Goal: Task Accomplishment & Management: Use online tool/utility

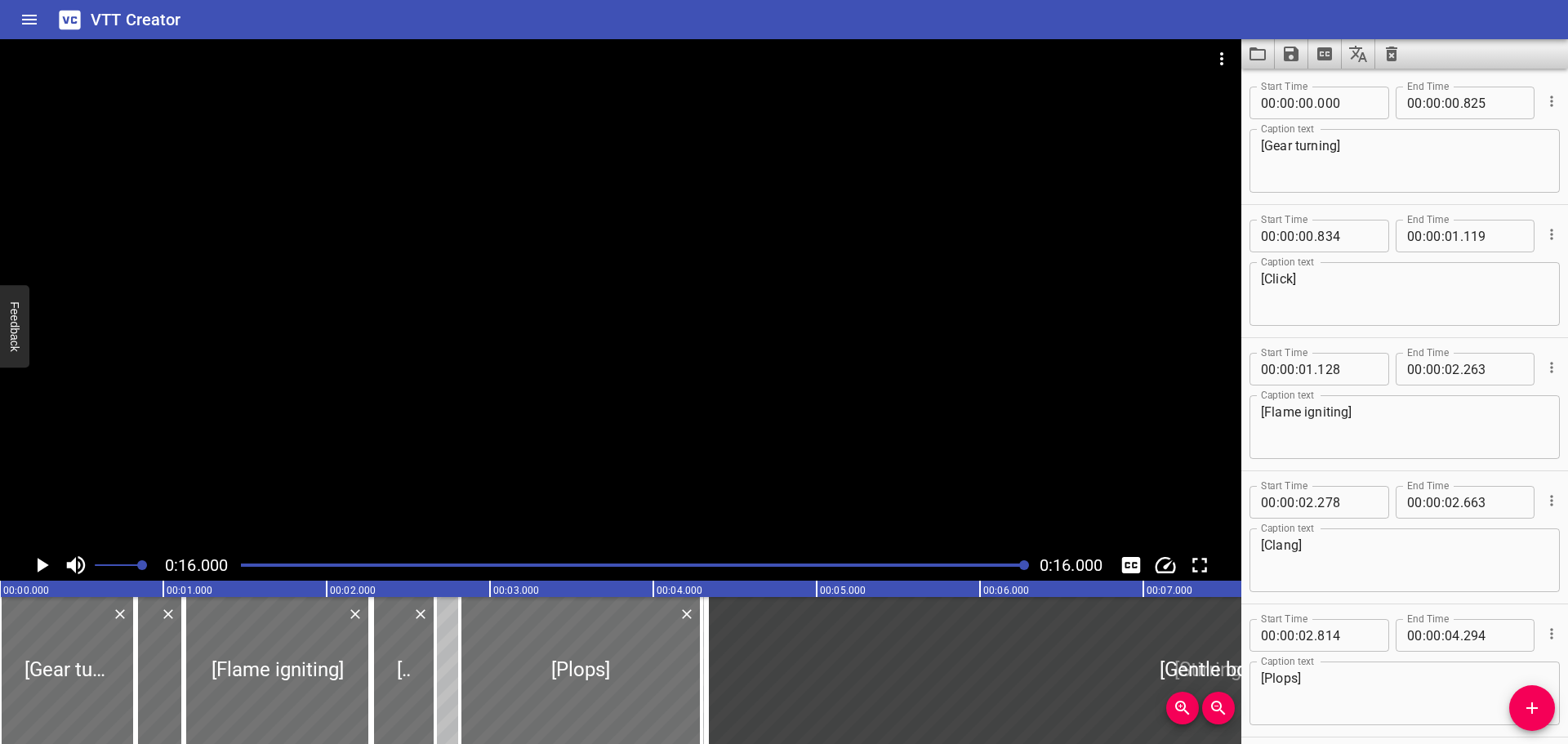
scroll to position [466, 0]
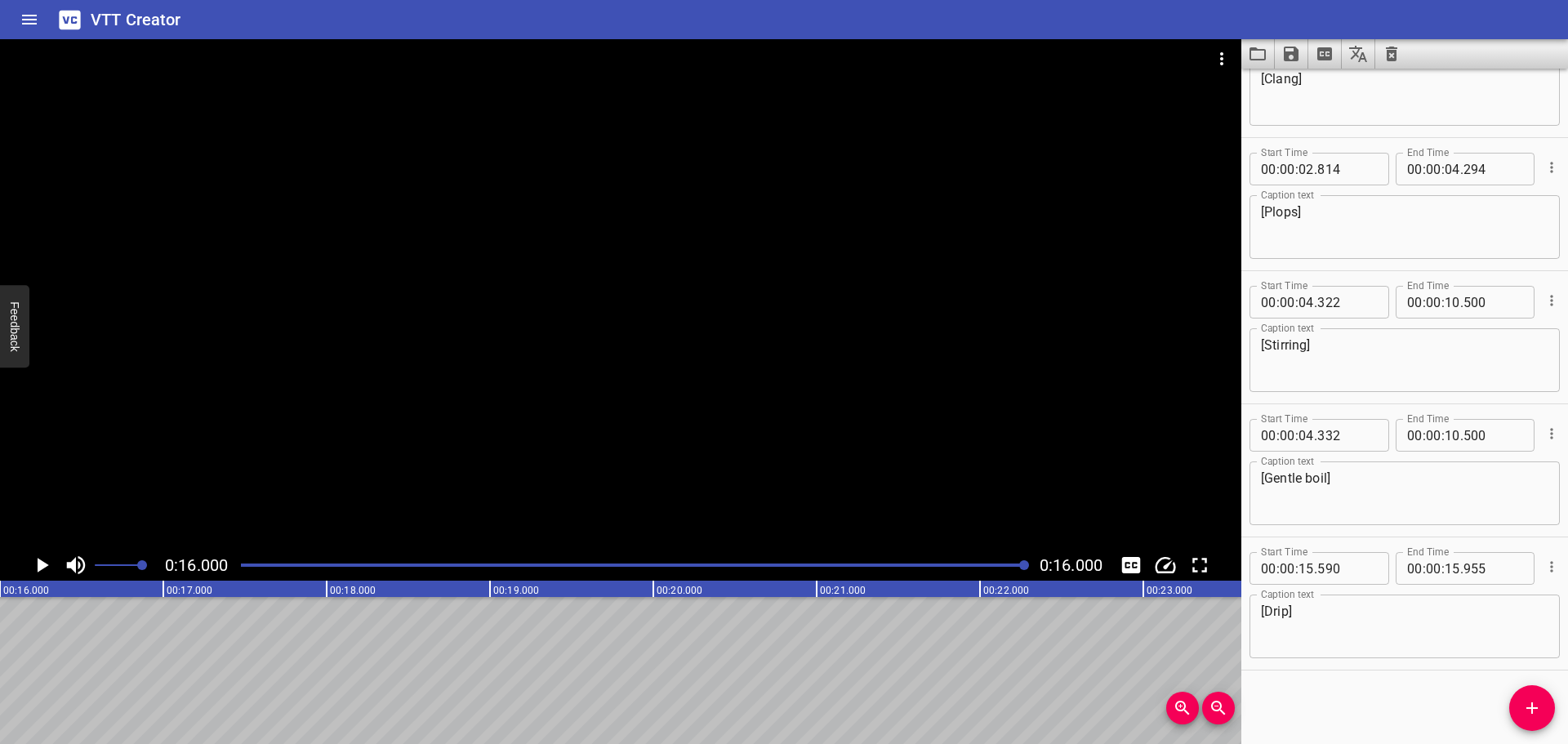
click at [1395, 57] on icon "Clear captions" at bounding box center [1392, 54] width 12 height 15
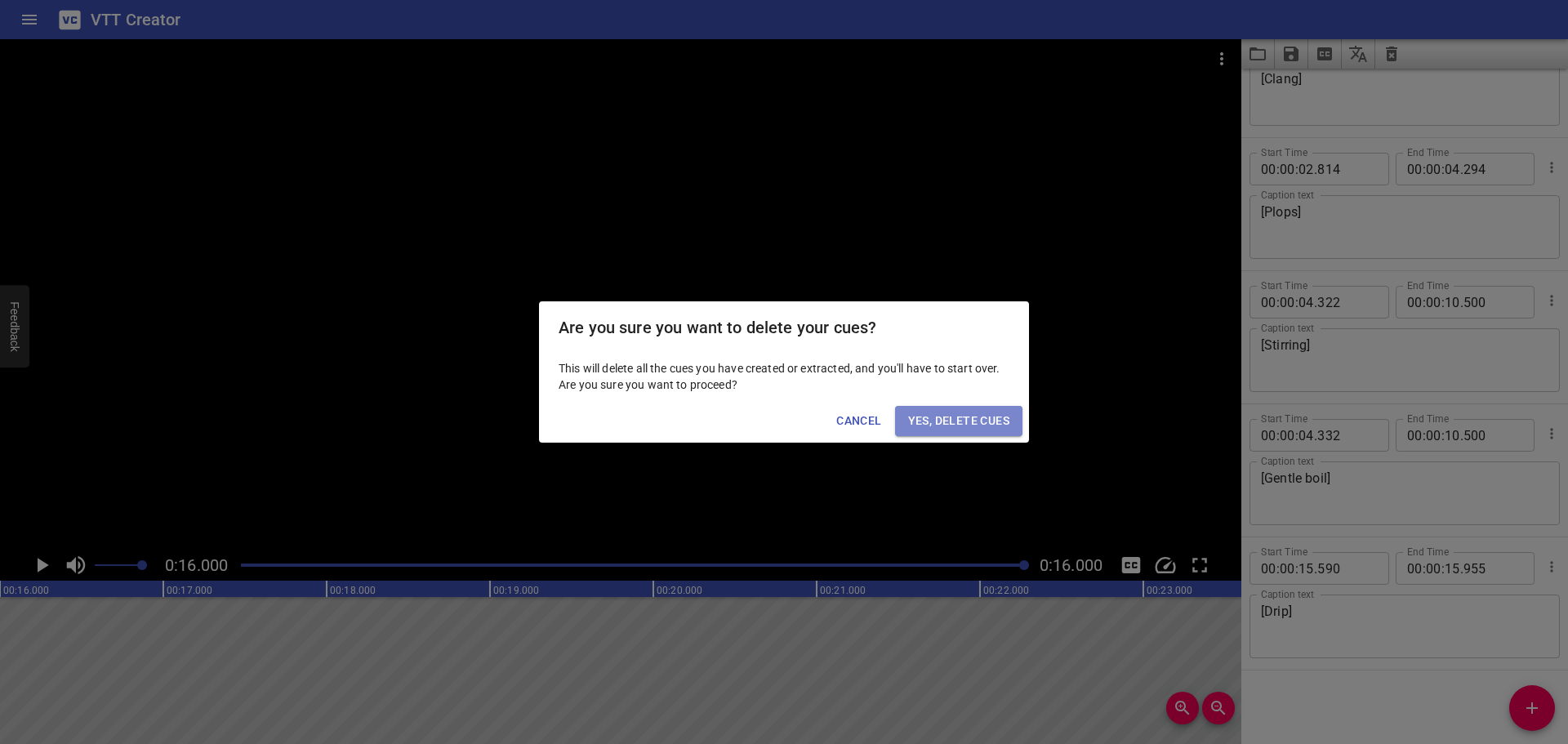
click at [948, 408] on button "Yes, Delete Cues" at bounding box center [959, 421] width 128 height 30
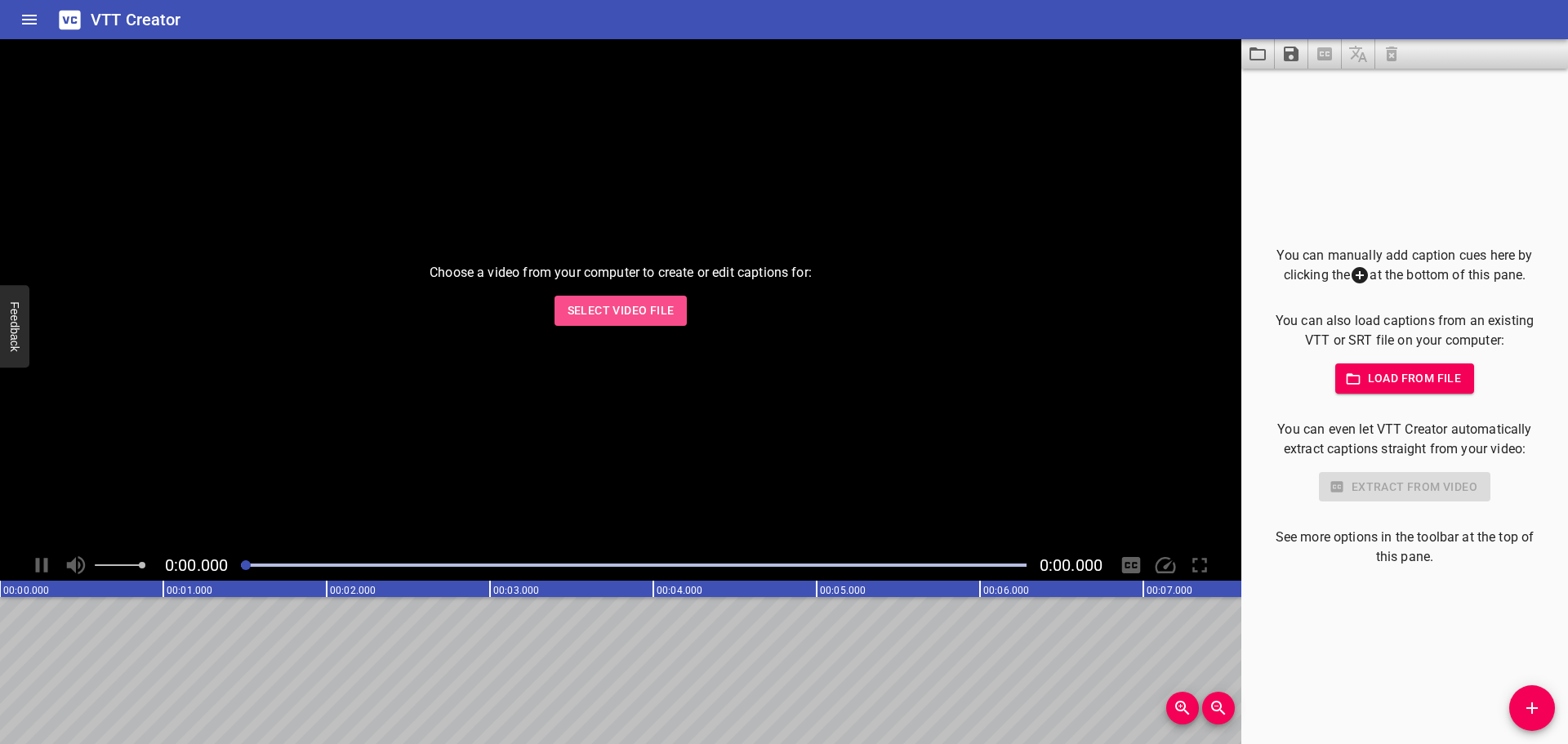
click at [588, 314] on span "Select Video File" at bounding box center [621, 311] width 107 height 20
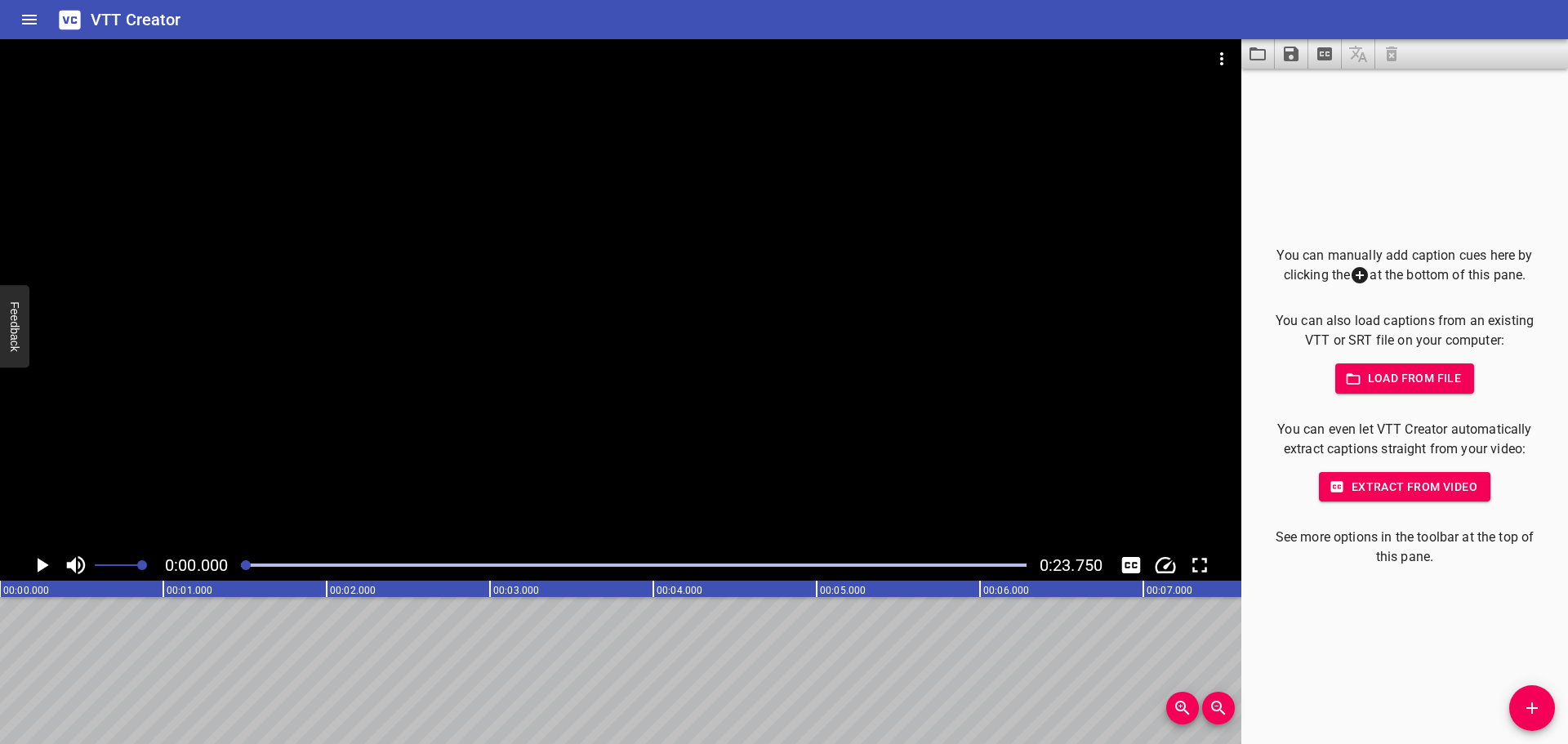
click at [40, 569] on icon "Play/Pause" at bounding box center [43, 565] width 12 height 15
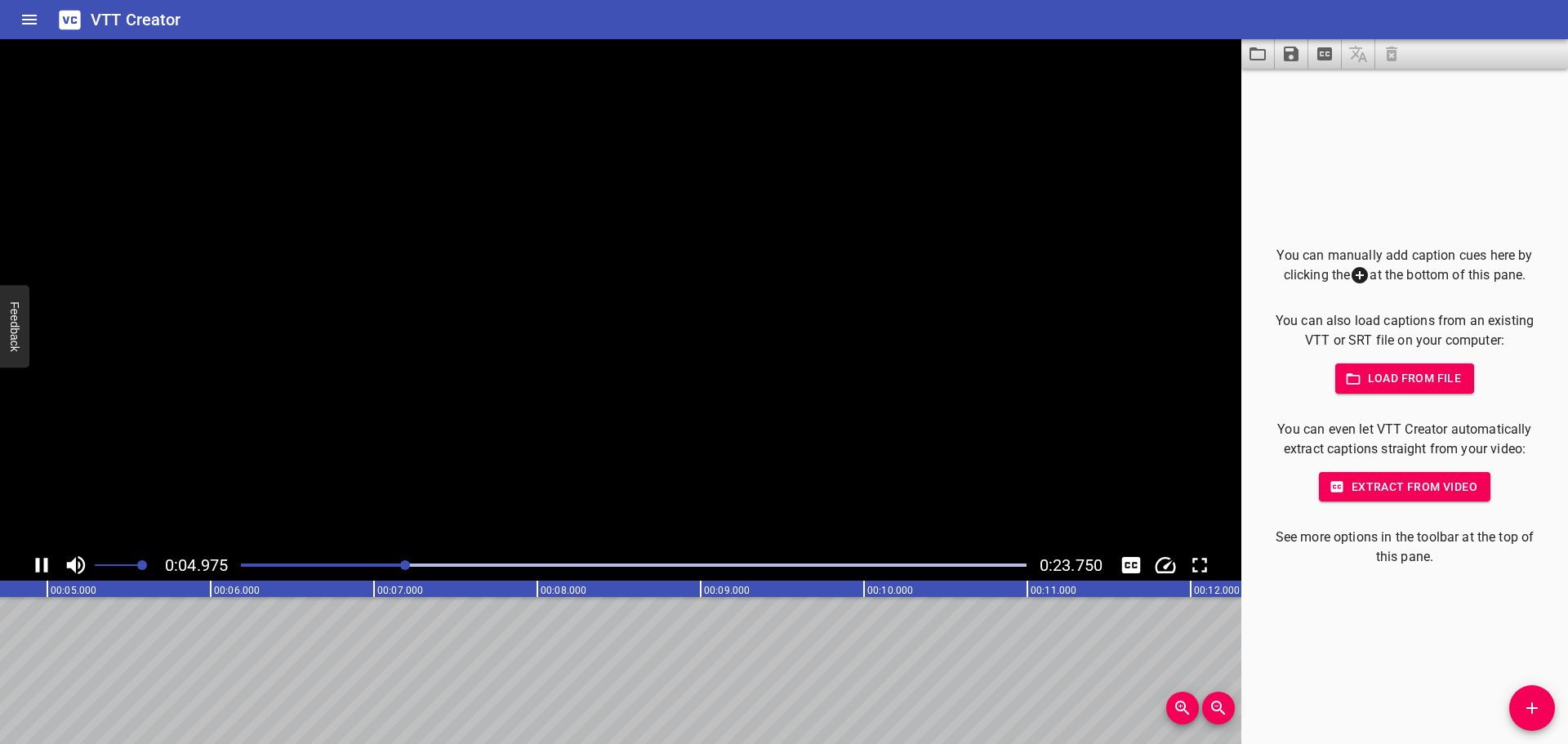
click at [40, 569] on icon "Play/Pause" at bounding box center [41, 564] width 24 height 24
click at [40, 569] on icon "Play/Pause" at bounding box center [43, 565] width 12 height 15
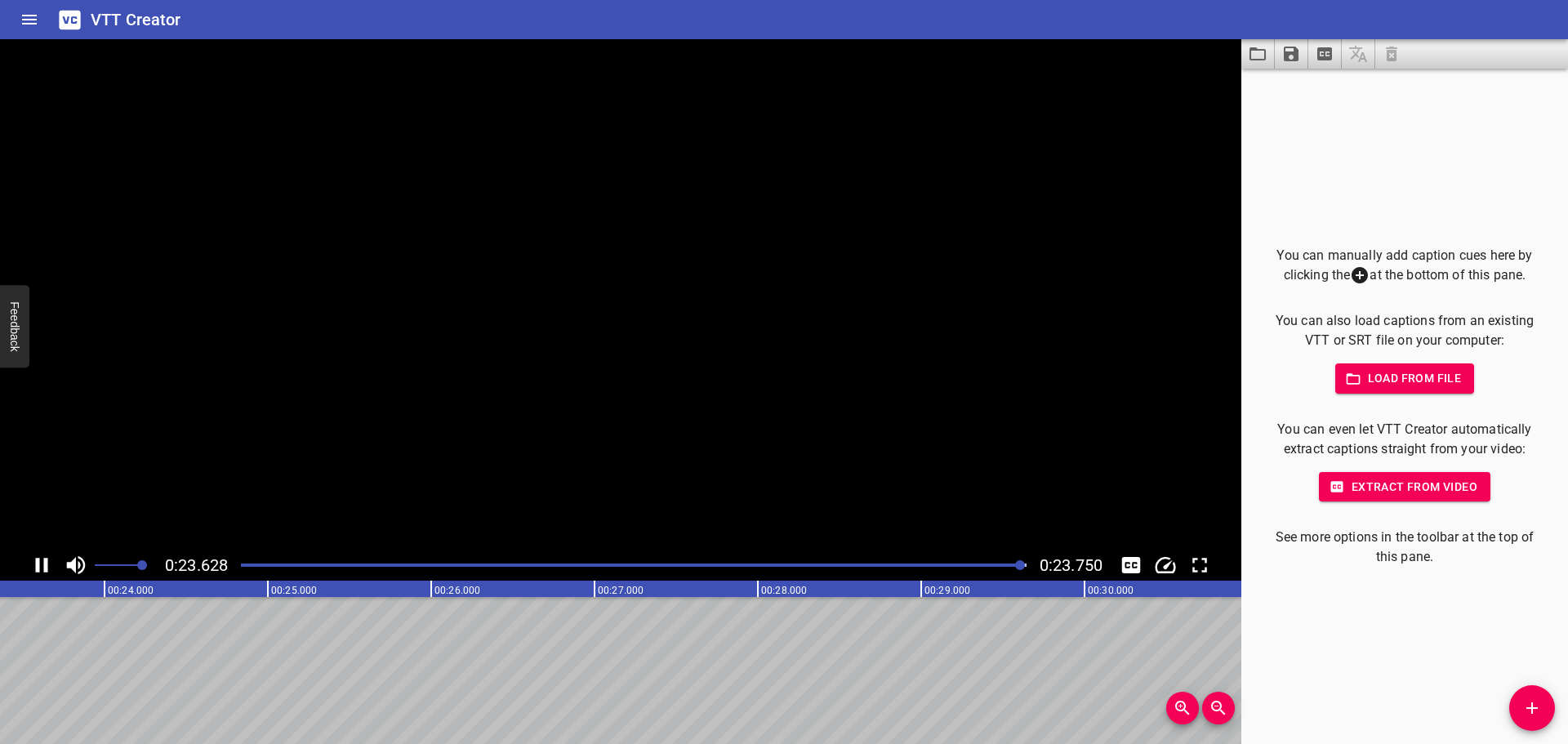
scroll to position [0, 3880]
click at [235, 566] on div at bounding box center [634, 564] width 805 height 22
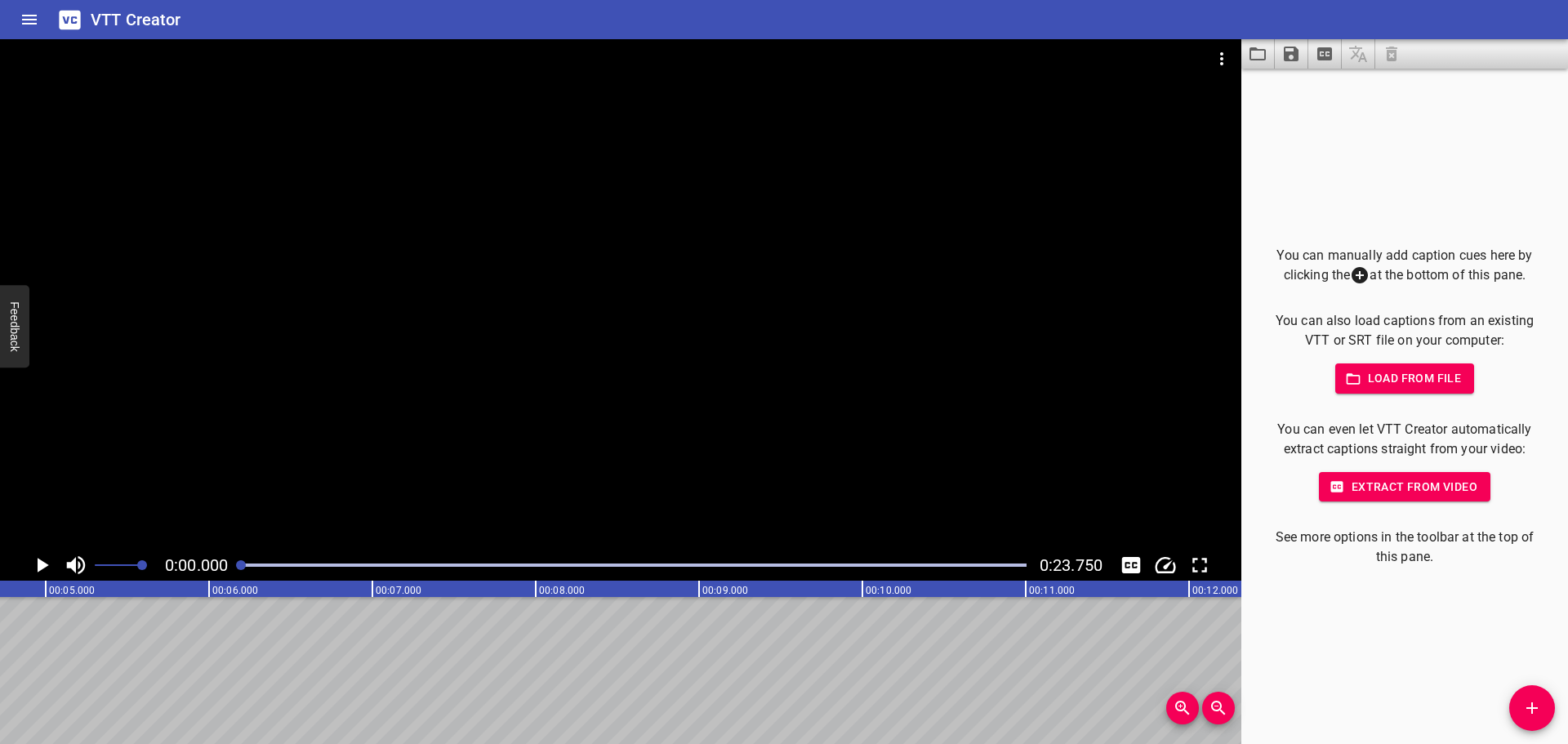
scroll to position [0, 0]
click at [238, 567] on div at bounding box center [241, 565] width 10 height 10
click at [37, 567] on icon "Play/Pause" at bounding box center [41, 564] width 24 height 24
click at [37, 567] on icon "Play/Pause" at bounding box center [42, 565] width 13 height 15
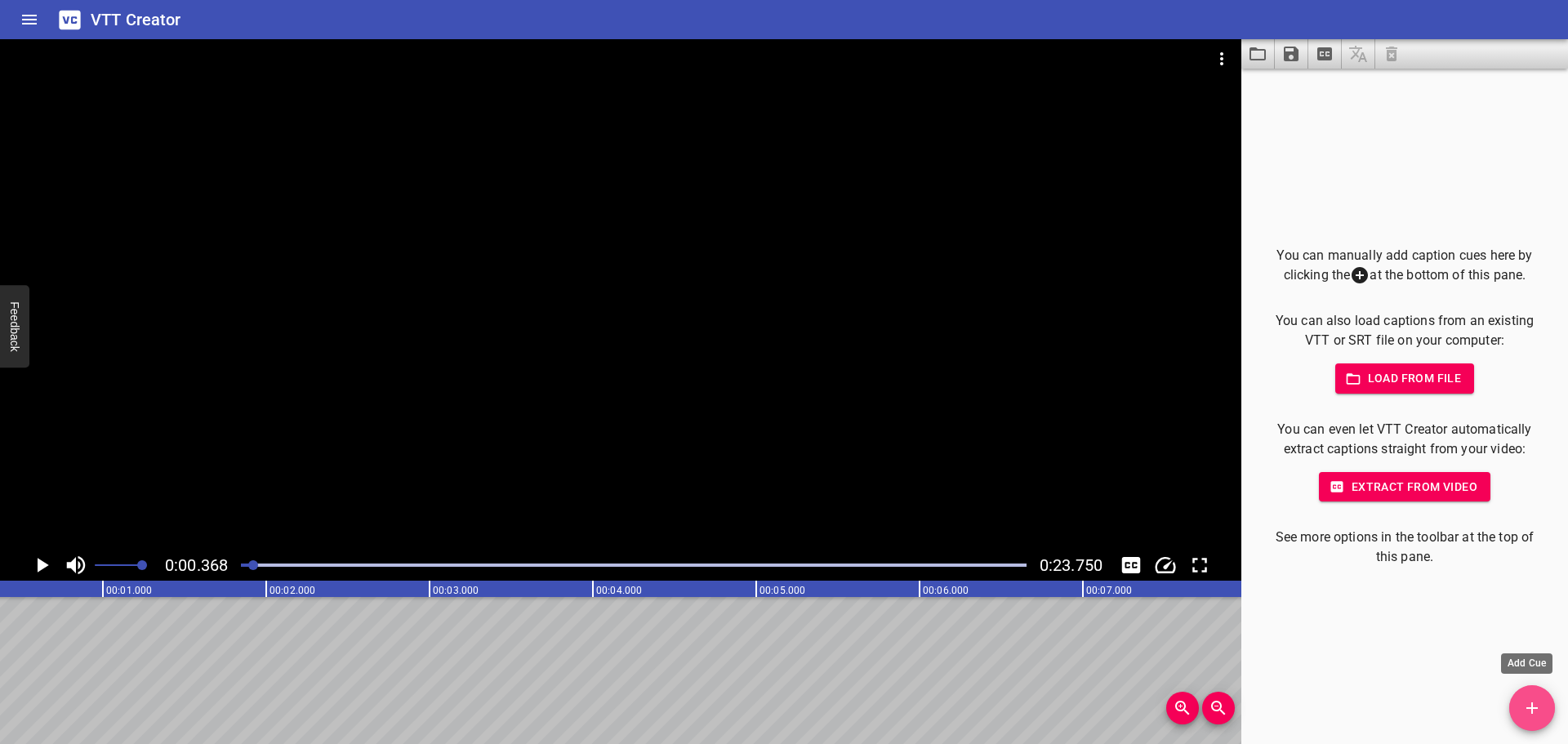
click at [1521, 708] on span "Add Cue" at bounding box center [1532, 708] width 46 height 20
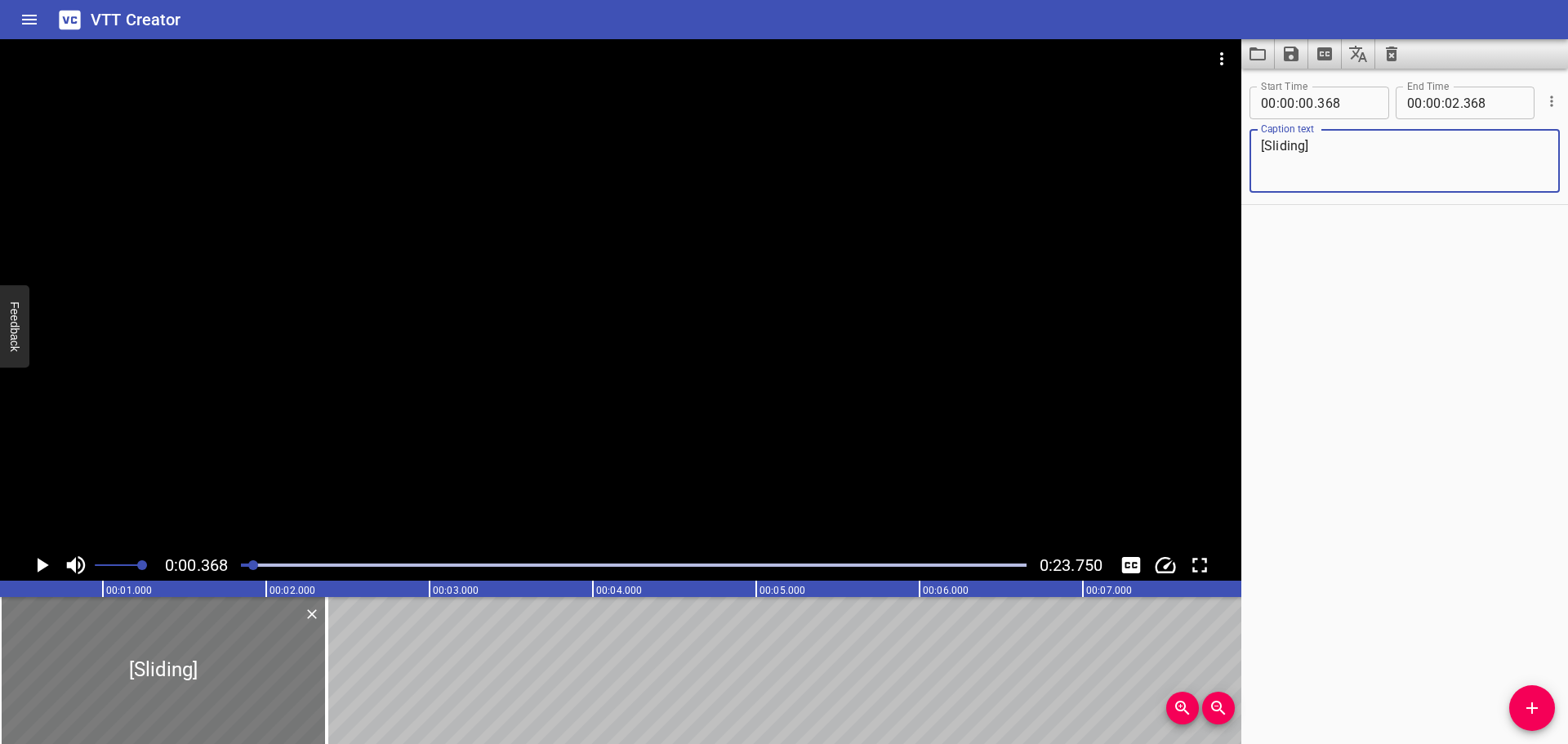
type textarea "[Sliding]"
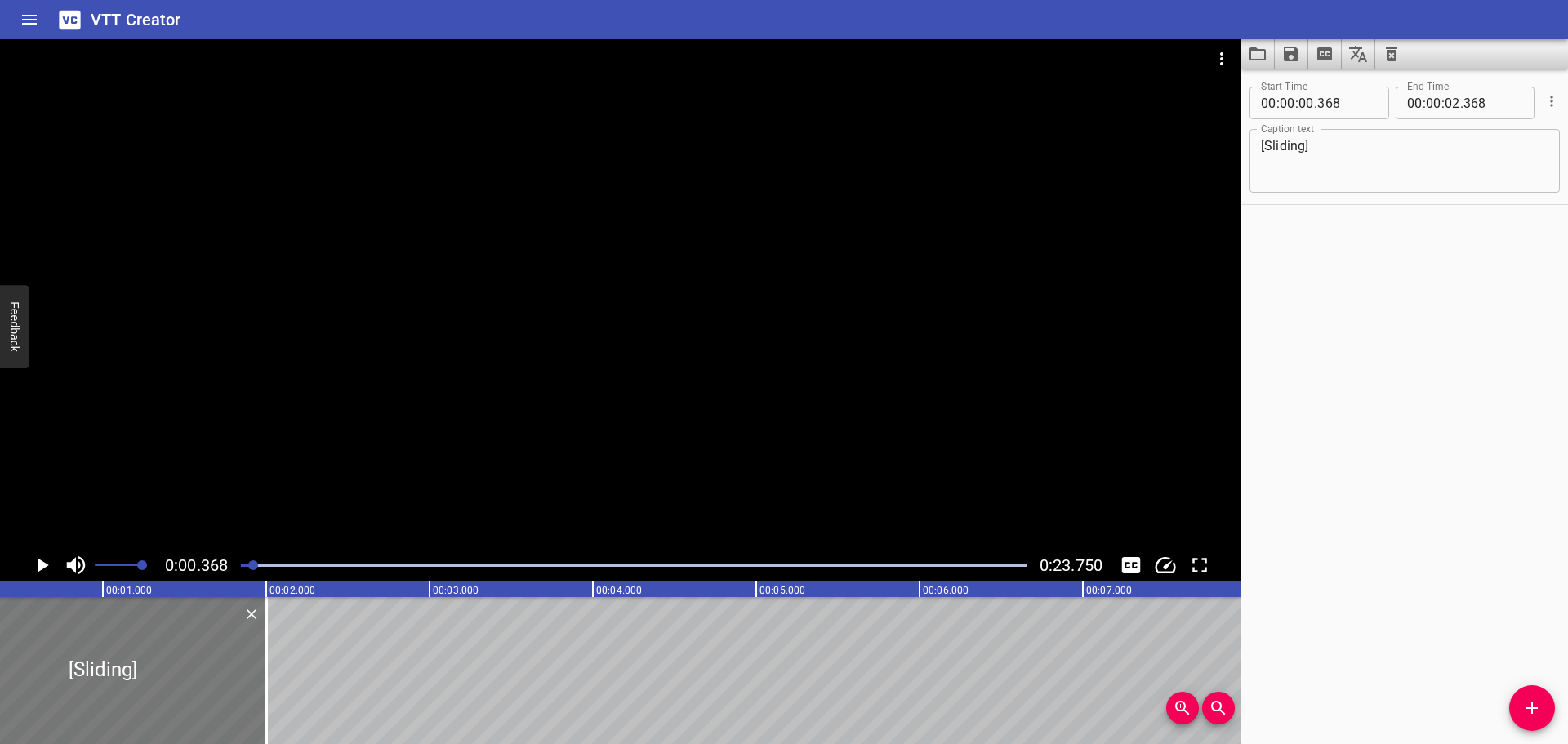
drag, startPoint x: 240, startPoint y: 663, endPoint x: 87, endPoint y: 672, distance: 153.3
click at [87, 672] on div at bounding box center [103, 670] width 327 height 147
type input "000"
drag, startPoint x: 251, startPoint y: 561, endPoint x: 216, endPoint y: 563, distance: 35.1
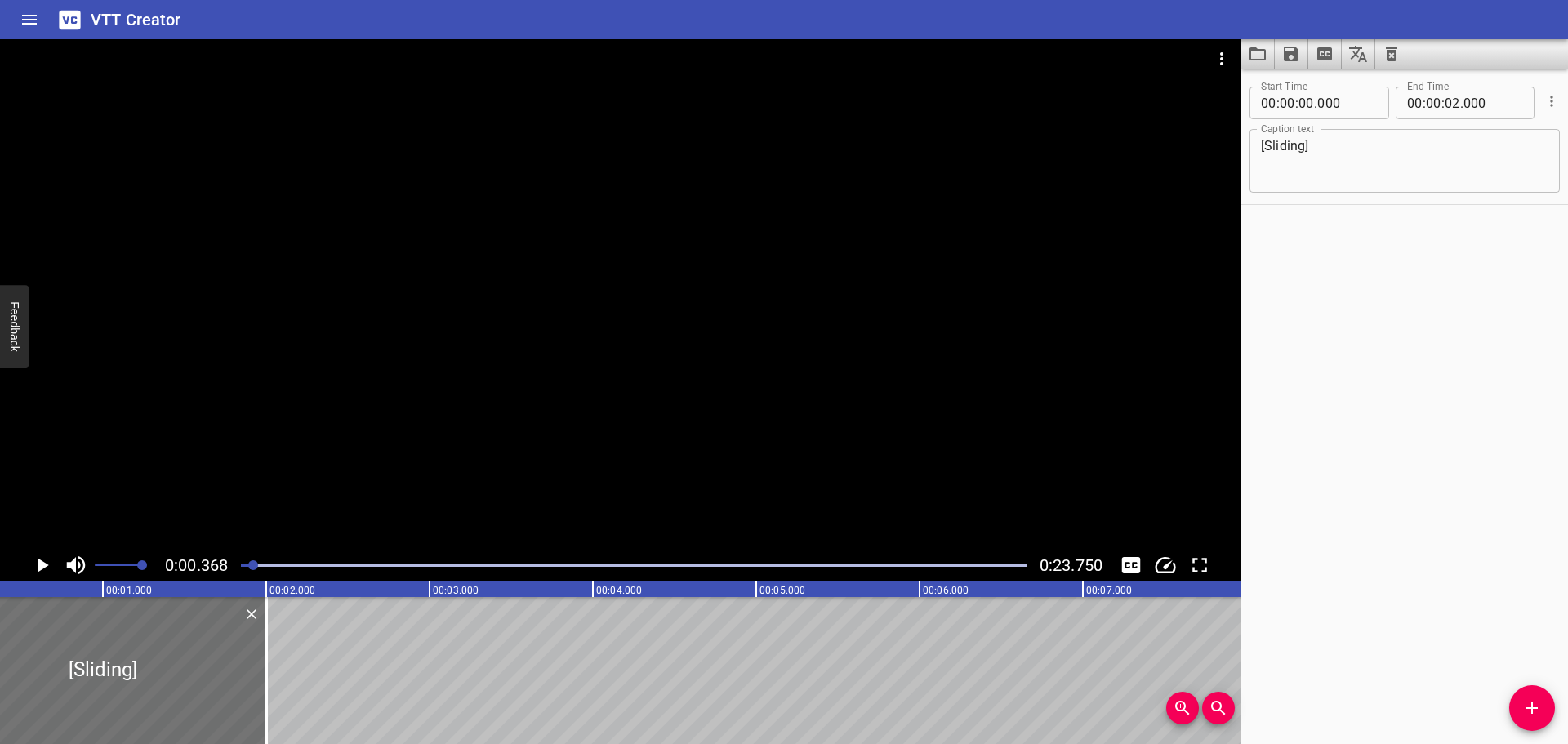
click at [218, 562] on div "0:00.368 0:23.750" at bounding box center [620, 564] width 1241 height 31
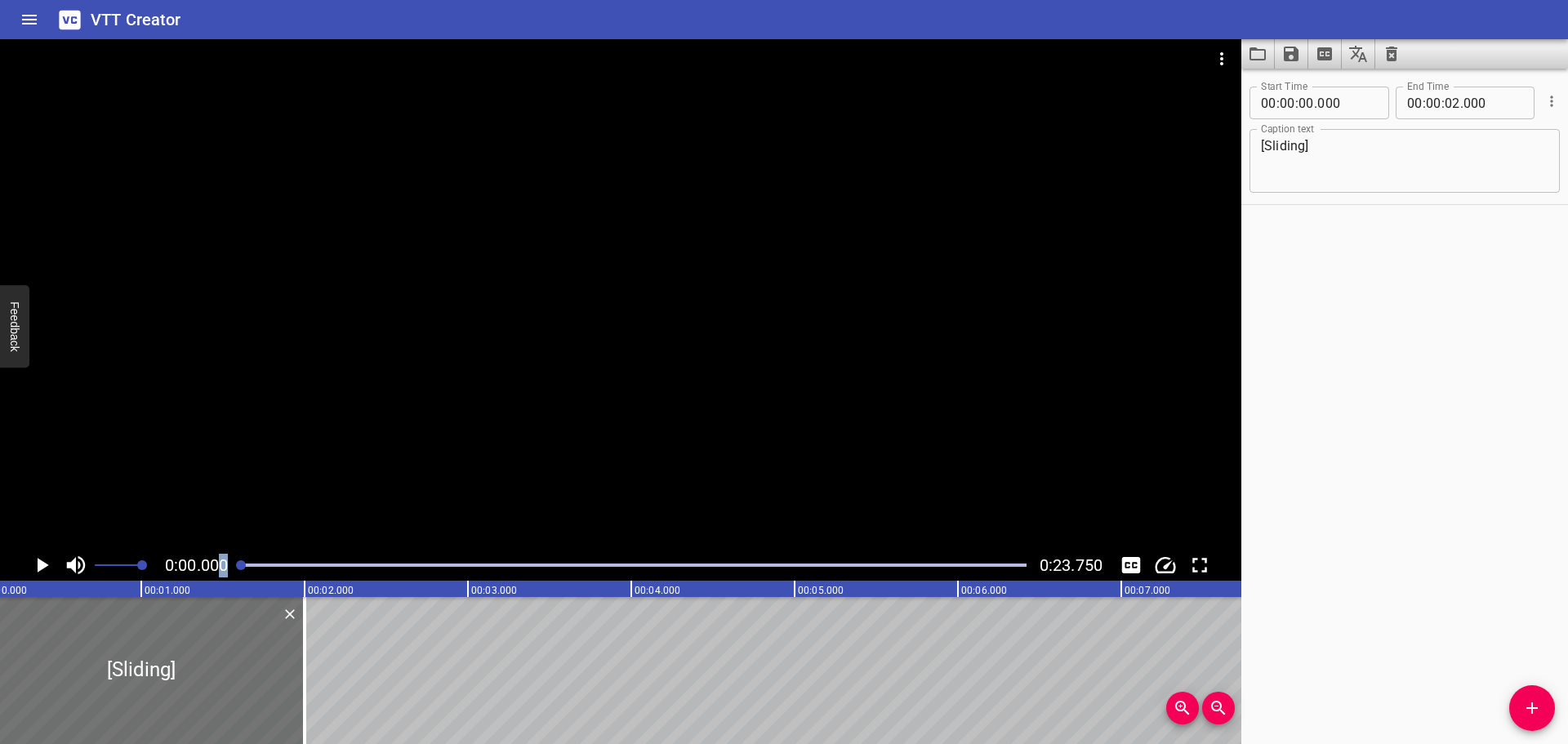
scroll to position [0, 0]
click at [38, 567] on icon "Play/Pause" at bounding box center [43, 565] width 12 height 15
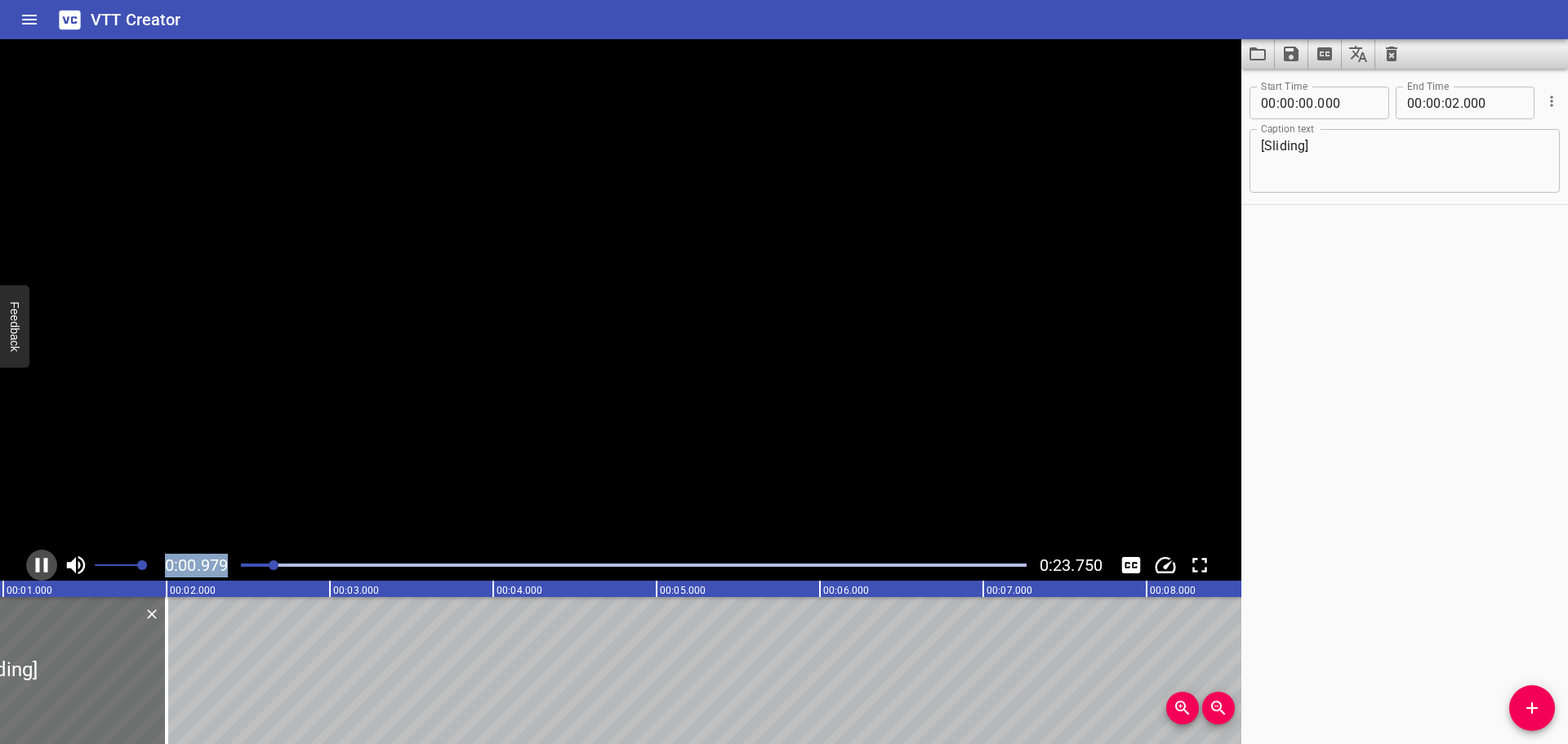
click at [38, 567] on icon "Play/Pause" at bounding box center [42, 565] width 13 height 15
click at [1520, 701] on span "Add Cue" at bounding box center [1532, 708] width 46 height 20
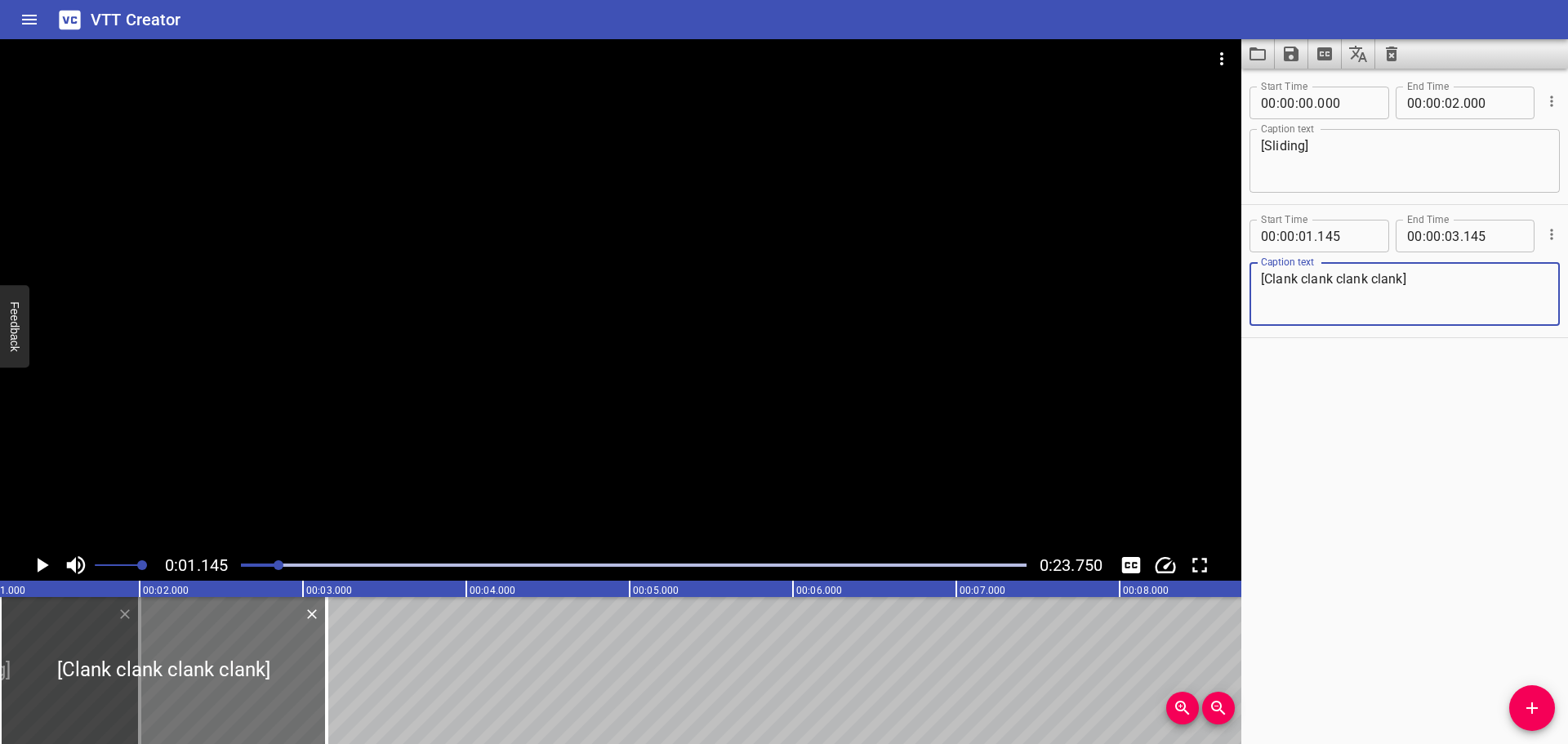
click at [239, 562] on div at bounding box center [634, 564] width 805 height 22
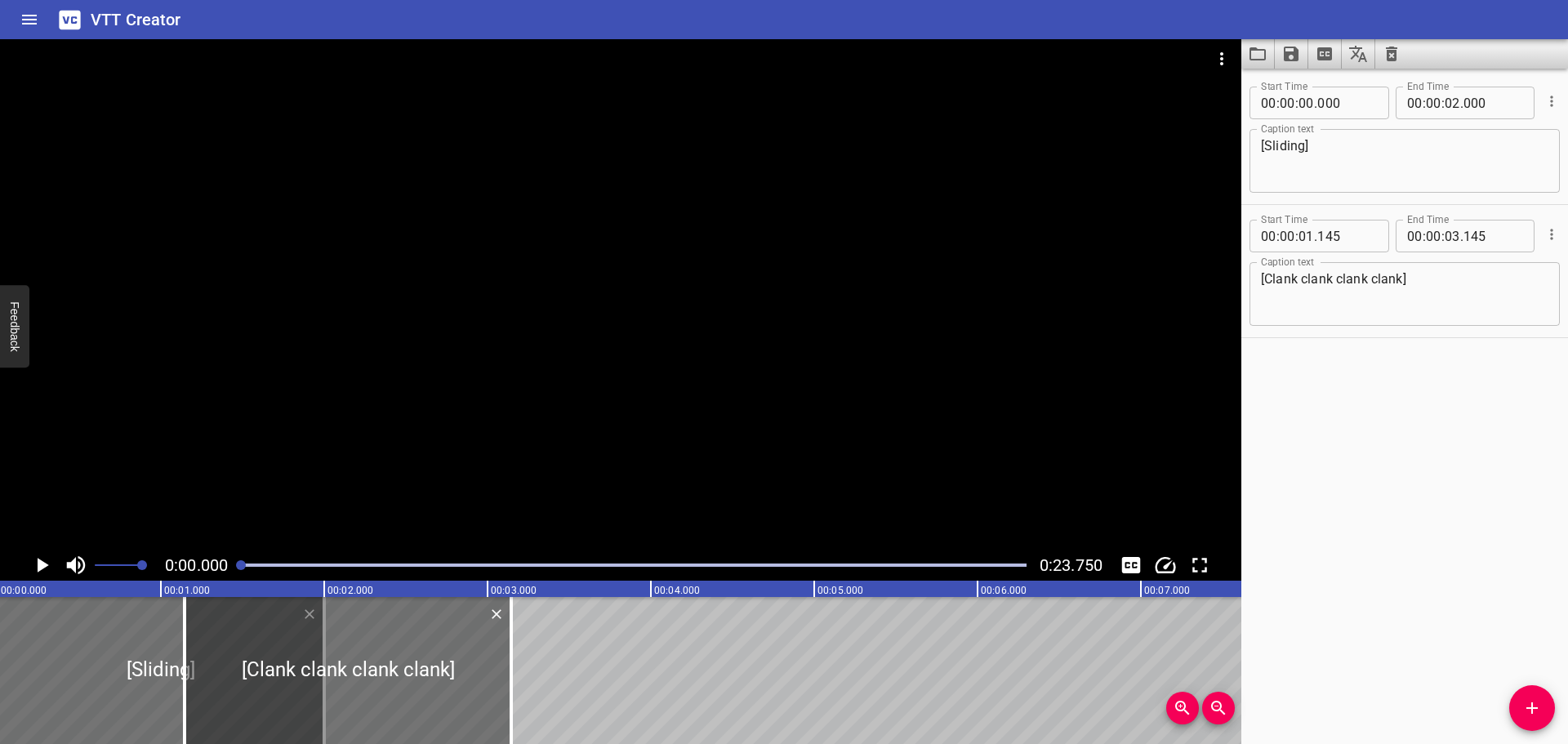
scroll to position [0, 0]
click at [38, 564] on icon "Play/Pause" at bounding box center [43, 565] width 12 height 15
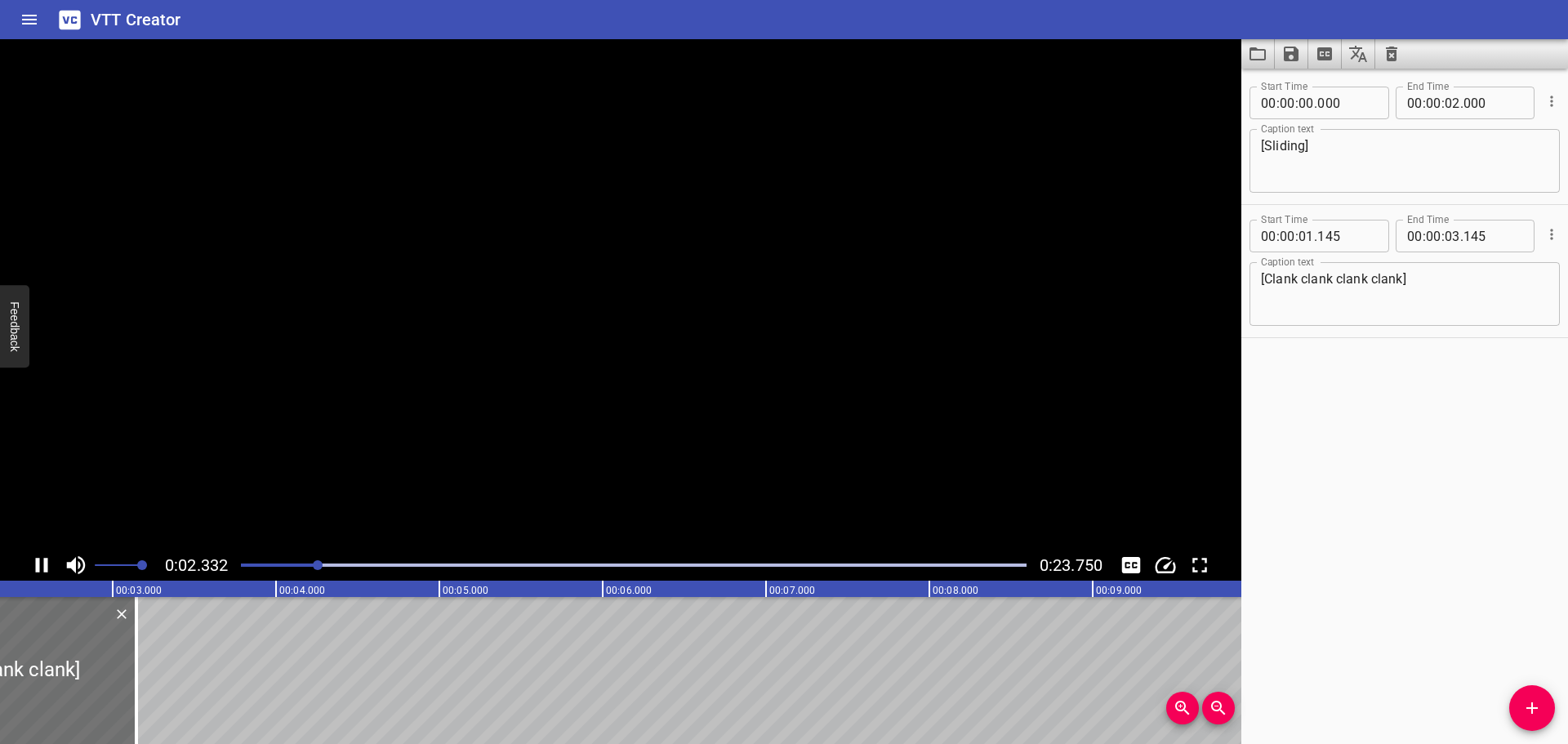
click at [38, 564] on icon "Play/Pause" at bounding box center [42, 565] width 13 height 15
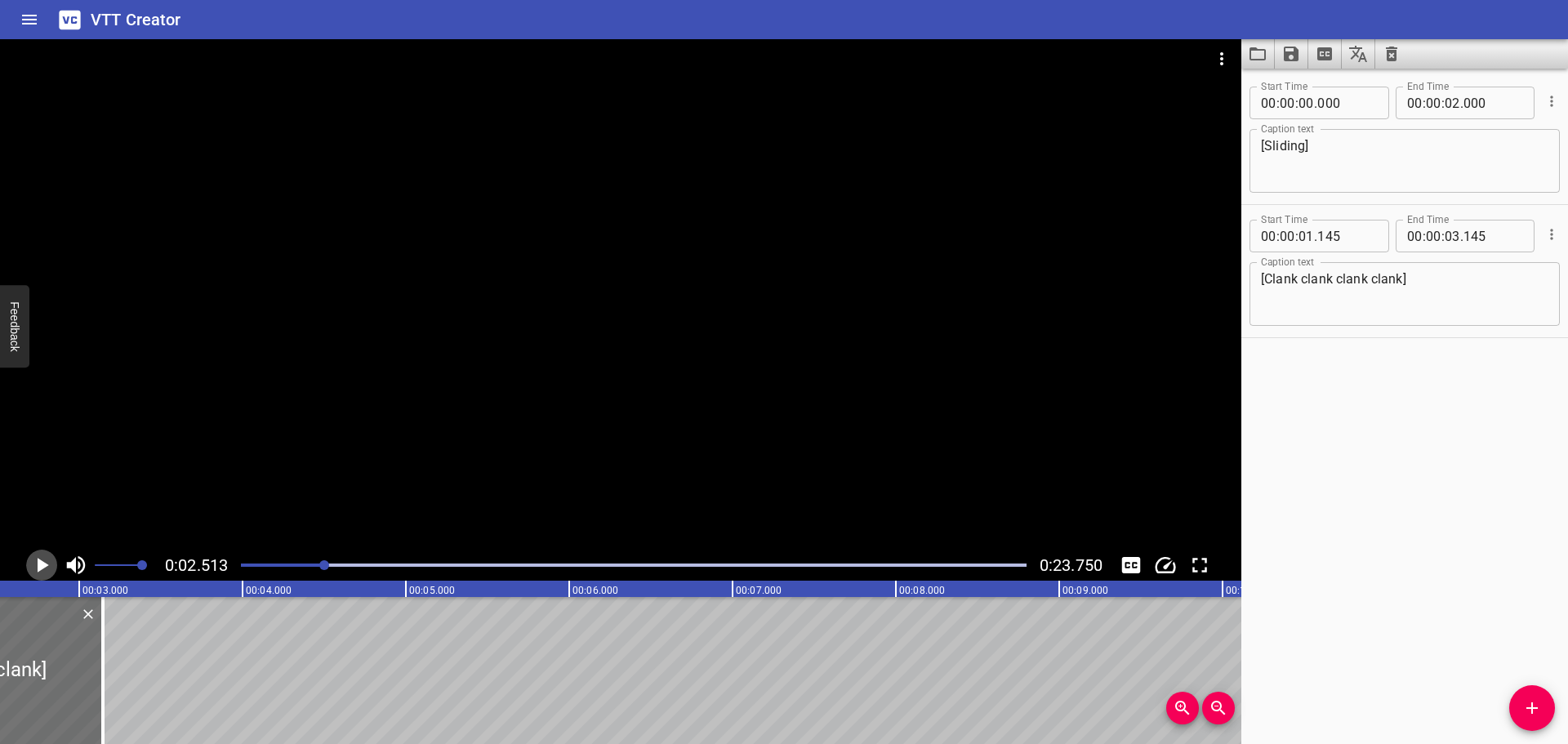
click at [41, 557] on icon "Play/Pause" at bounding box center [41, 564] width 24 height 24
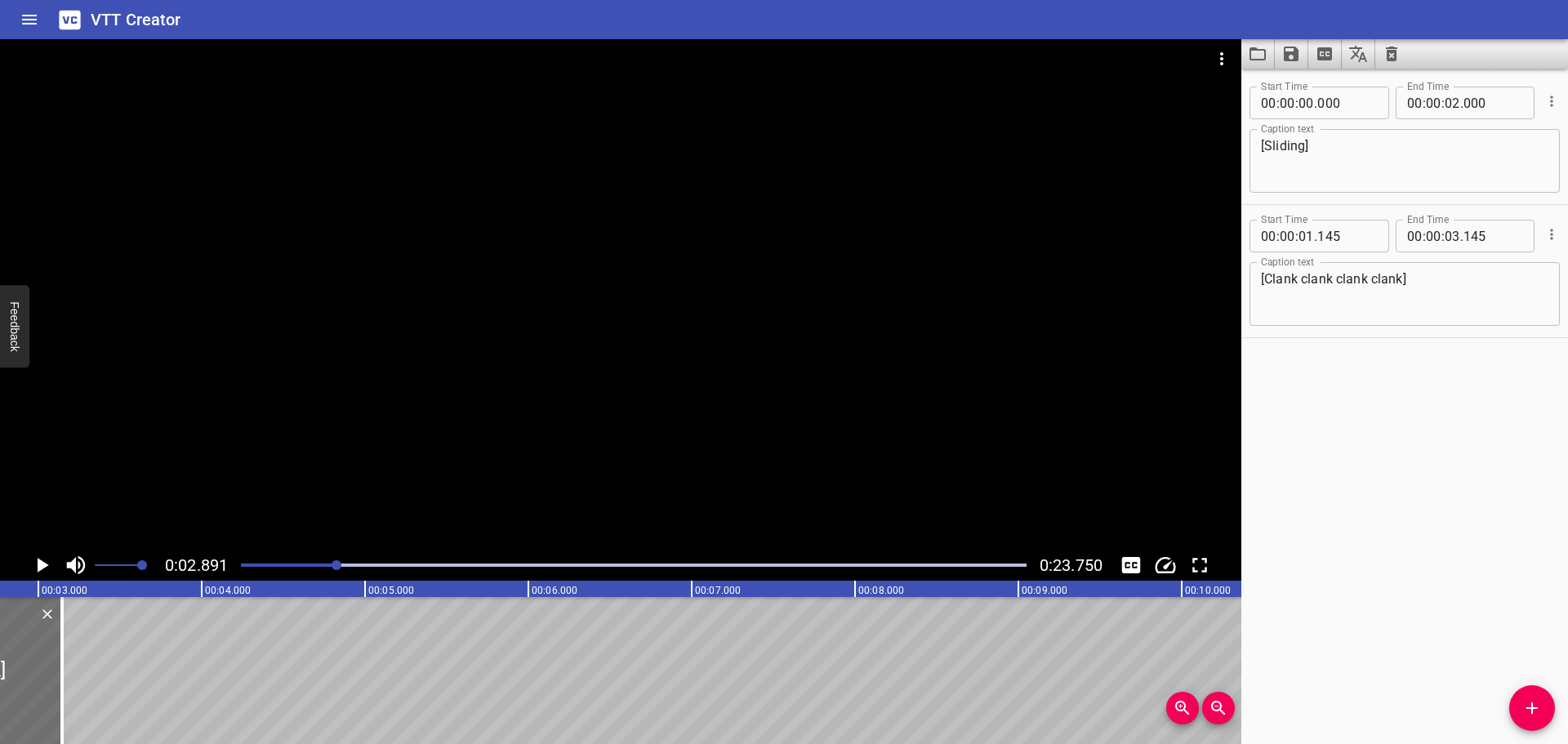
scroll to position [0, 472]
click at [1400, 280] on textarea "[Clank clank clank clank]" at bounding box center [1405, 294] width 288 height 47
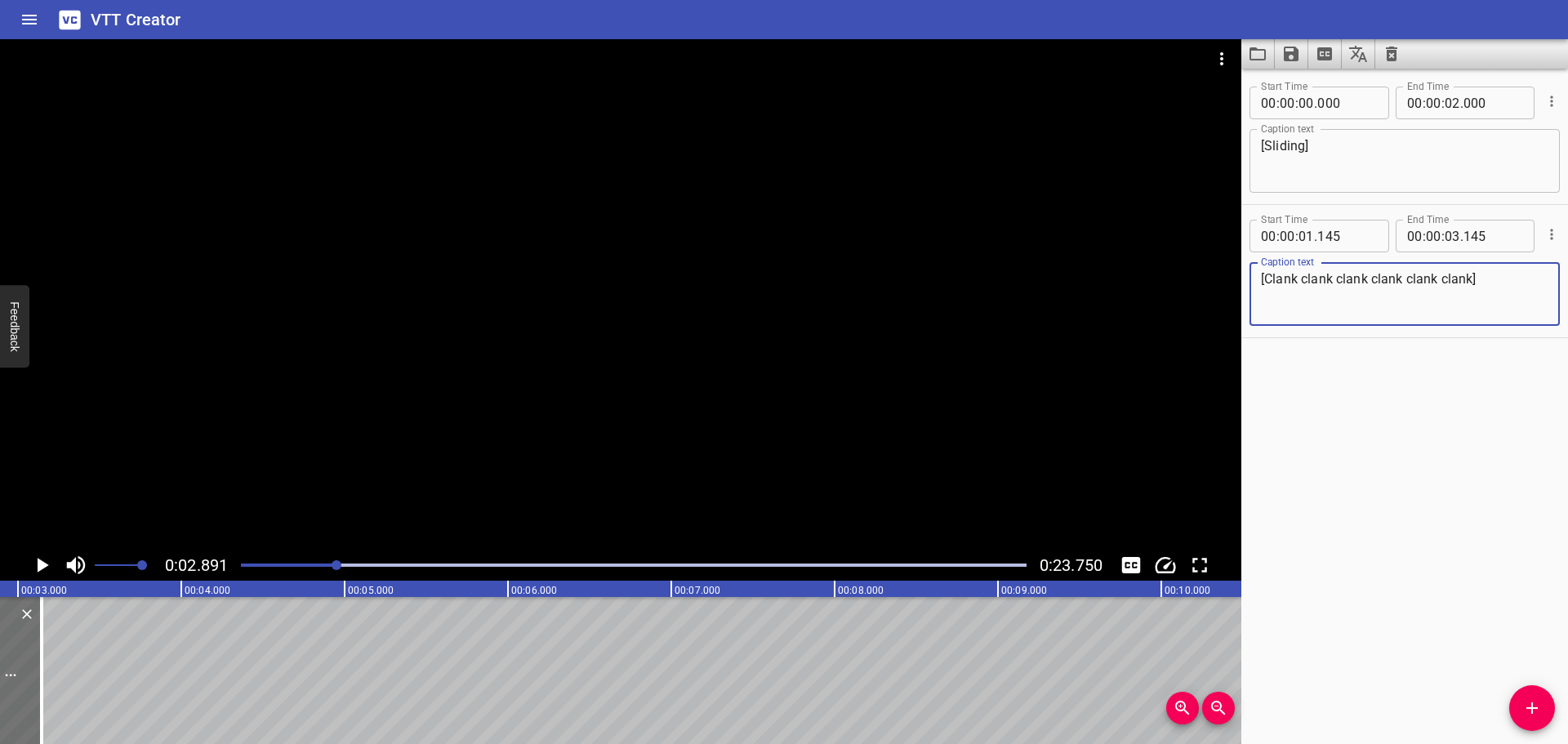
click at [1283, 284] on textarea "[Clank clank clank clank clank clank]" at bounding box center [1405, 294] width 288 height 47
click at [1320, 280] on textarea "[Clank clank clank clank clank clank]" at bounding box center [1405, 294] width 288 height 47
click at [1355, 280] on textarea "[Clank clank clank clank clank clank]" at bounding box center [1405, 294] width 288 height 47
click at [1390, 282] on textarea "[Clank clank clank clank clank clank]" at bounding box center [1405, 294] width 288 height 47
click at [1432, 279] on textarea "[Clank clank clank clank clank clank]" at bounding box center [1405, 294] width 288 height 47
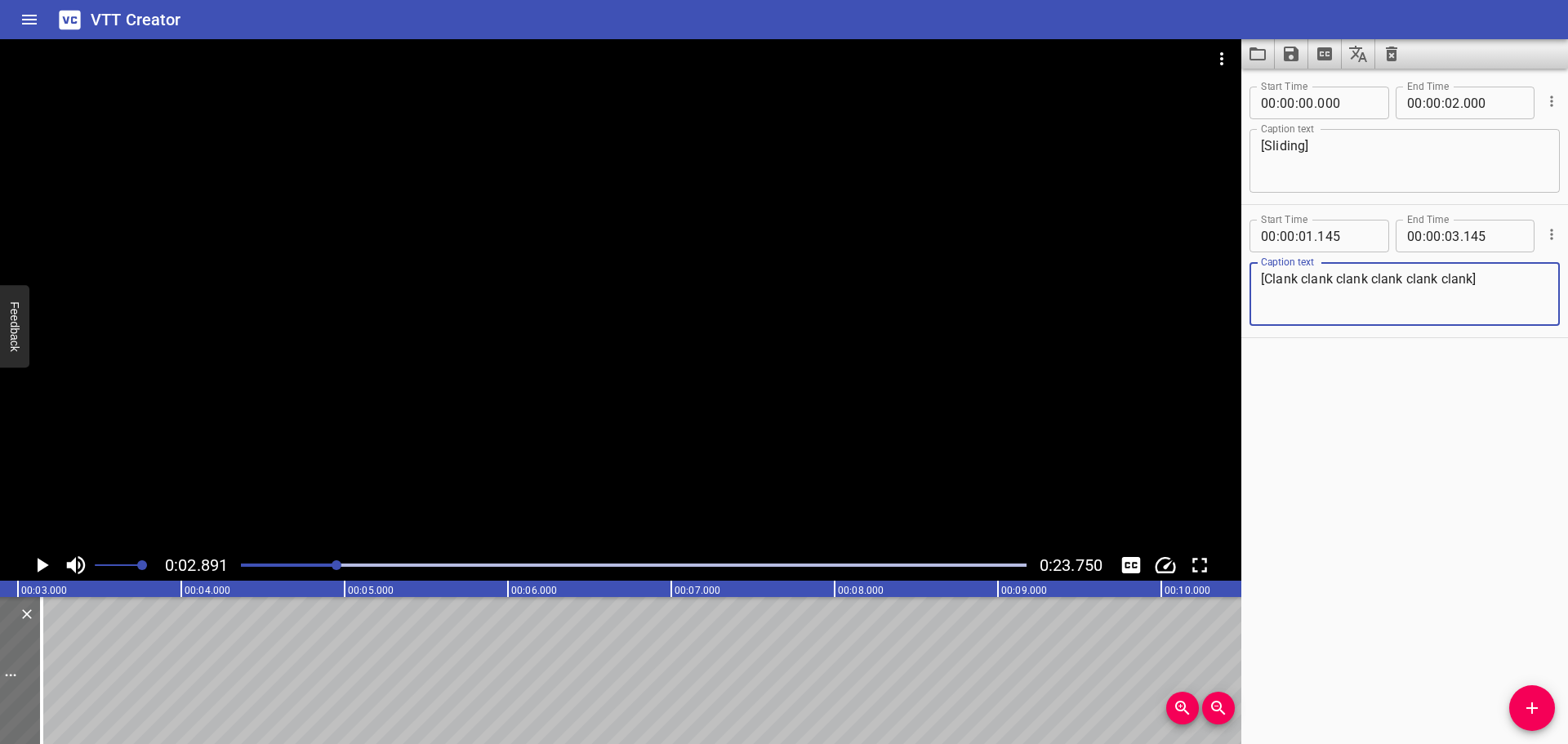
click at [1460, 279] on textarea "[Clank clank clank clank clank clank]" at bounding box center [1405, 294] width 288 height 47
type textarea "[Clank clank clank clank clank clank]"
click at [1325, 432] on div "Start Time 00 : 00 : 00 . 000 Start Time End Time 00 : 00 : 02 . 000 End Time C…" at bounding box center [1405, 406] width 327 height 675
click at [233, 558] on div at bounding box center [634, 564] width 805 height 22
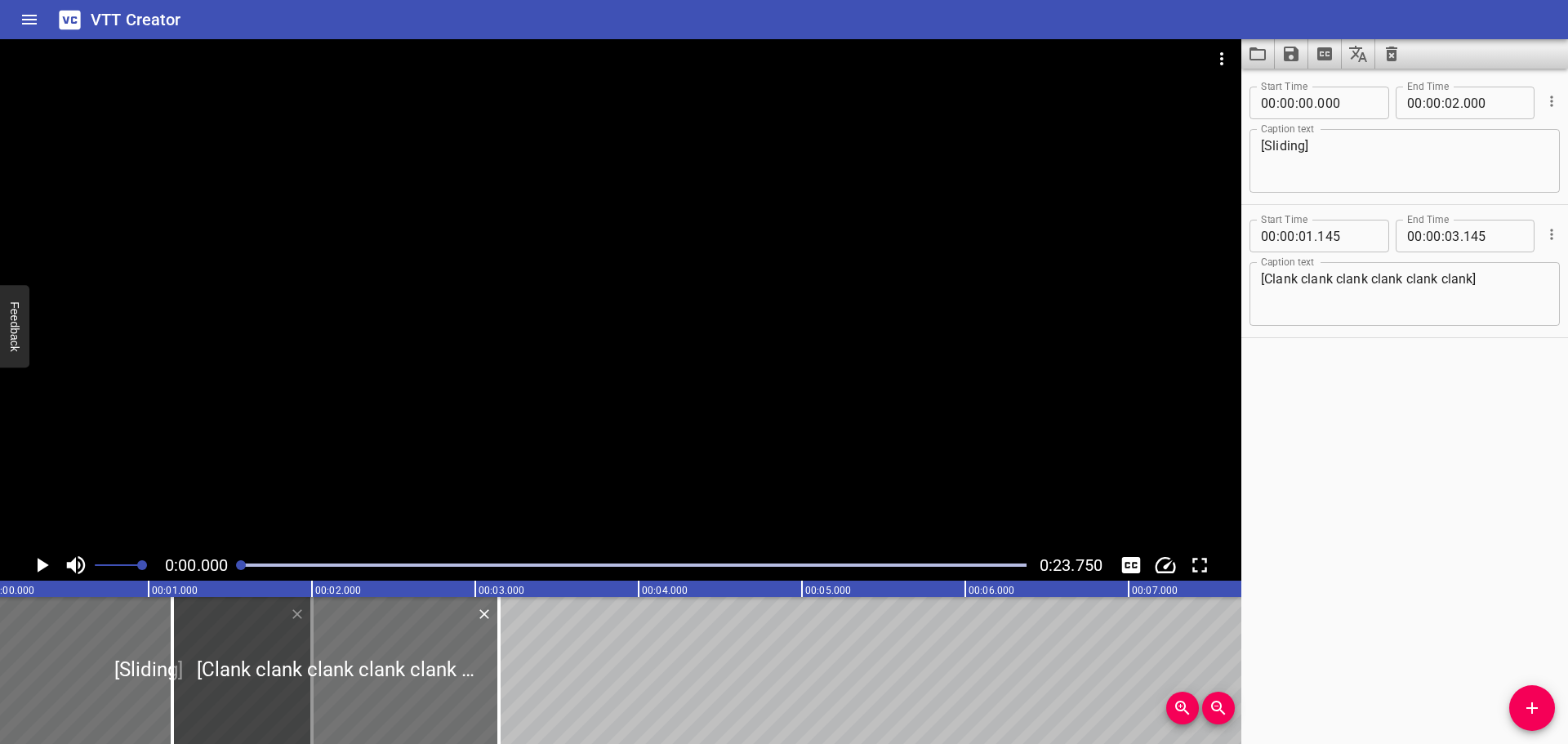
scroll to position [0, 0]
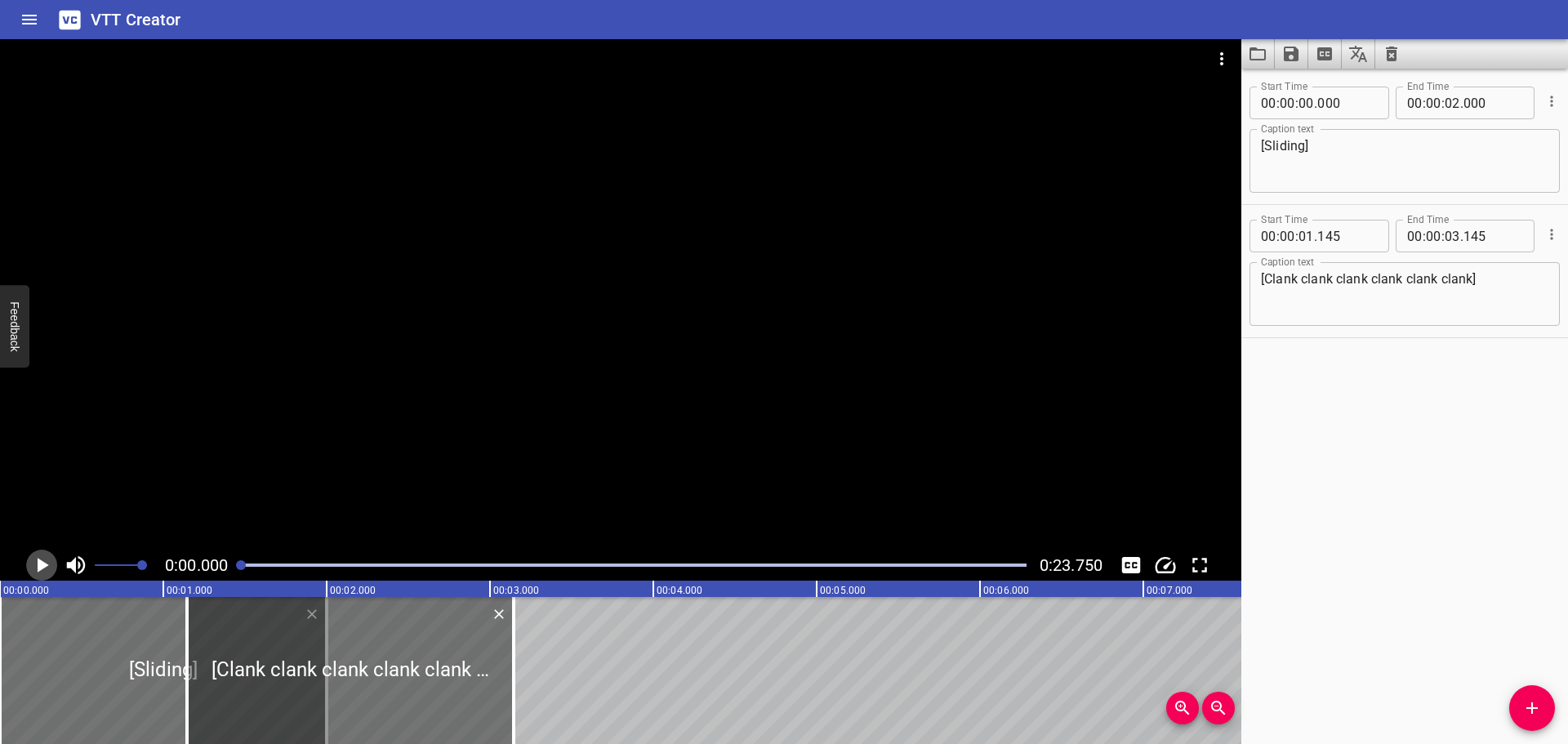
click at [48, 565] on icon "Play/Pause" at bounding box center [43, 565] width 12 height 15
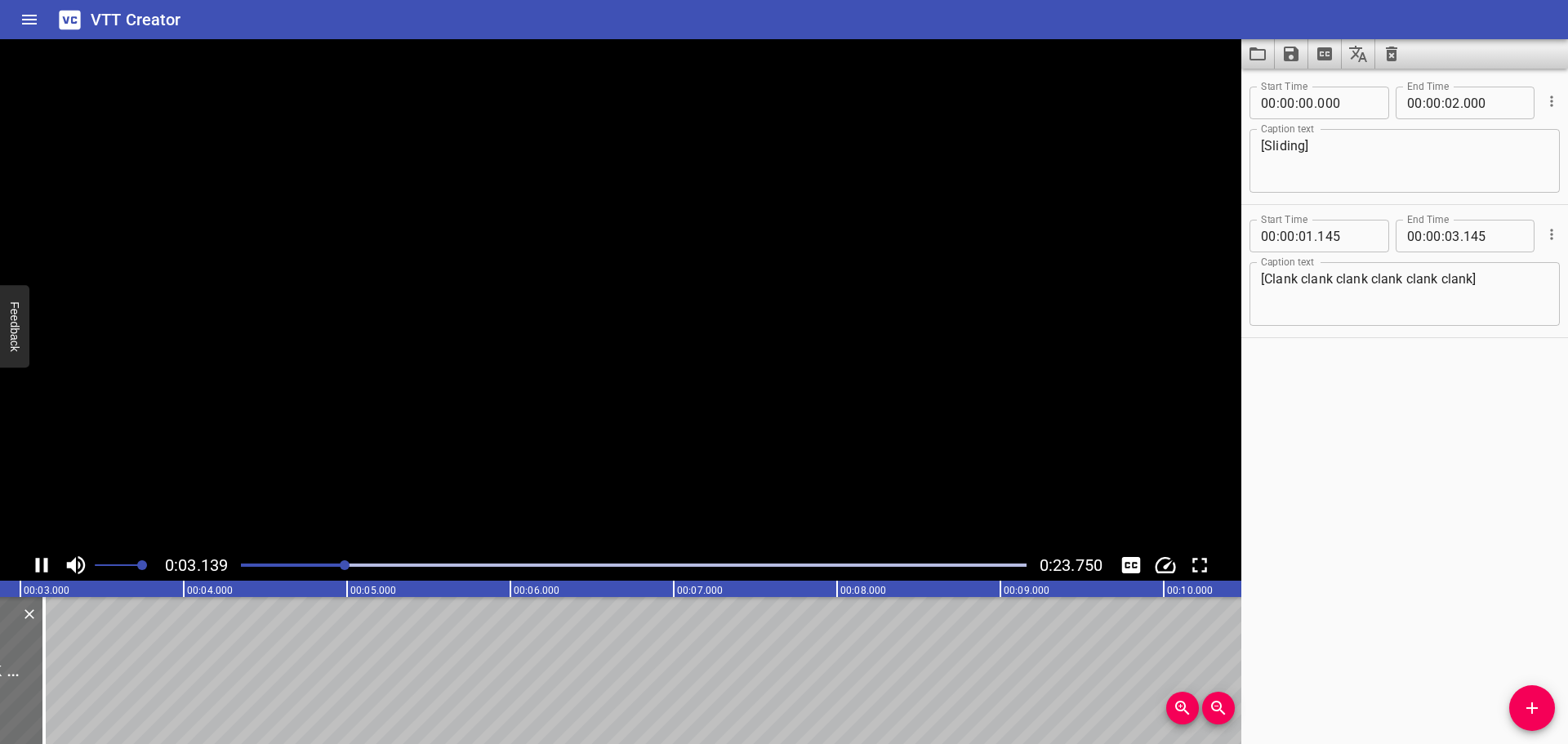
click at [48, 565] on icon "Play/Pause" at bounding box center [42, 565] width 13 height 15
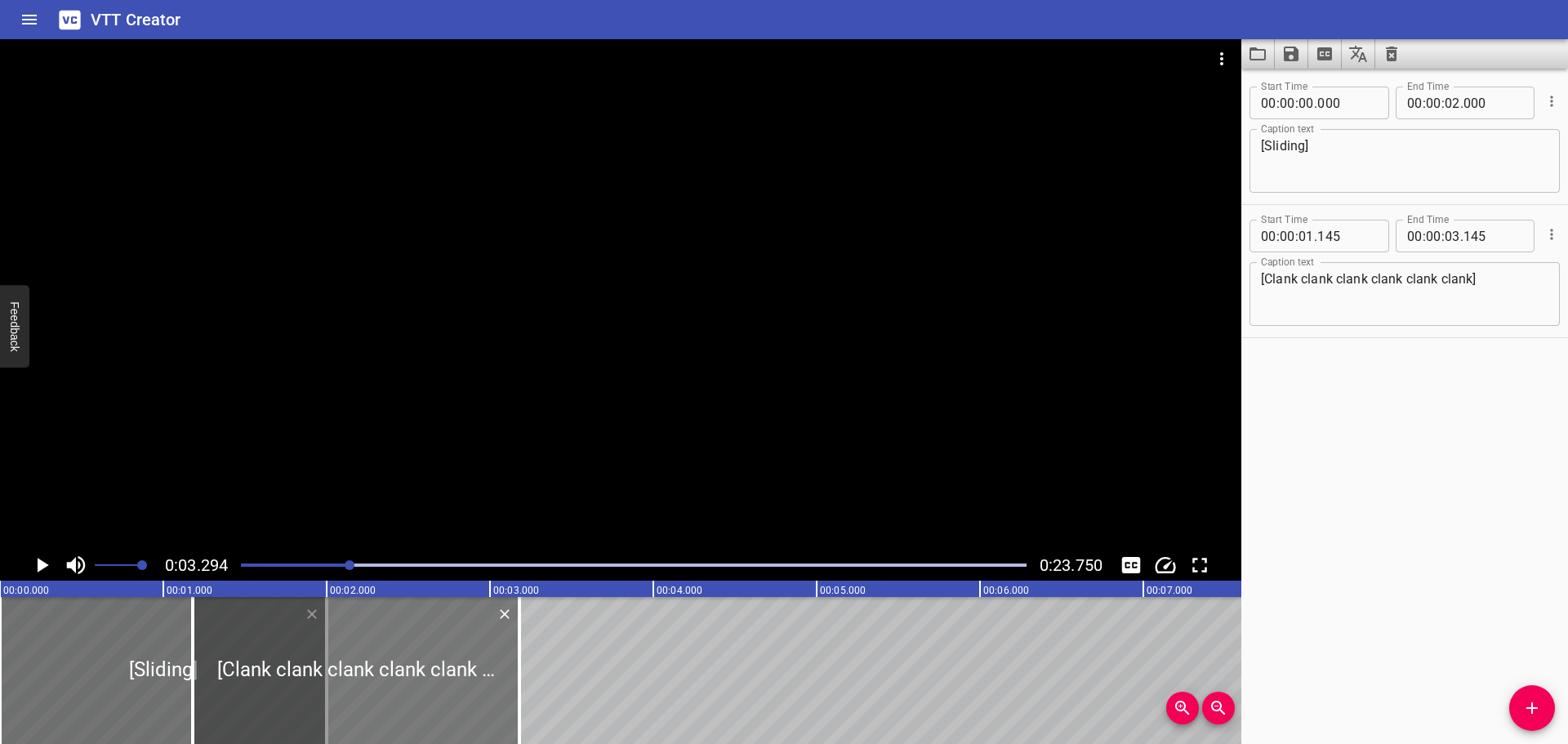
drag, startPoint x: 304, startPoint y: 655, endPoint x: 414, endPoint y: 658, distance: 110.0
click at [460, 655] on div at bounding box center [356, 670] width 327 height 147
type input "02"
type input "135"
type input "04"
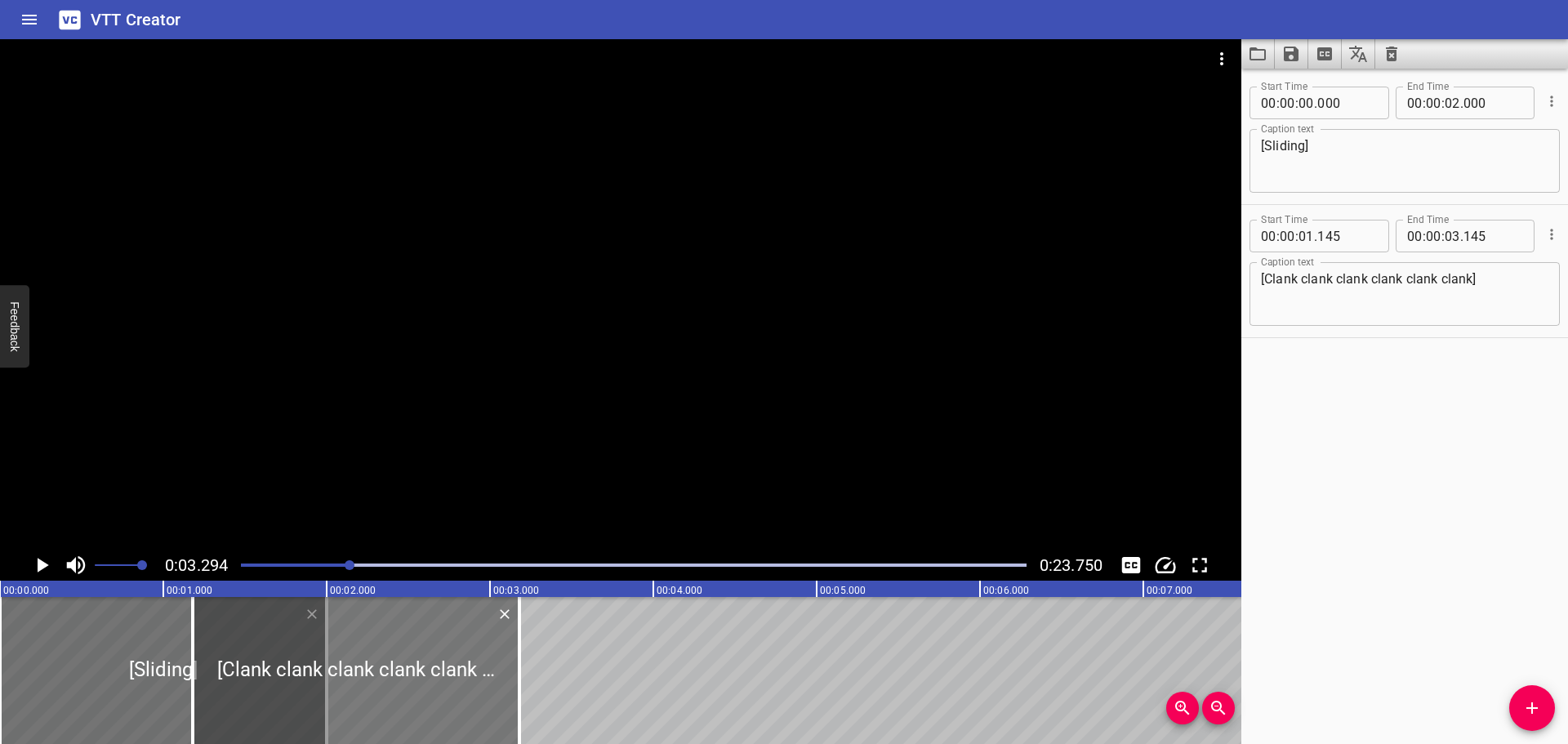
type input "135"
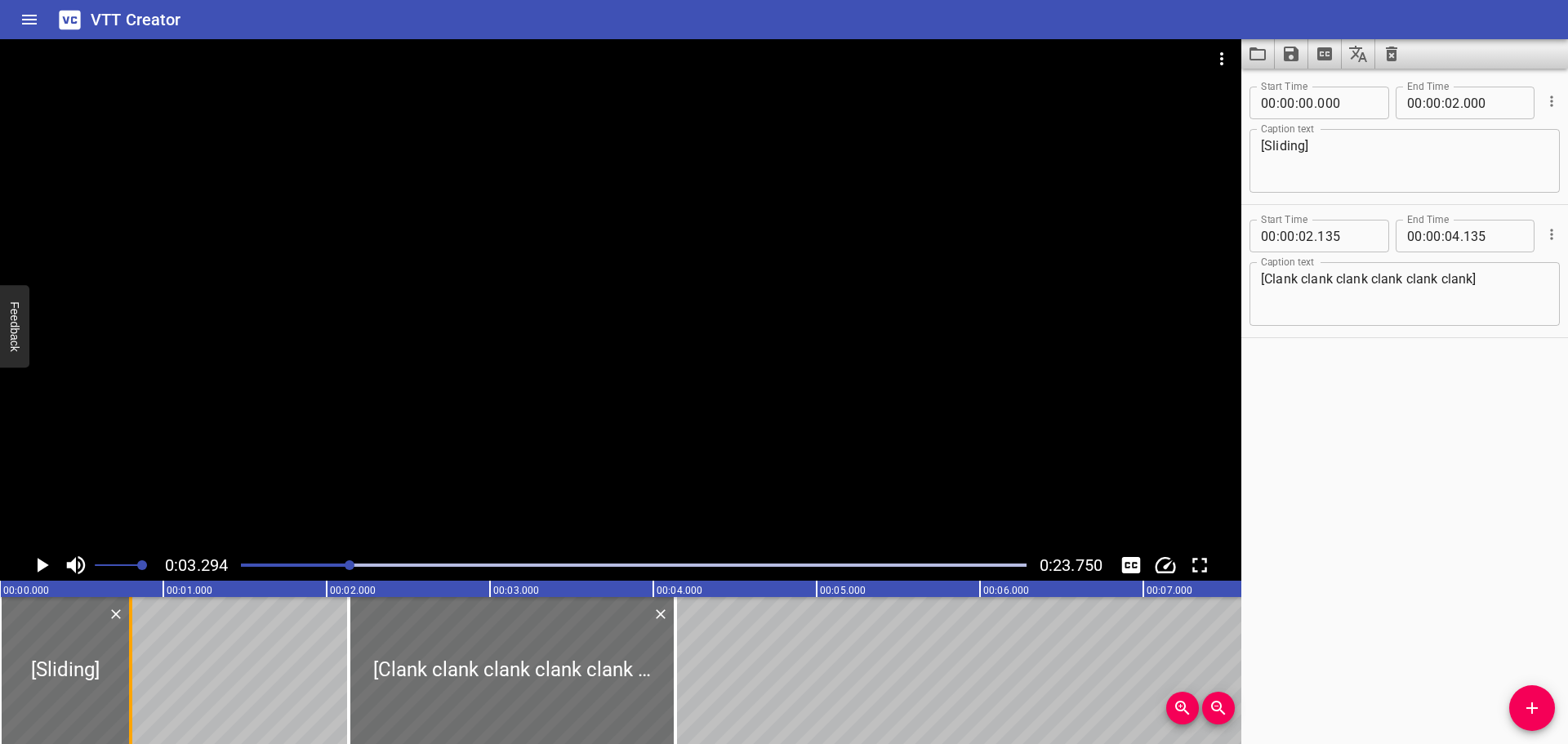
drag, startPoint x: 320, startPoint y: 667, endPoint x: 124, endPoint y: 683, distance: 196.7
click at [124, 683] on div at bounding box center [131, 670] width 17 height 147
type input "00"
type input "800"
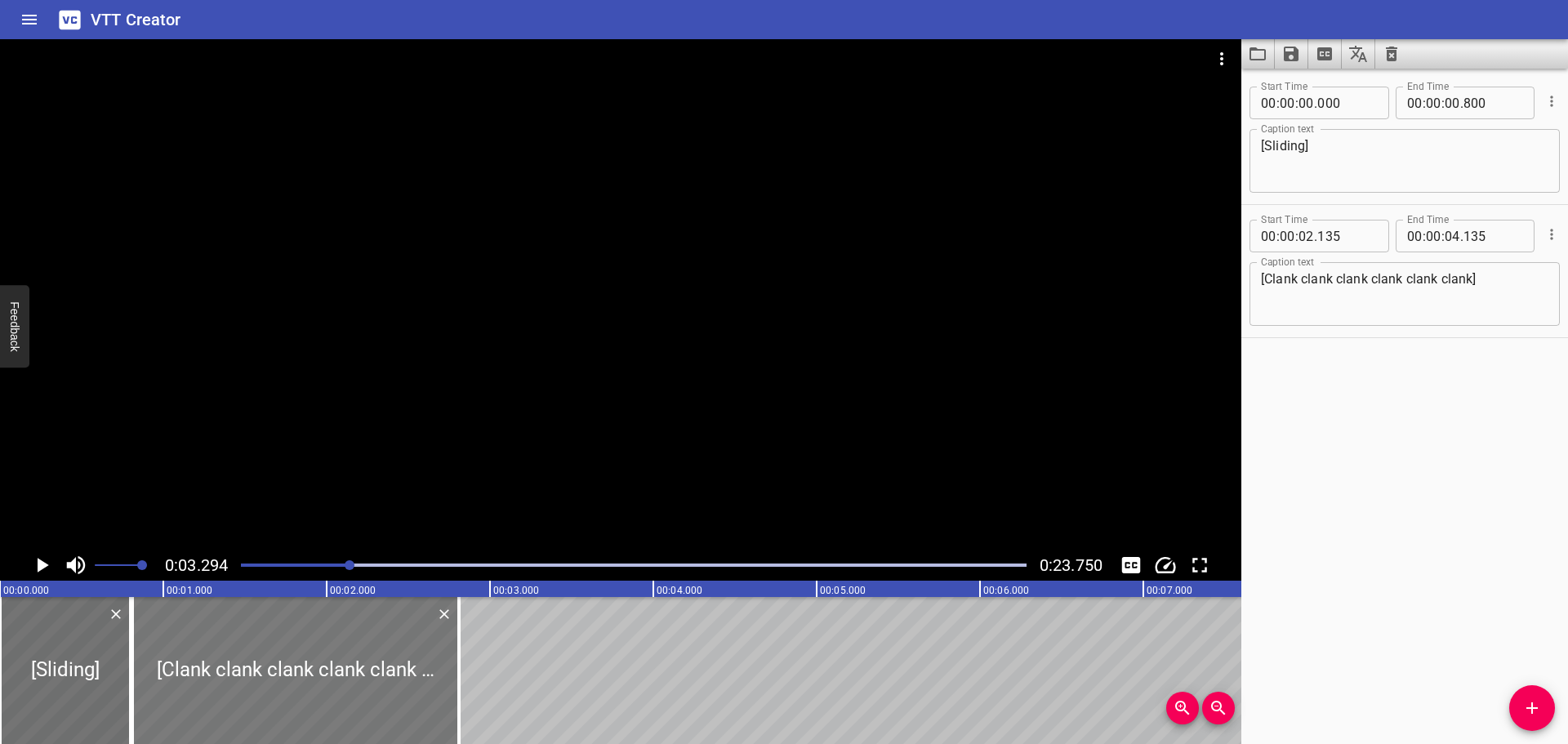
drag, startPoint x: 524, startPoint y: 668, endPoint x: 308, endPoint y: 672, distance: 216.0
click at [308, 672] on div at bounding box center [296, 670] width 327 height 147
type input "00"
type input "810"
type input "02"
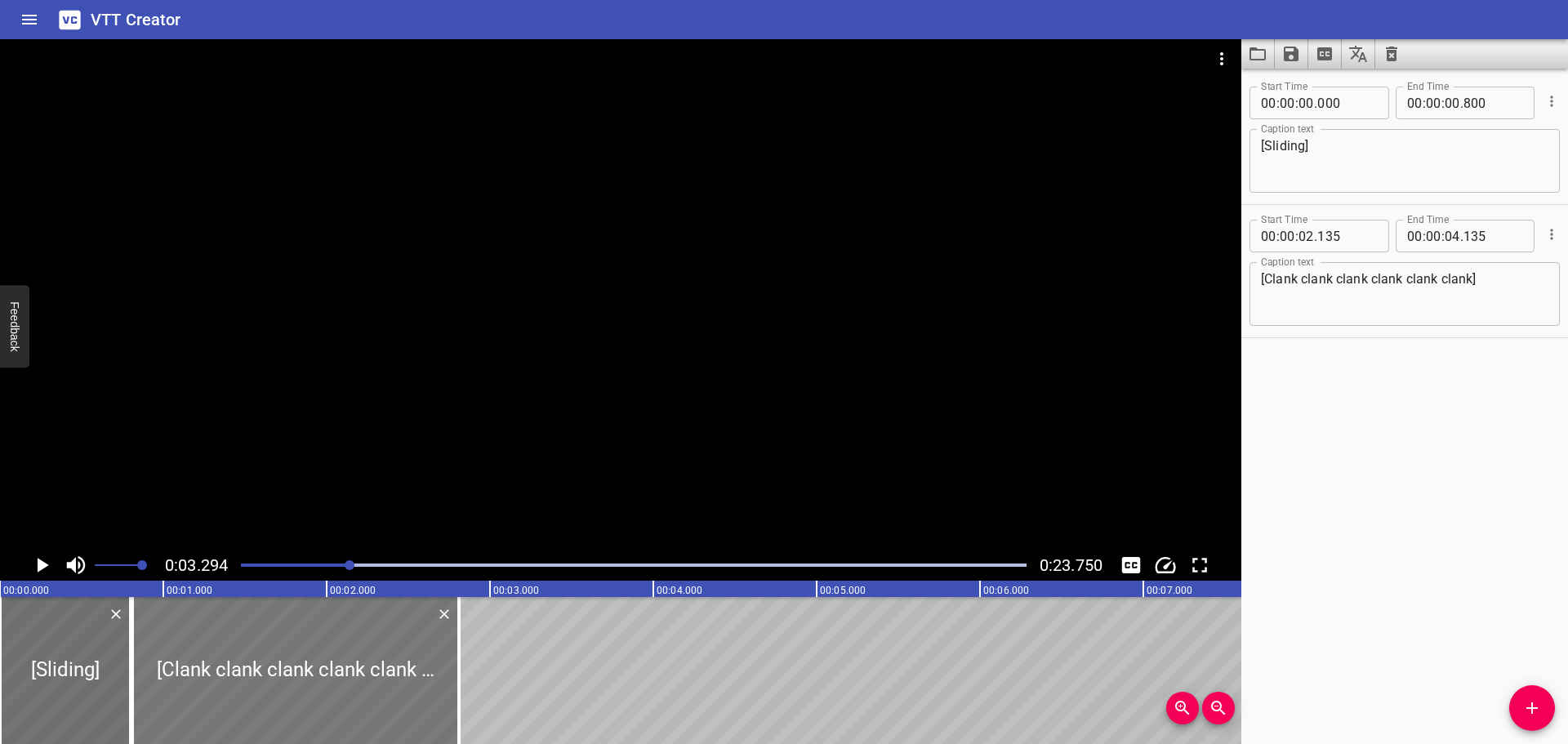
type input "810"
click at [235, 567] on div at bounding box center [634, 564] width 805 height 22
click at [38, 563] on icon "Play/Pause" at bounding box center [43, 565] width 12 height 15
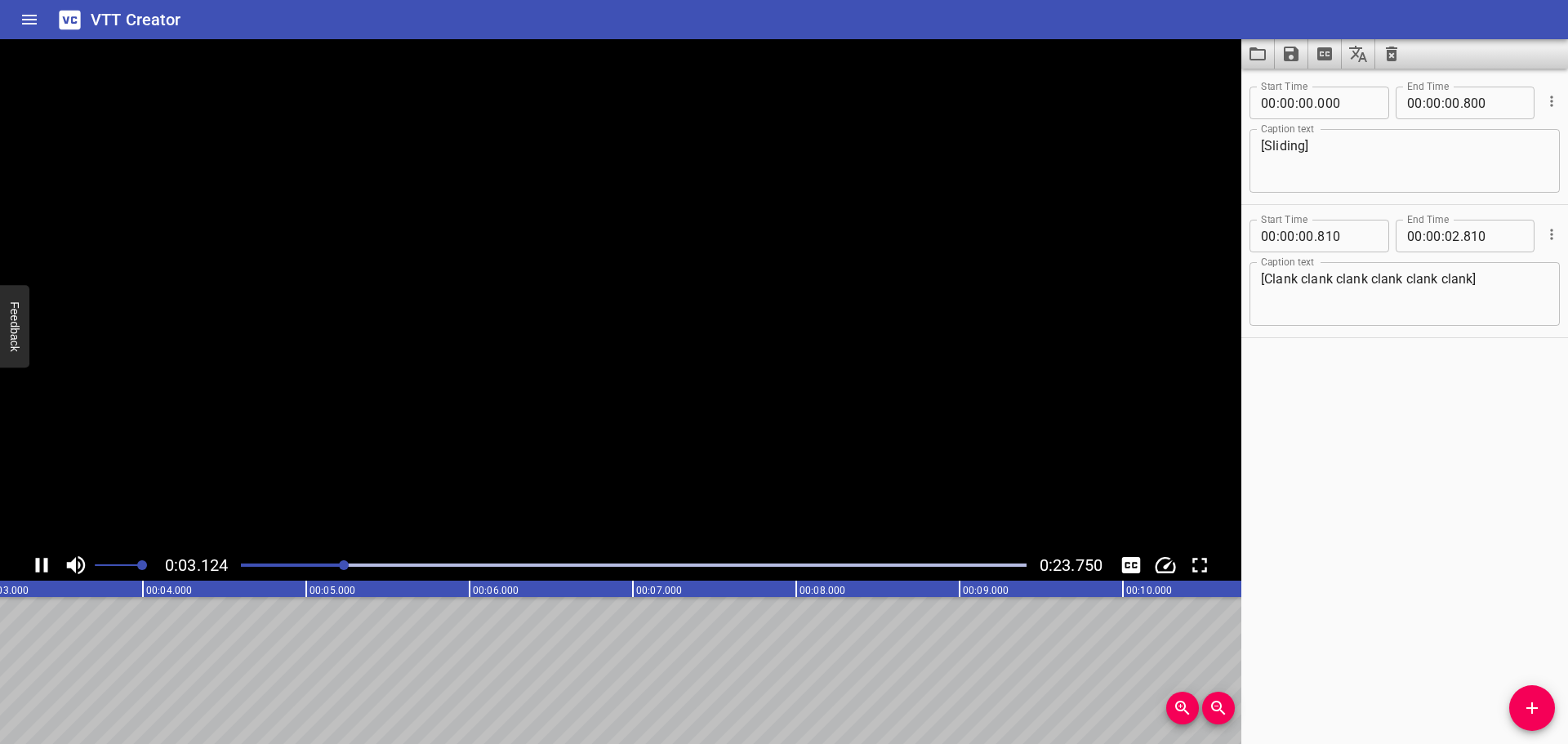
click at [41, 559] on icon "Play/Pause" at bounding box center [41, 564] width 24 height 24
click at [1525, 707] on icon "Add Cue" at bounding box center [1532, 708] width 20 height 20
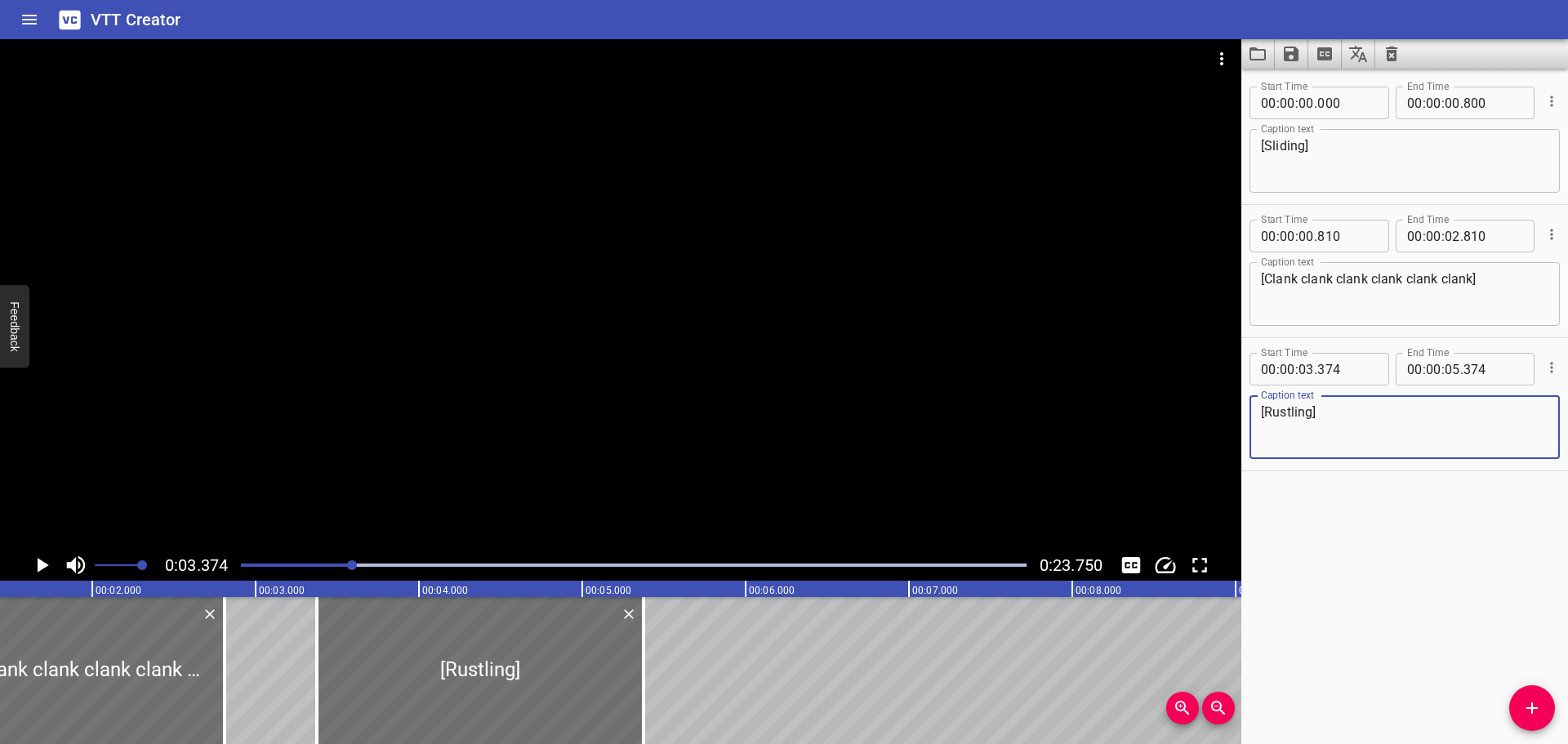
scroll to position [0, 222]
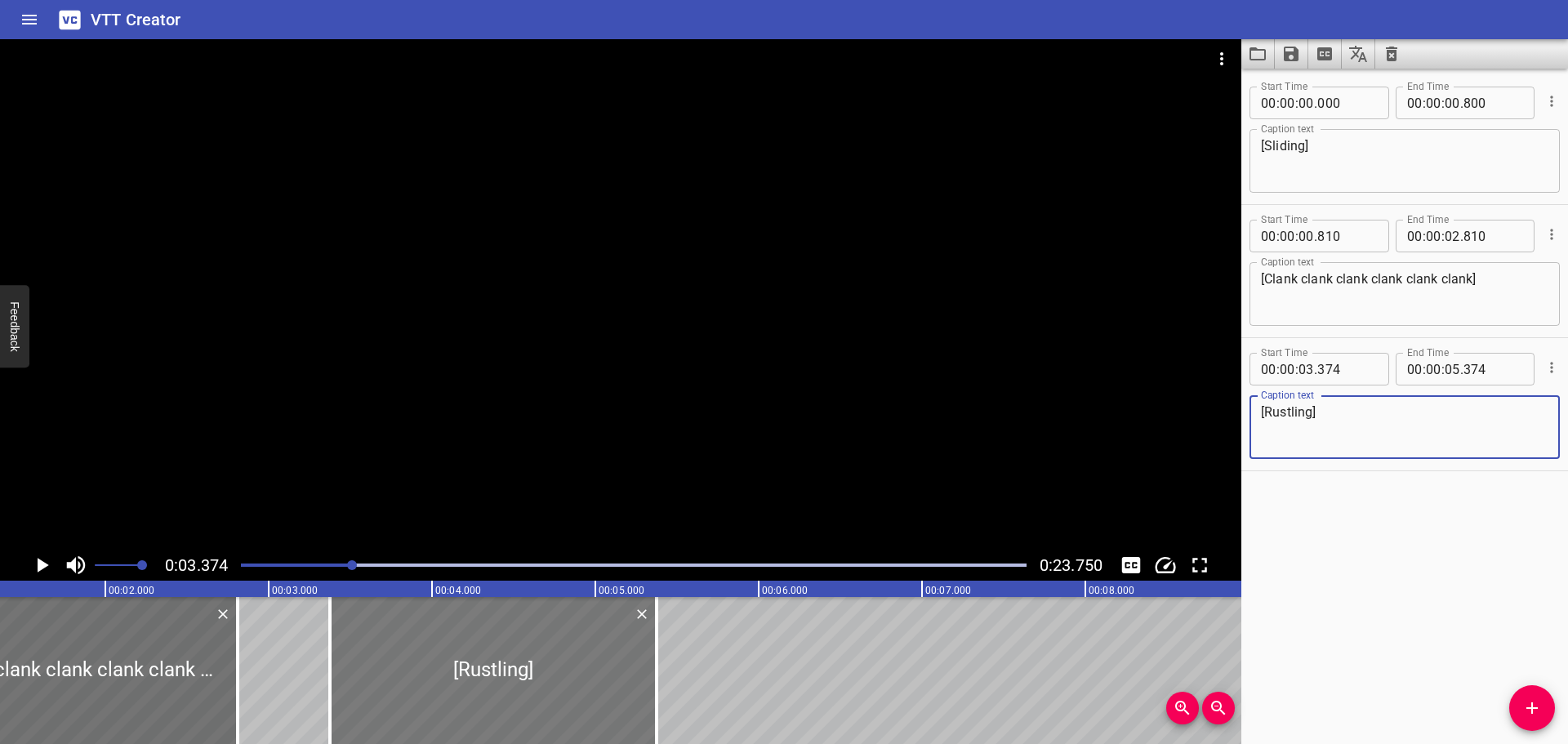
type textarea "[Rustling]"
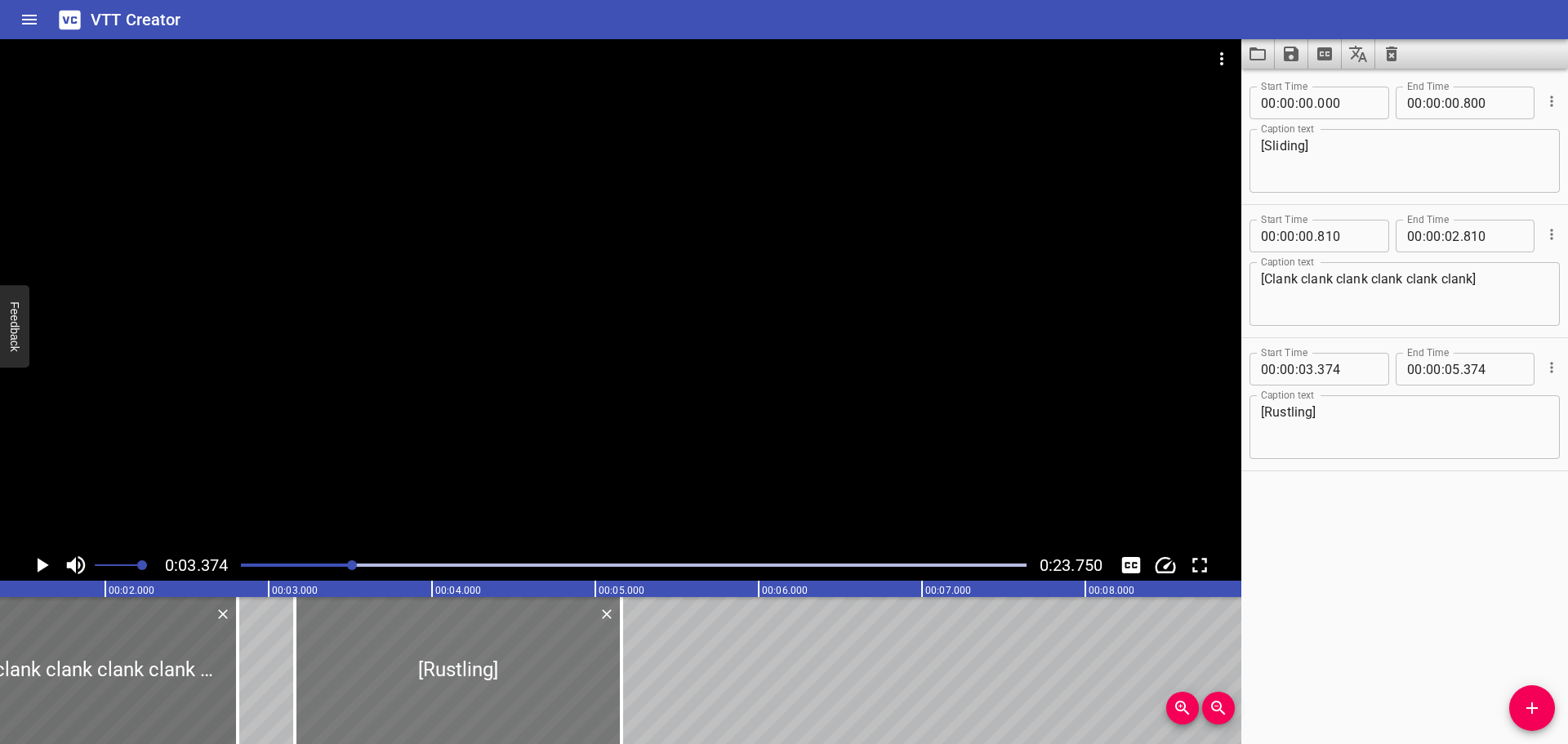
drag, startPoint x: 440, startPoint y: 683, endPoint x: 406, endPoint y: 676, distance: 34.7
click at [406, 676] on div at bounding box center [458, 670] width 327 height 147
type input "159"
click at [234, 559] on div at bounding box center [634, 564] width 805 height 22
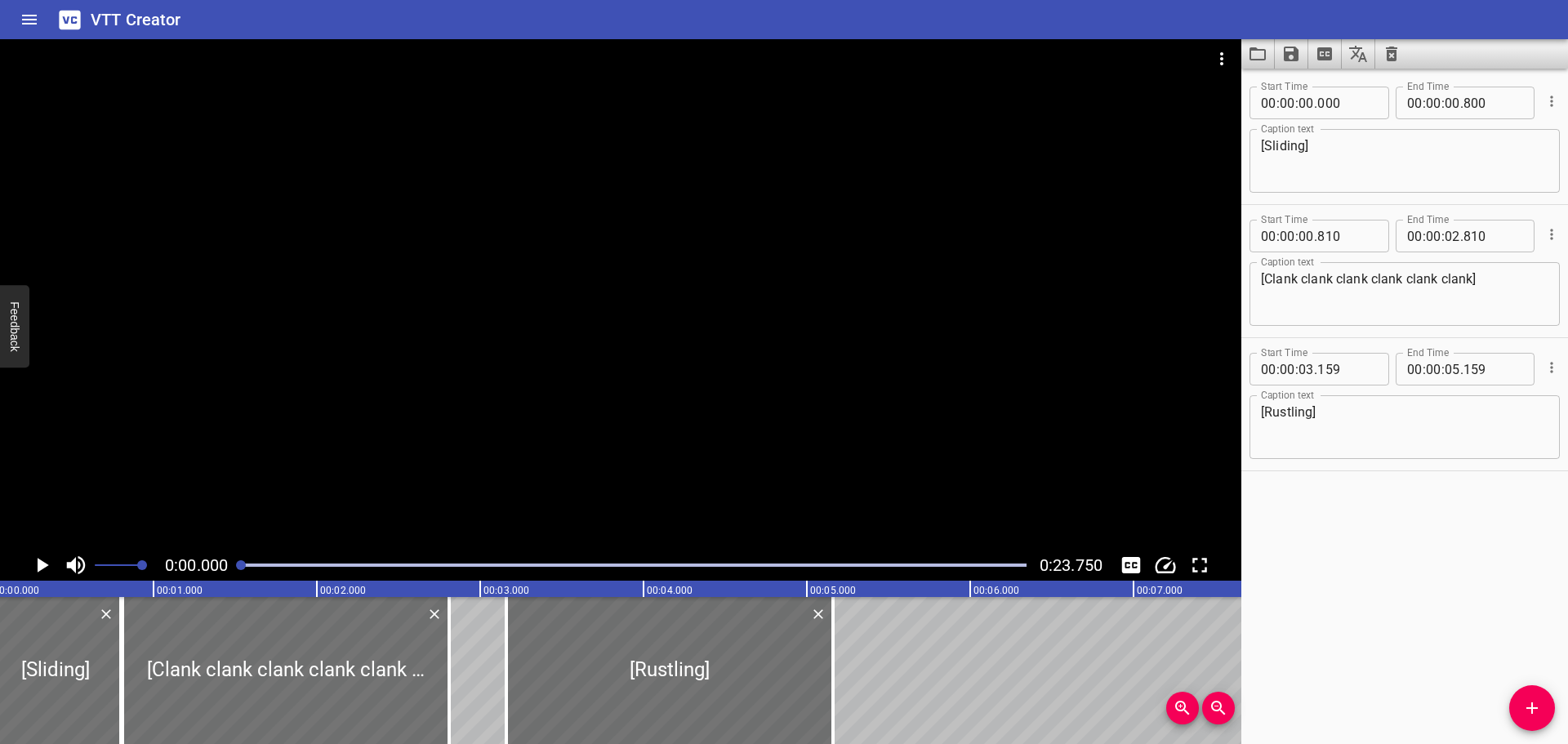
scroll to position [0, 0]
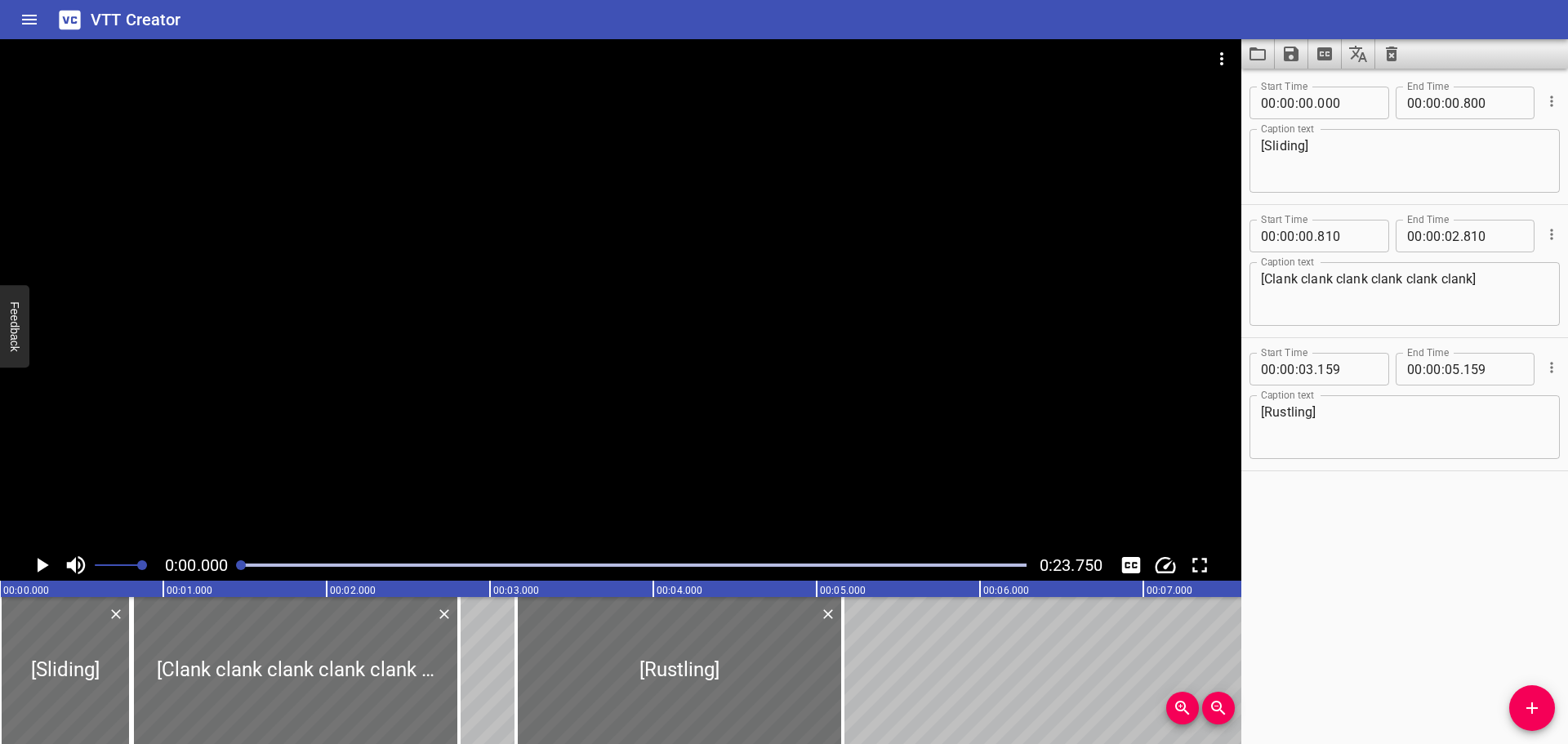
click at [38, 566] on icon "Play/Pause" at bounding box center [43, 565] width 12 height 15
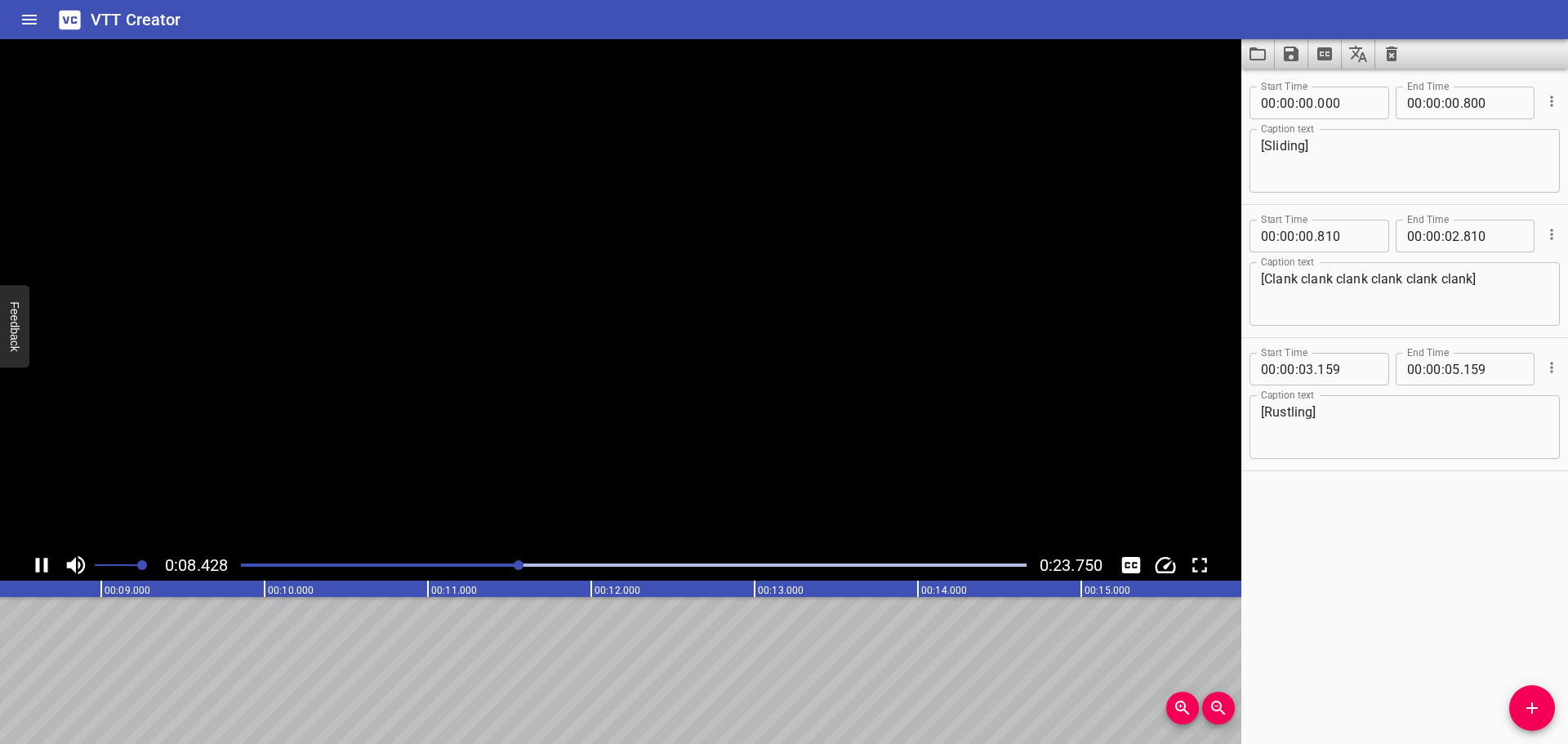
click at [38, 566] on icon "Play/Pause" at bounding box center [42, 565] width 13 height 15
click at [1545, 709] on span "Add Cue" at bounding box center [1532, 708] width 46 height 20
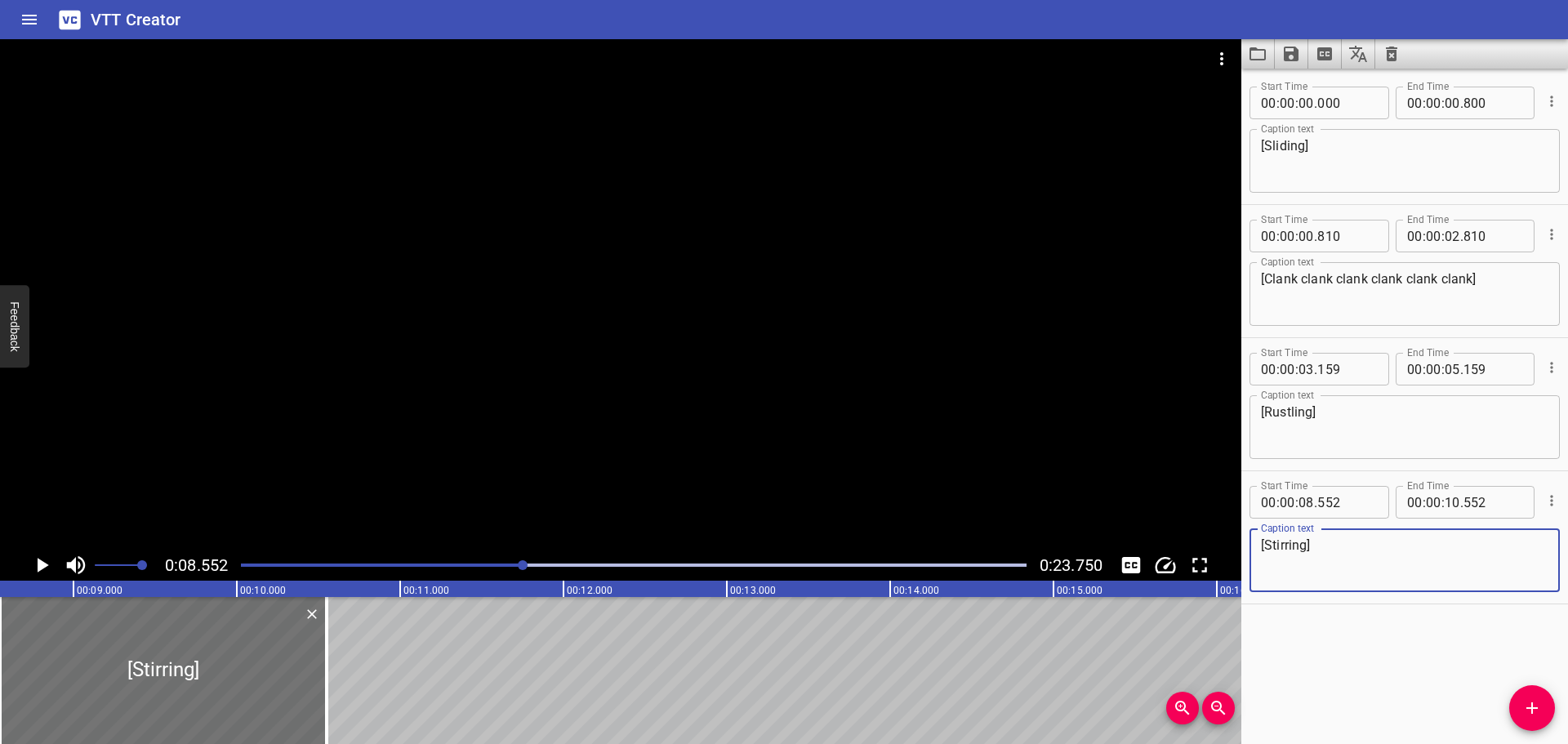
type textarea "[Stirring]"
click at [495, 566] on div "Play progress" at bounding box center [131, 565] width 786 height 3
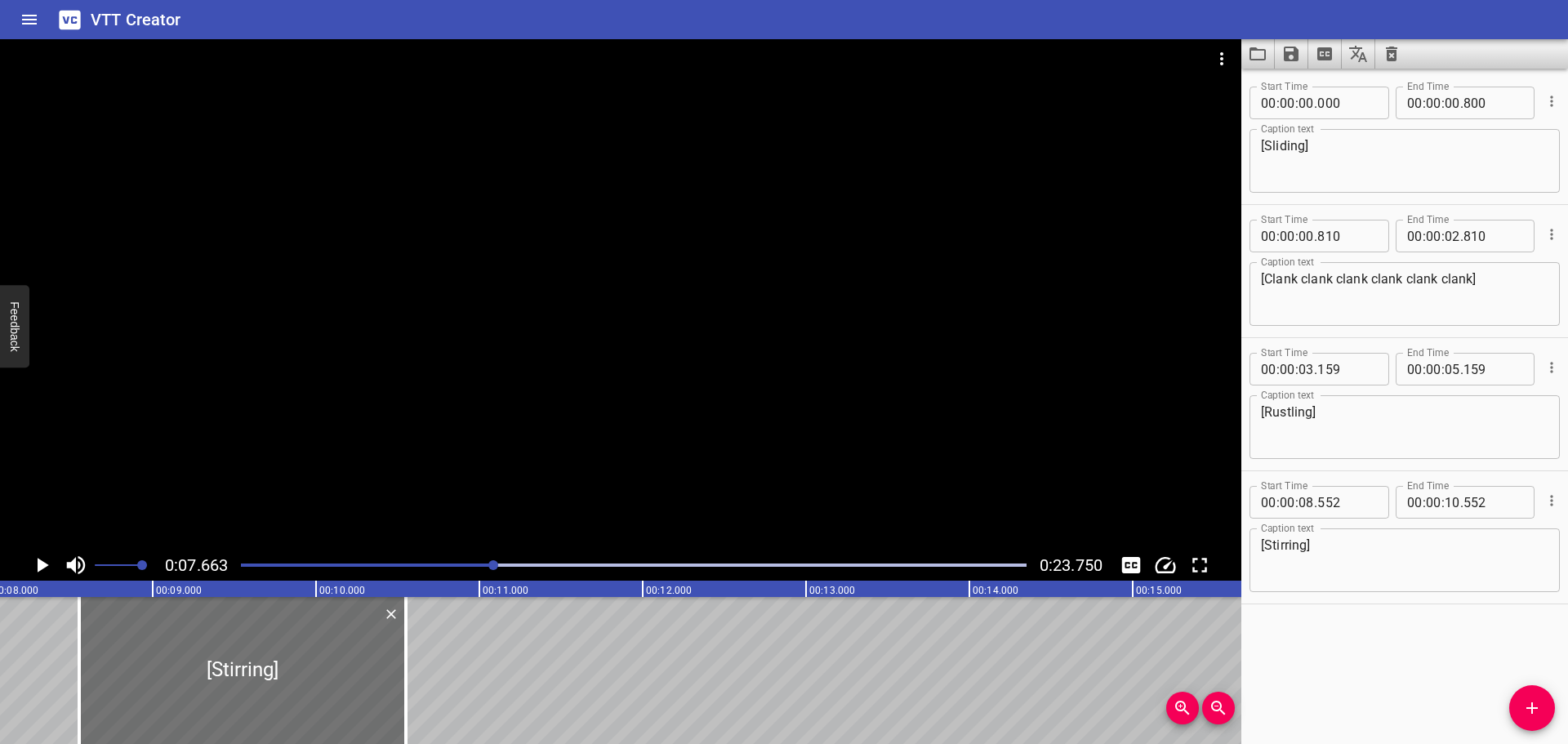
scroll to position [0, 1252]
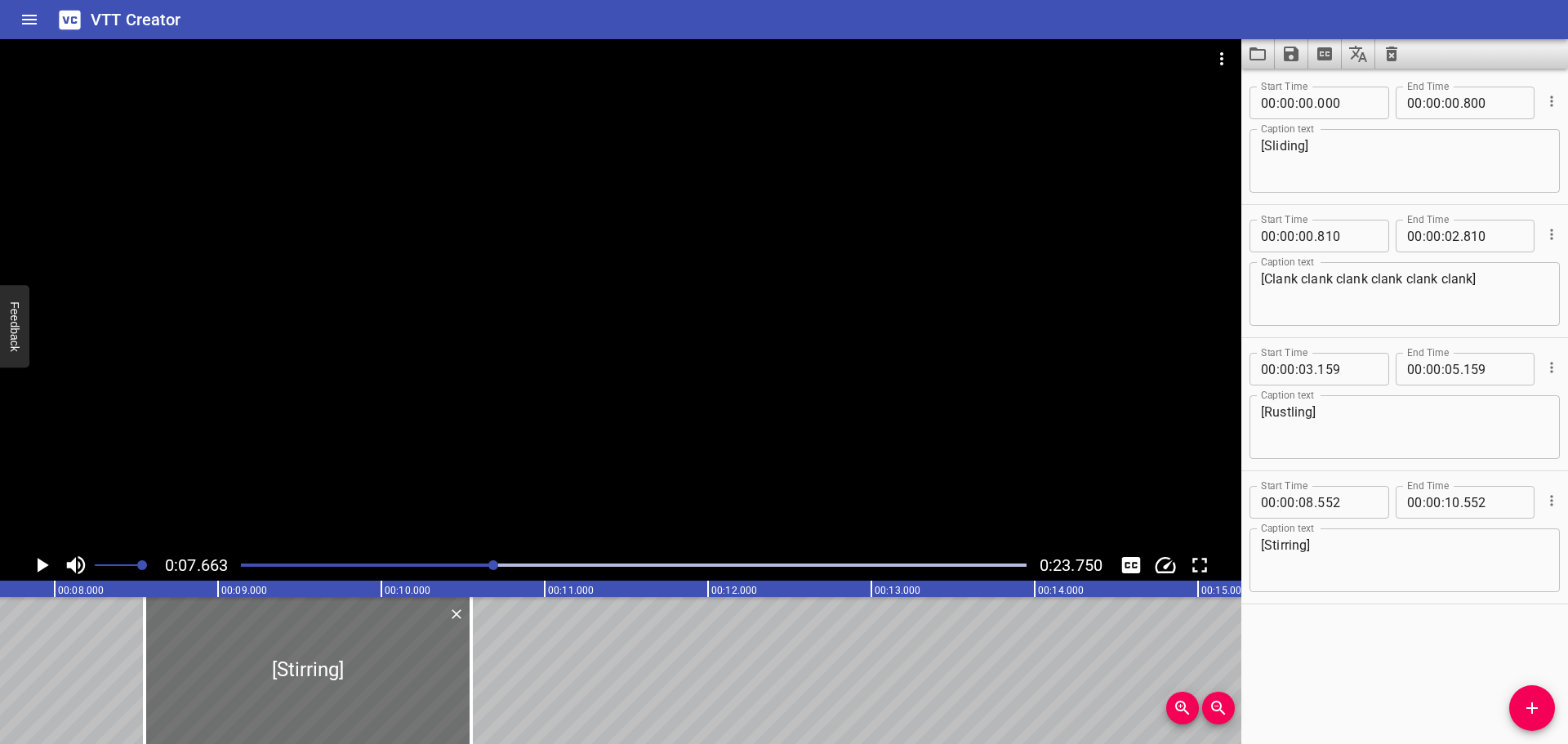
click at [42, 565] on icon "Play/Pause" at bounding box center [43, 565] width 12 height 15
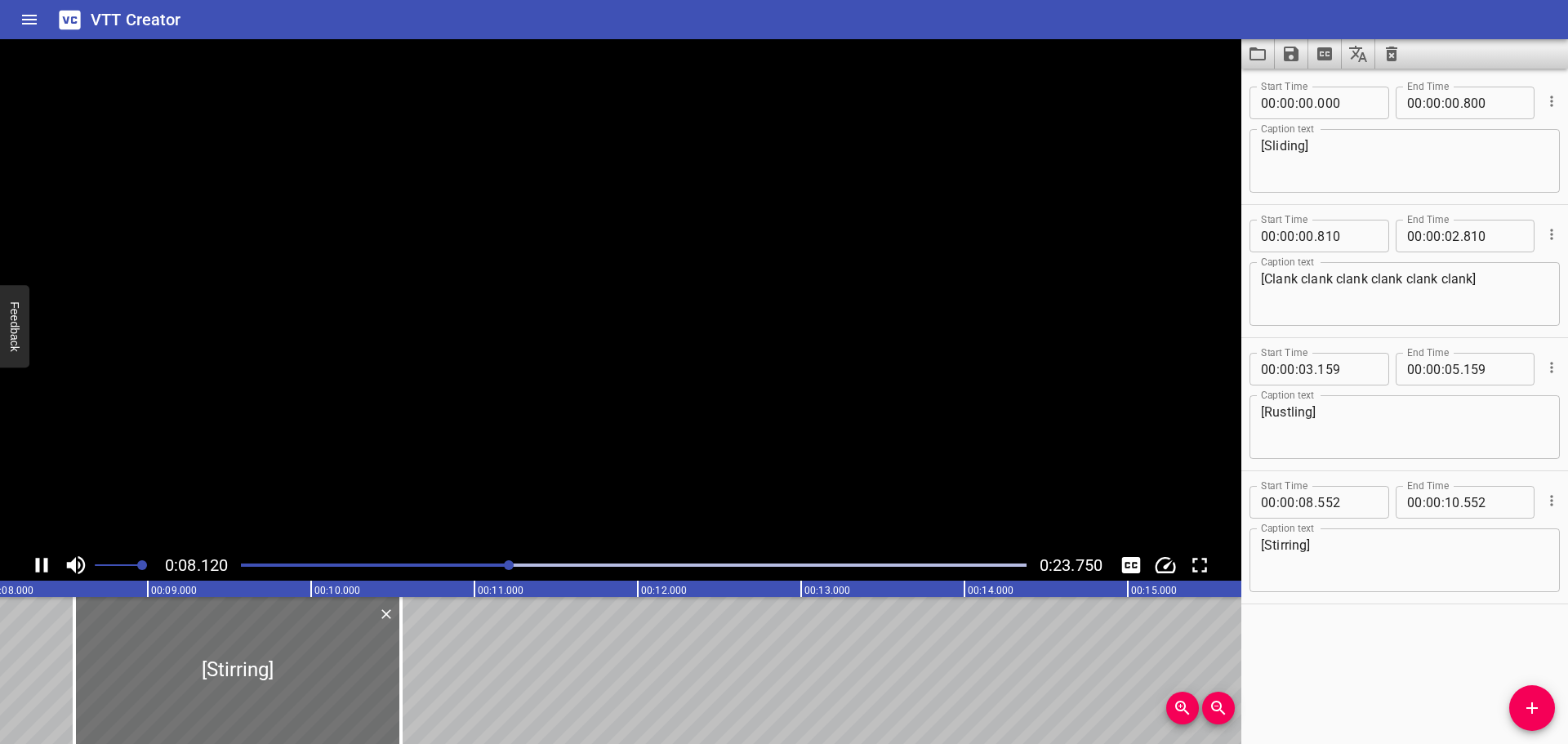
click at [42, 565] on icon "Play/Pause" at bounding box center [41, 564] width 24 height 24
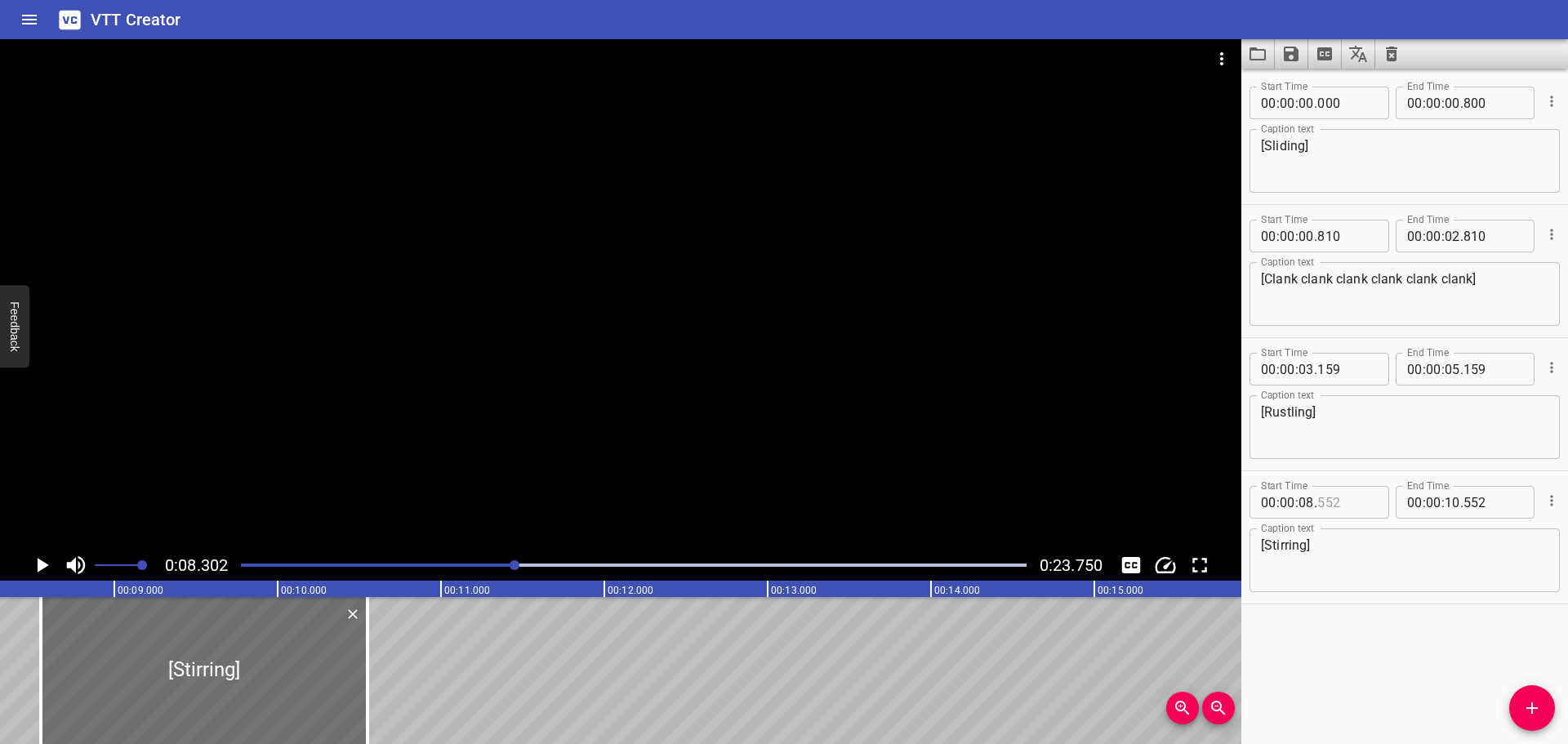
click at [1355, 502] on input "number" at bounding box center [1348, 502] width 60 height 32
type input "200"
click at [1344, 632] on div "Start Time 00 : 00 : 00 . 000 Start Time End Time 00 : 00 : 00 . 800 End Time C…" at bounding box center [1405, 406] width 327 height 675
click at [238, 563] on div at bounding box center [634, 564] width 805 height 22
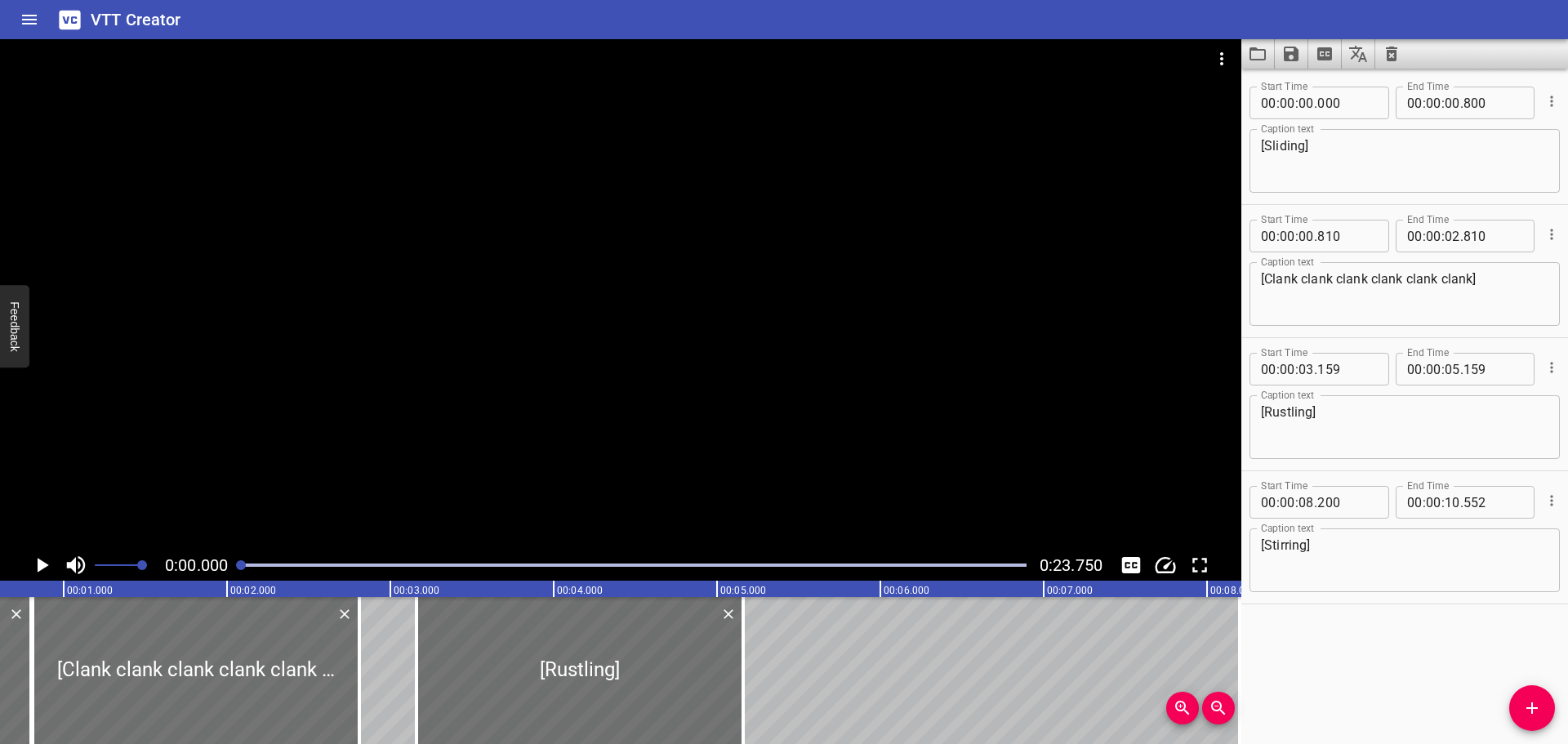
scroll to position [0, 0]
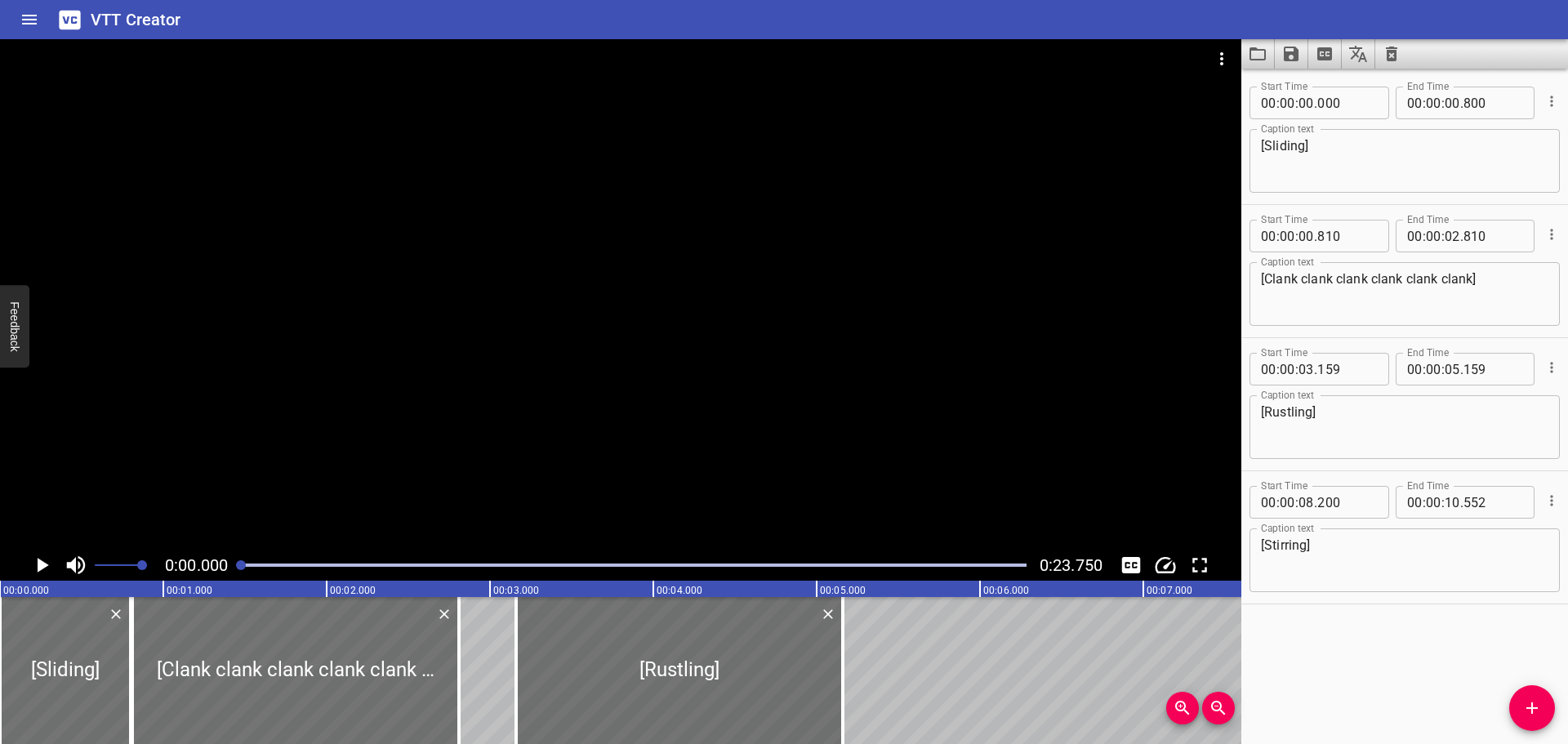
click at [35, 567] on icon "Play/Pause" at bounding box center [41, 564] width 24 height 24
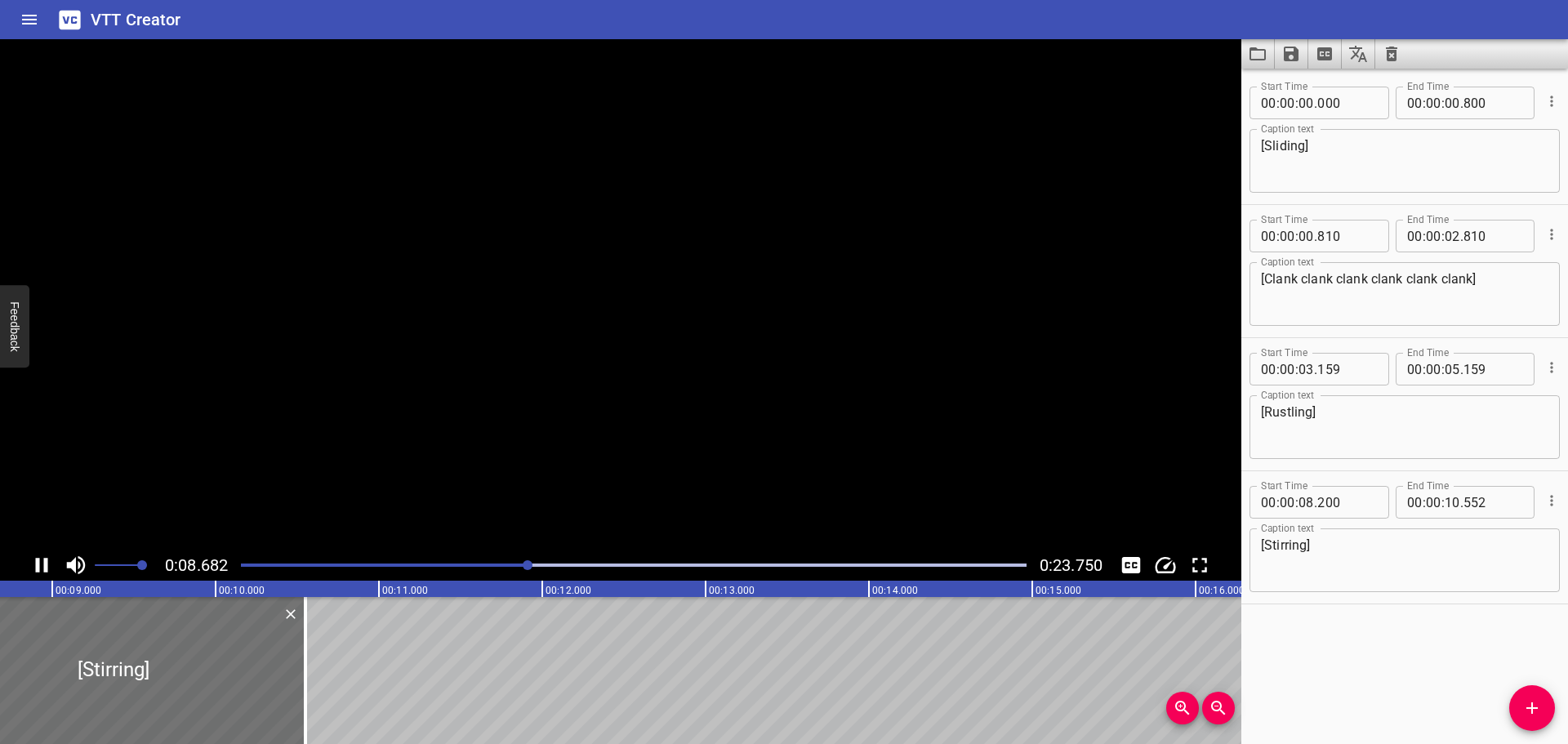
click at [35, 567] on icon "Play/Pause" at bounding box center [41, 564] width 24 height 24
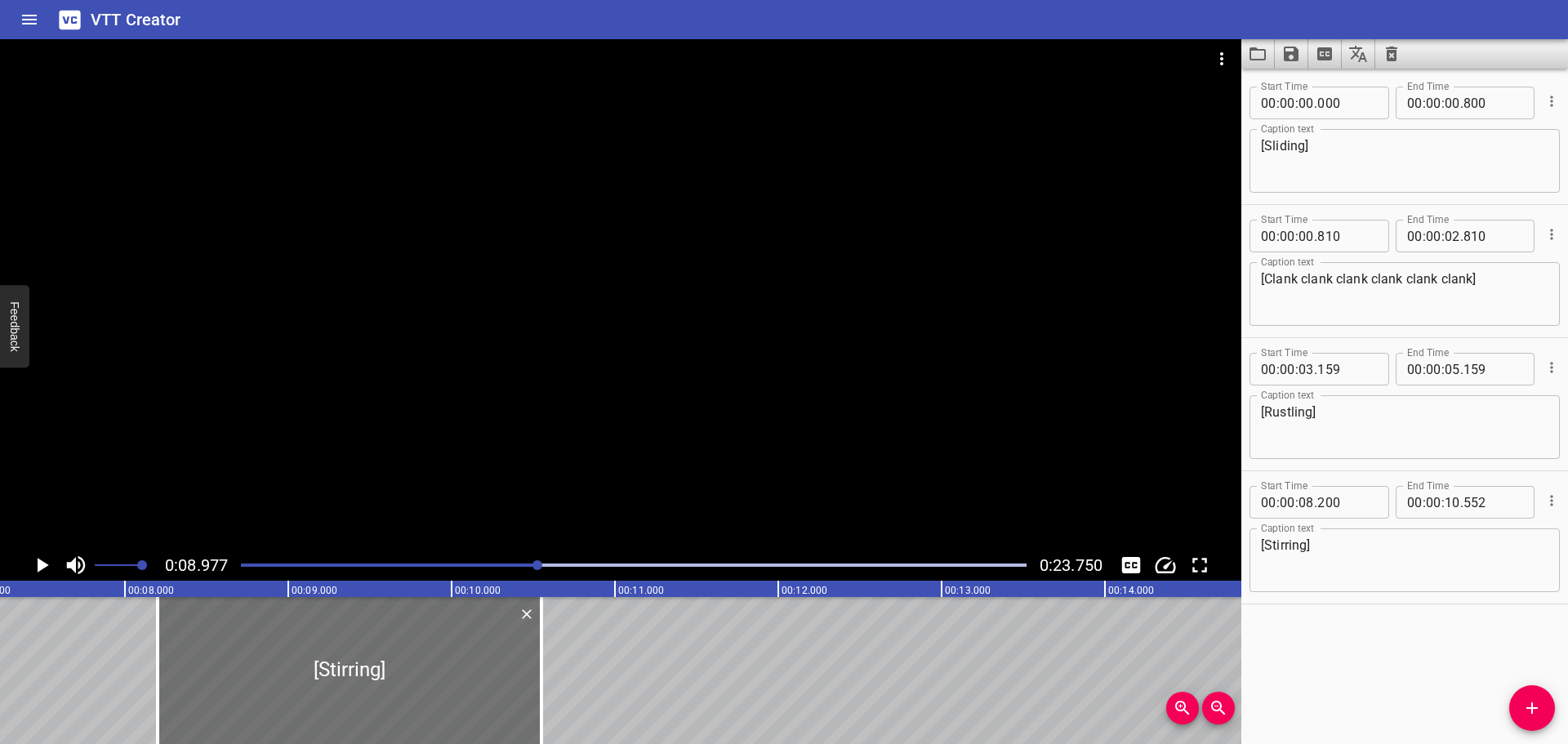
scroll to position [0, 1135]
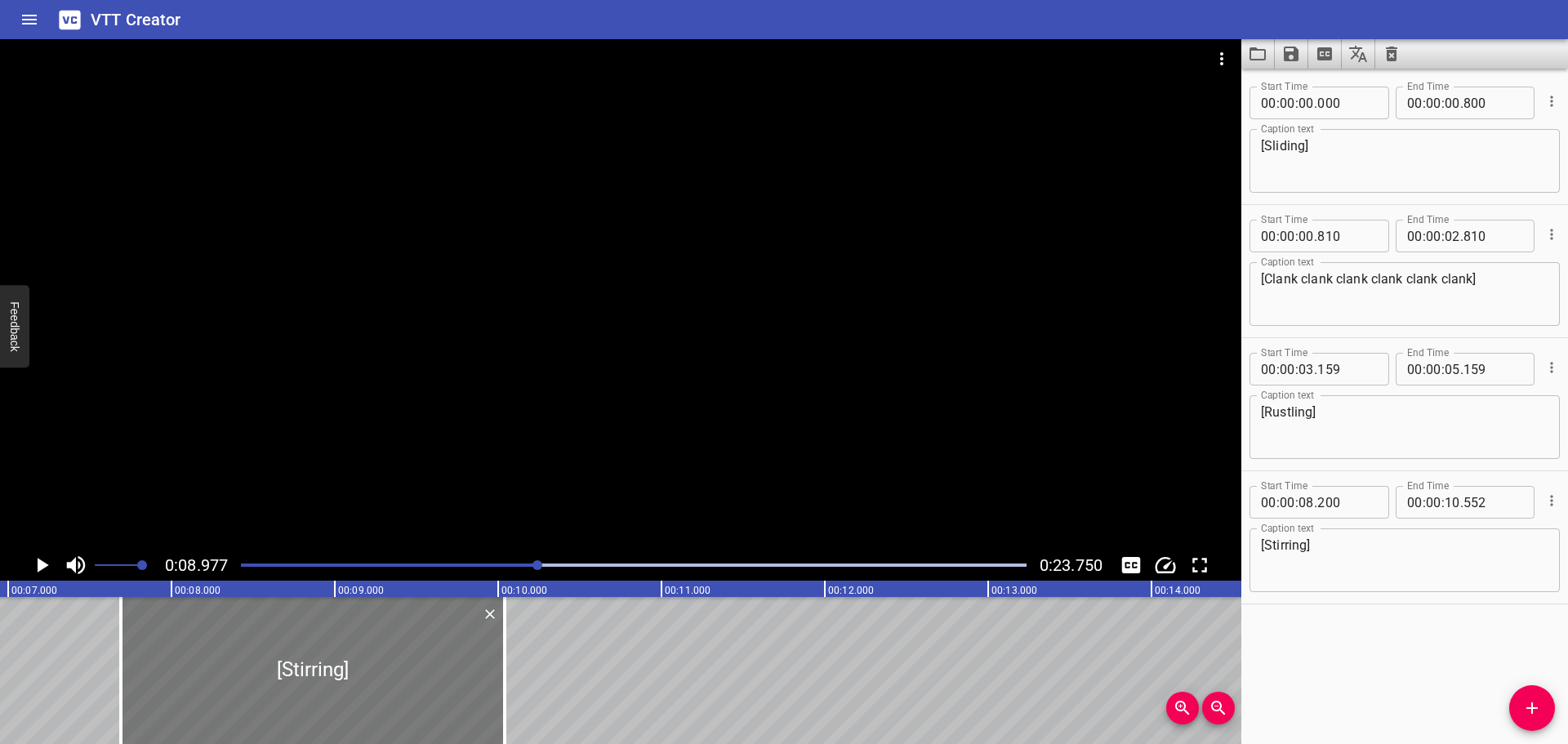
drag, startPoint x: 318, startPoint y: 687, endPoint x: 234, endPoint y: 685, distance: 84.0
click at [234, 685] on div at bounding box center [313, 670] width 384 height 147
type input "07"
type input "690"
type input "042"
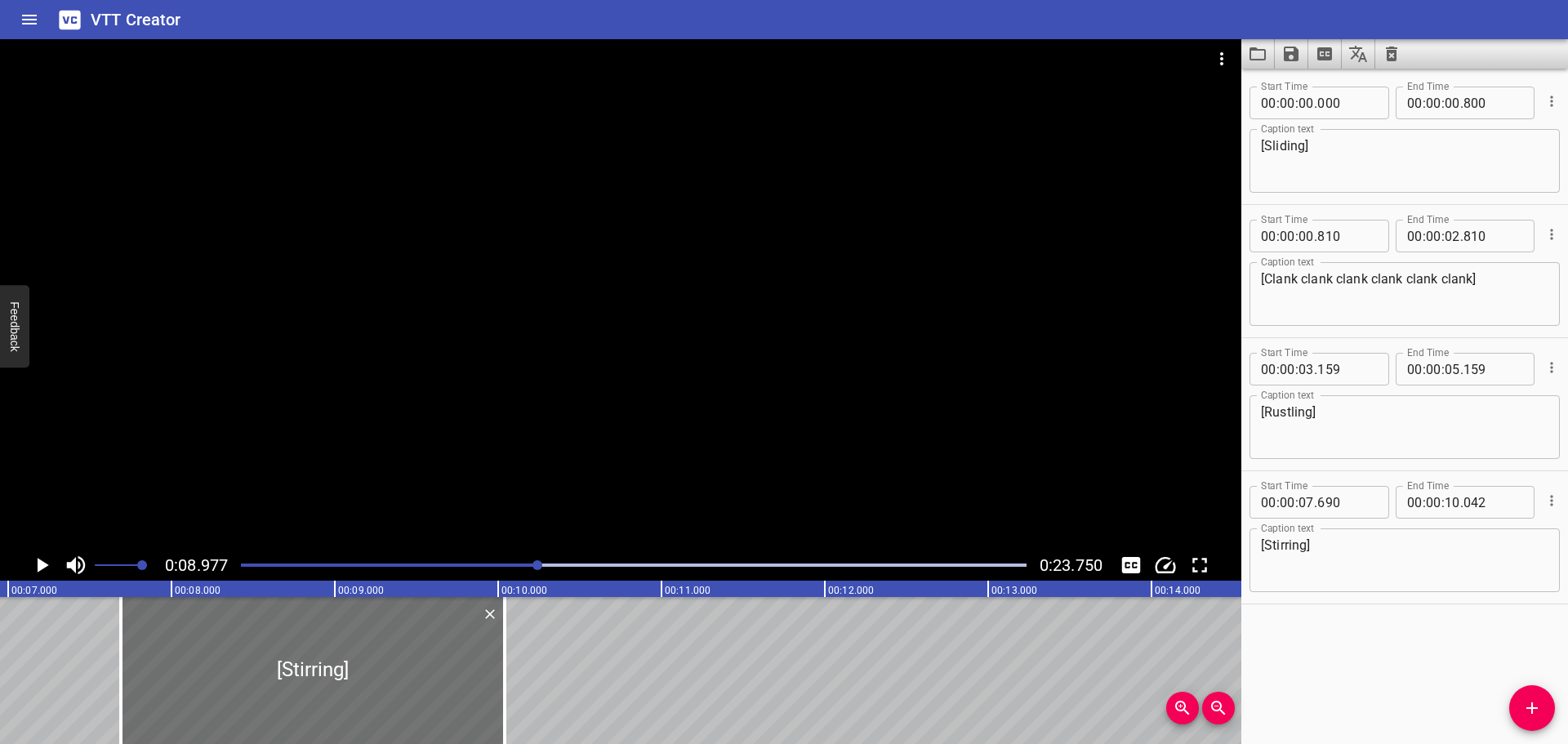
click at [327, 562] on div at bounding box center [634, 564] width 805 height 22
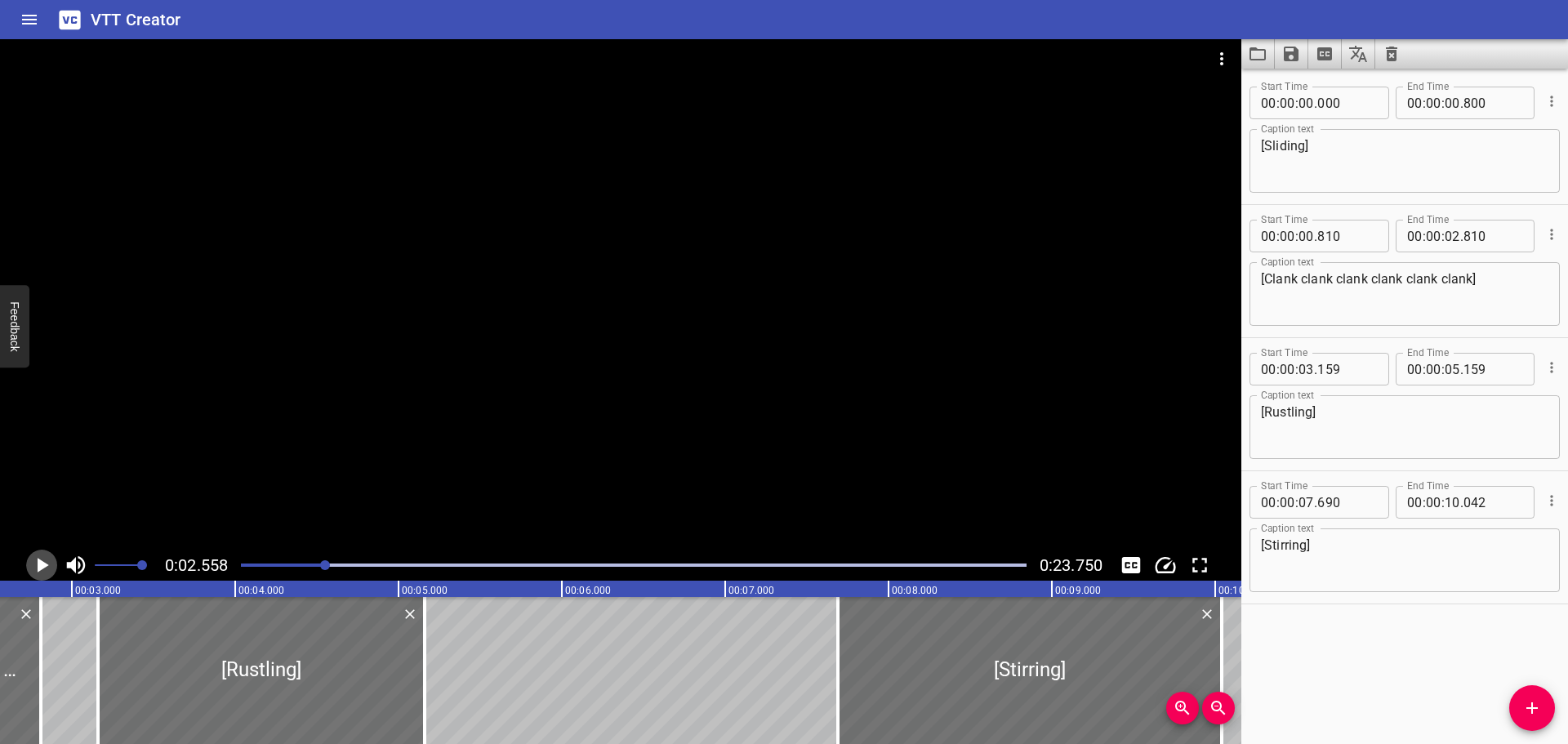
click at [43, 562] on icon "Play/Pause" at bounding box center [43, 565] width 12 height 15
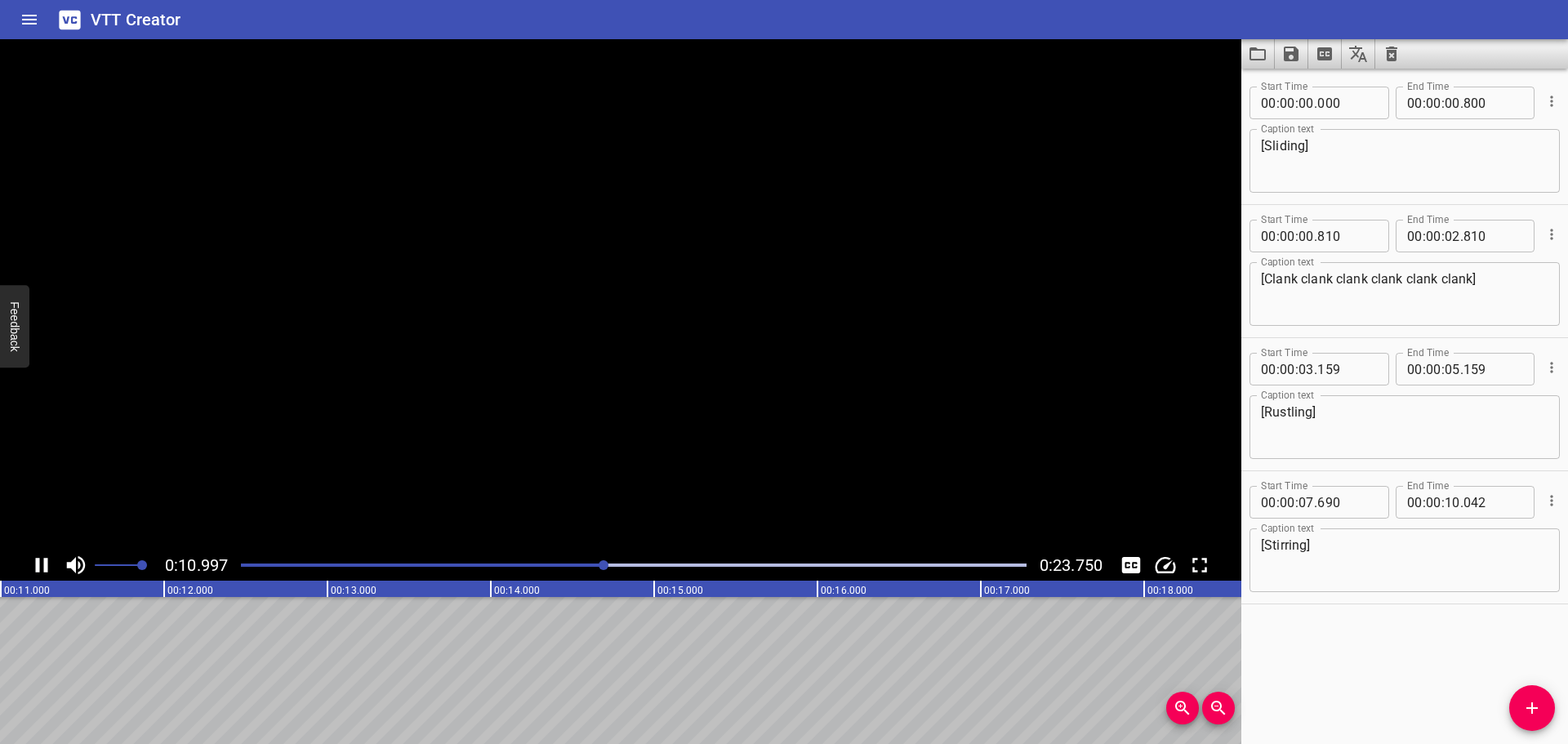
click at [43, 562] on icon "Play/Pause" at bounding box center [41, 564] width 24 height 24
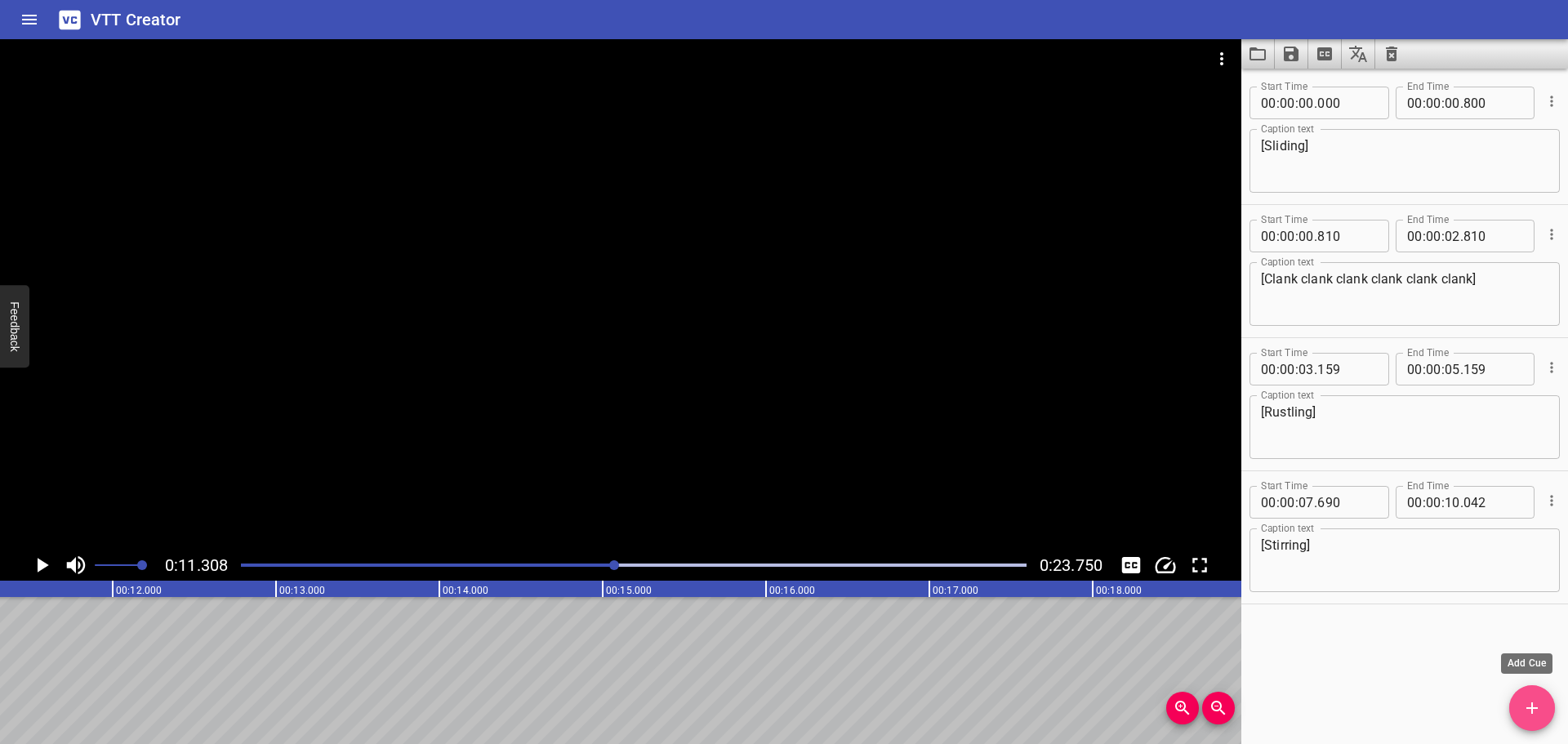
click at [1541, 713] on icon "Add Cue" at bounding box center [1532, 708] width 20 height 20
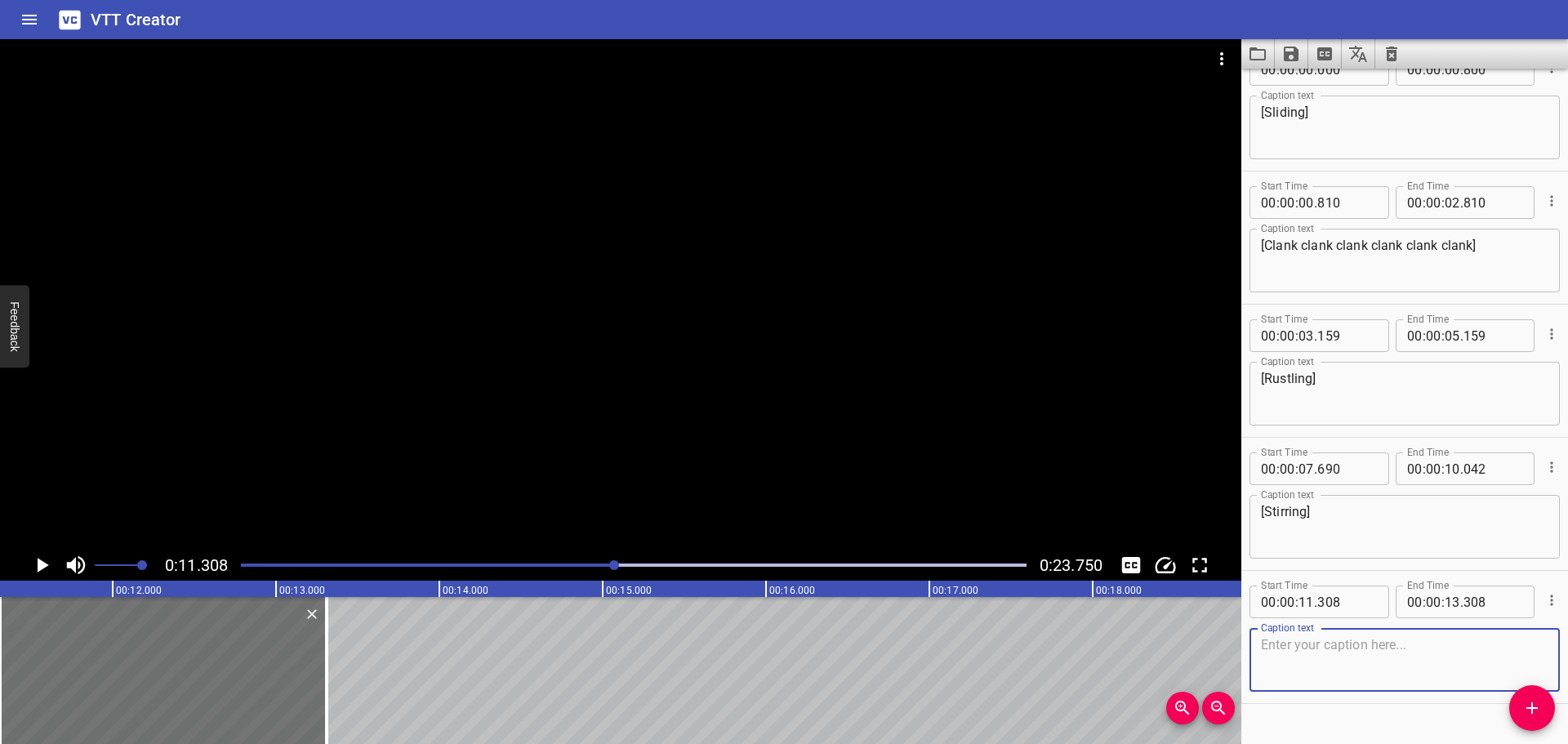
scroll to position [67, 0]
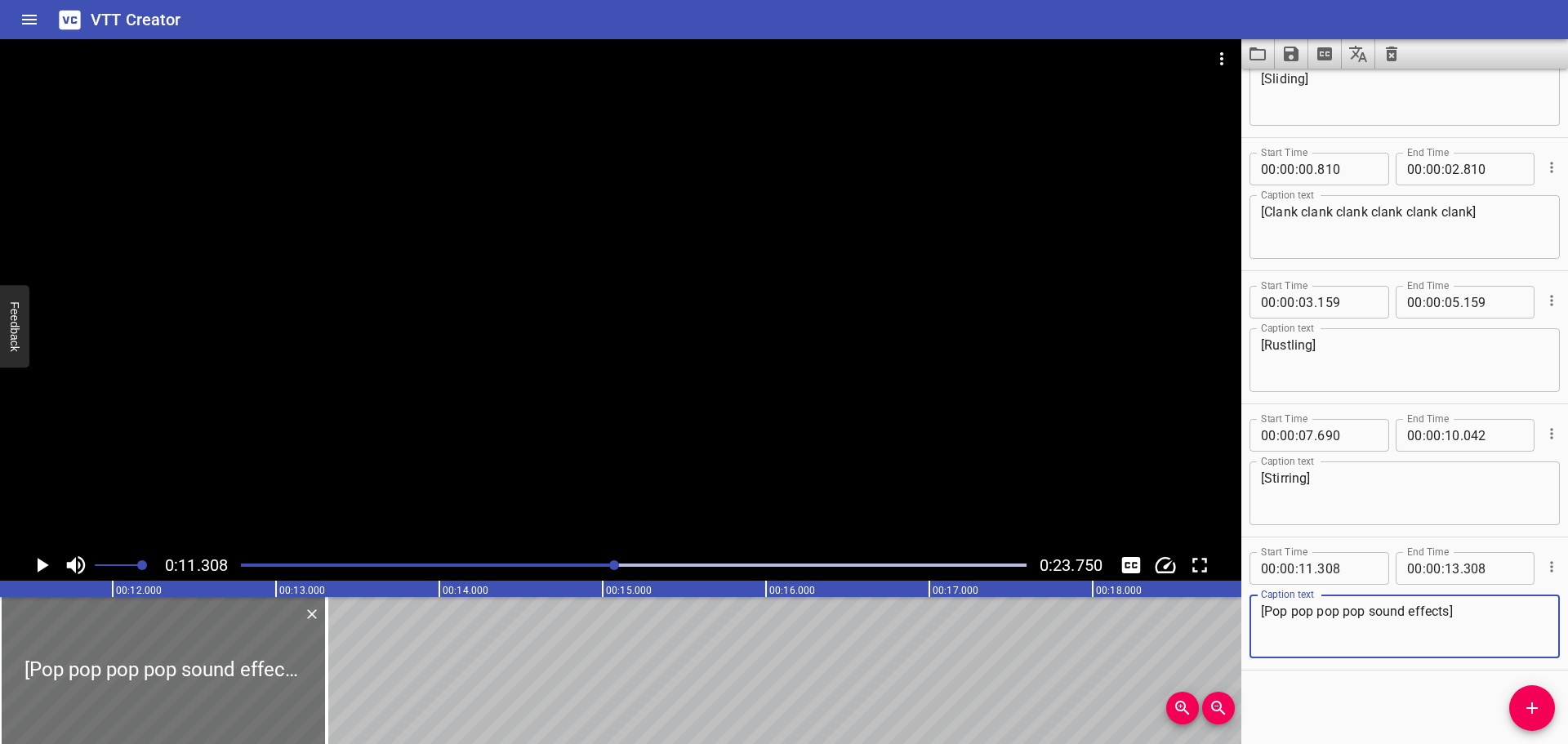
type textarea "[Pop pop pop pop sound effects]"
click at [498, 562] on div at bounding box center [634, 564] width 805 height 22
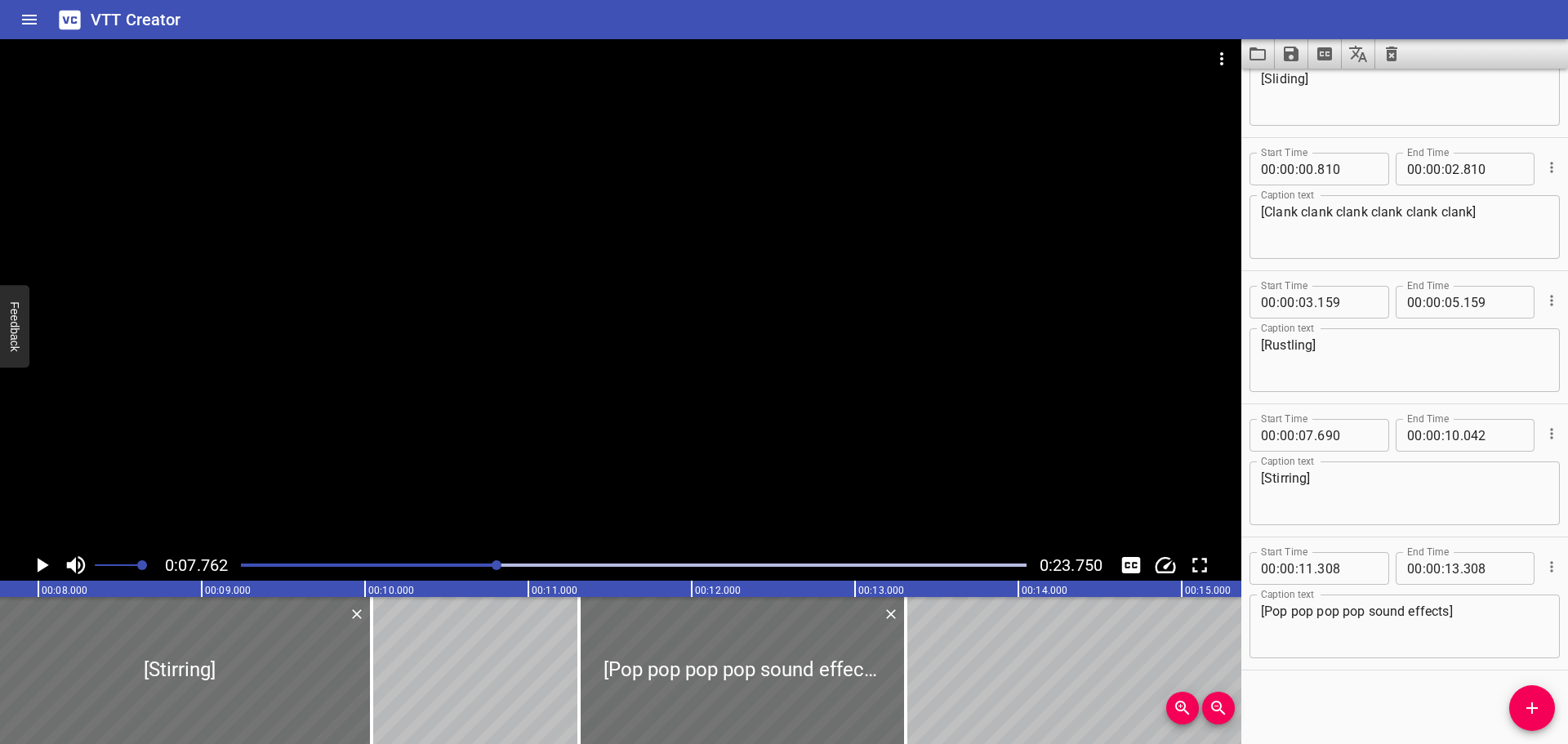
scroll to position [0, 1268]
click at [44, 562] on icon "Play/Pause" at bounding box center [41, 564] width 24 height 24
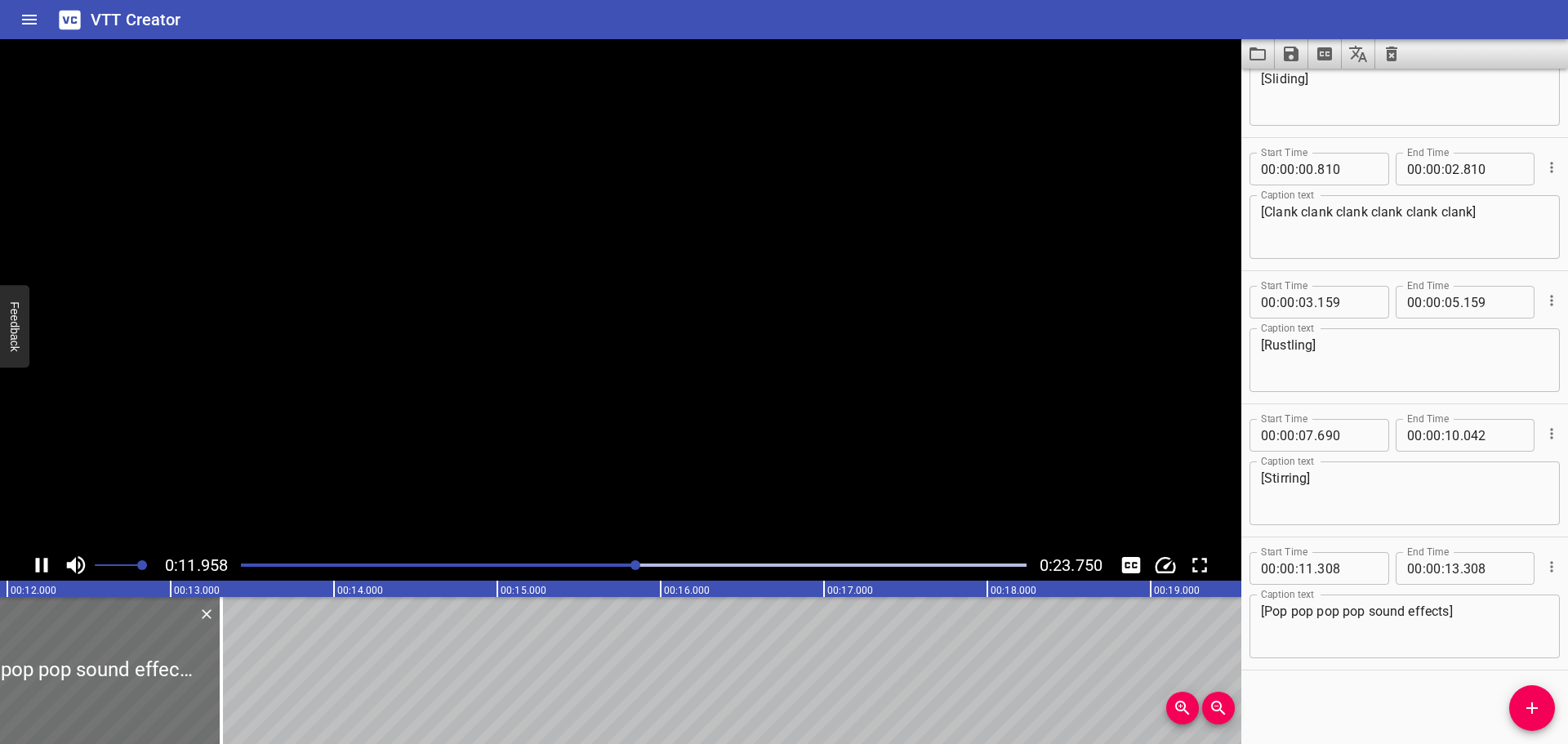
click at [44, 562] on icon "Play/Pause" at bounding box center [42, 565] width 13 height 15
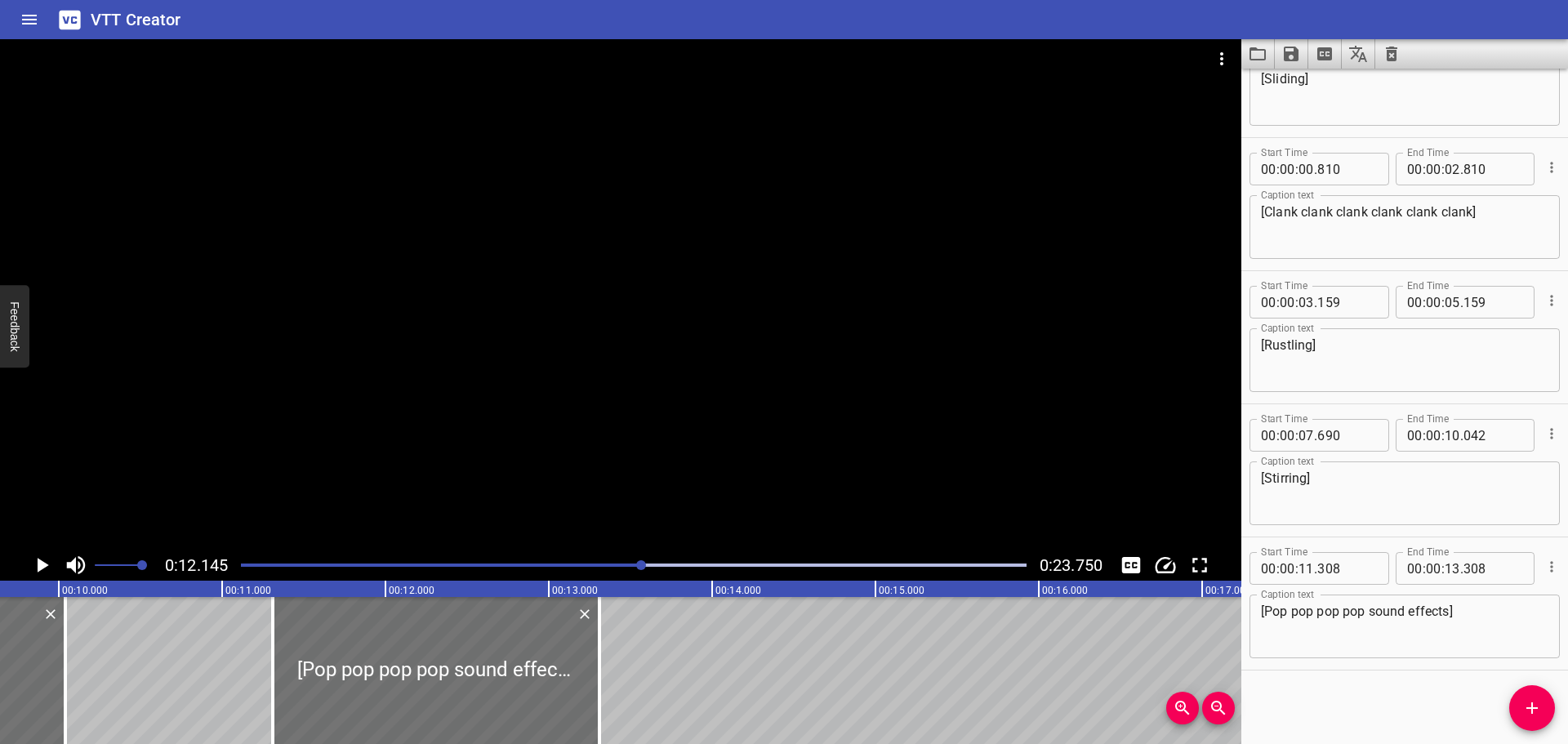
scroll to position [0, 1403]
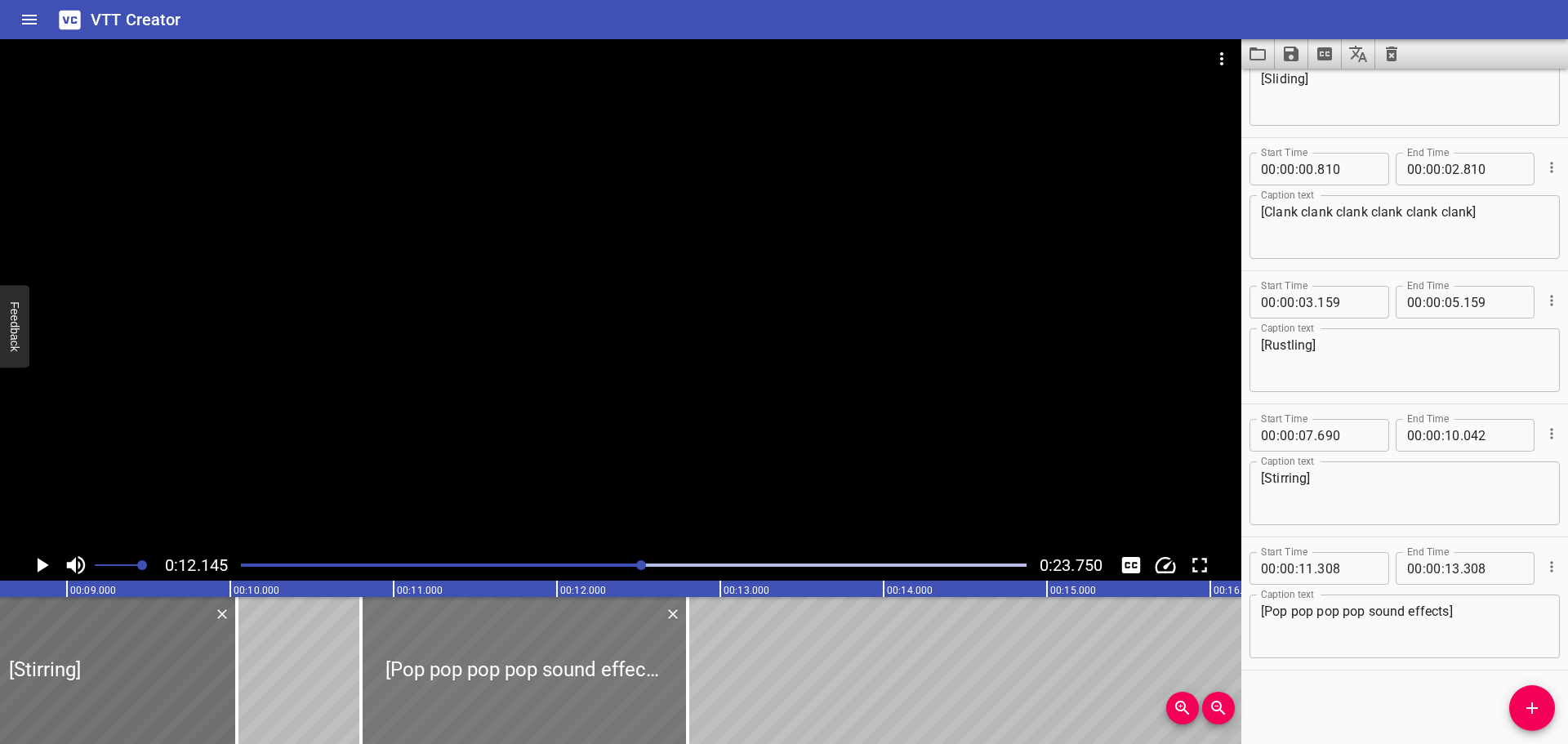
drag, startPoint x: 544, startPoint y: 672, endPoint x: 470, endPoint y: 674, distance: 74.0
click at [470, 674] on div at bounding box center [524, 670] width 327 height 147
type input "10"
type input "788"
type input "12"
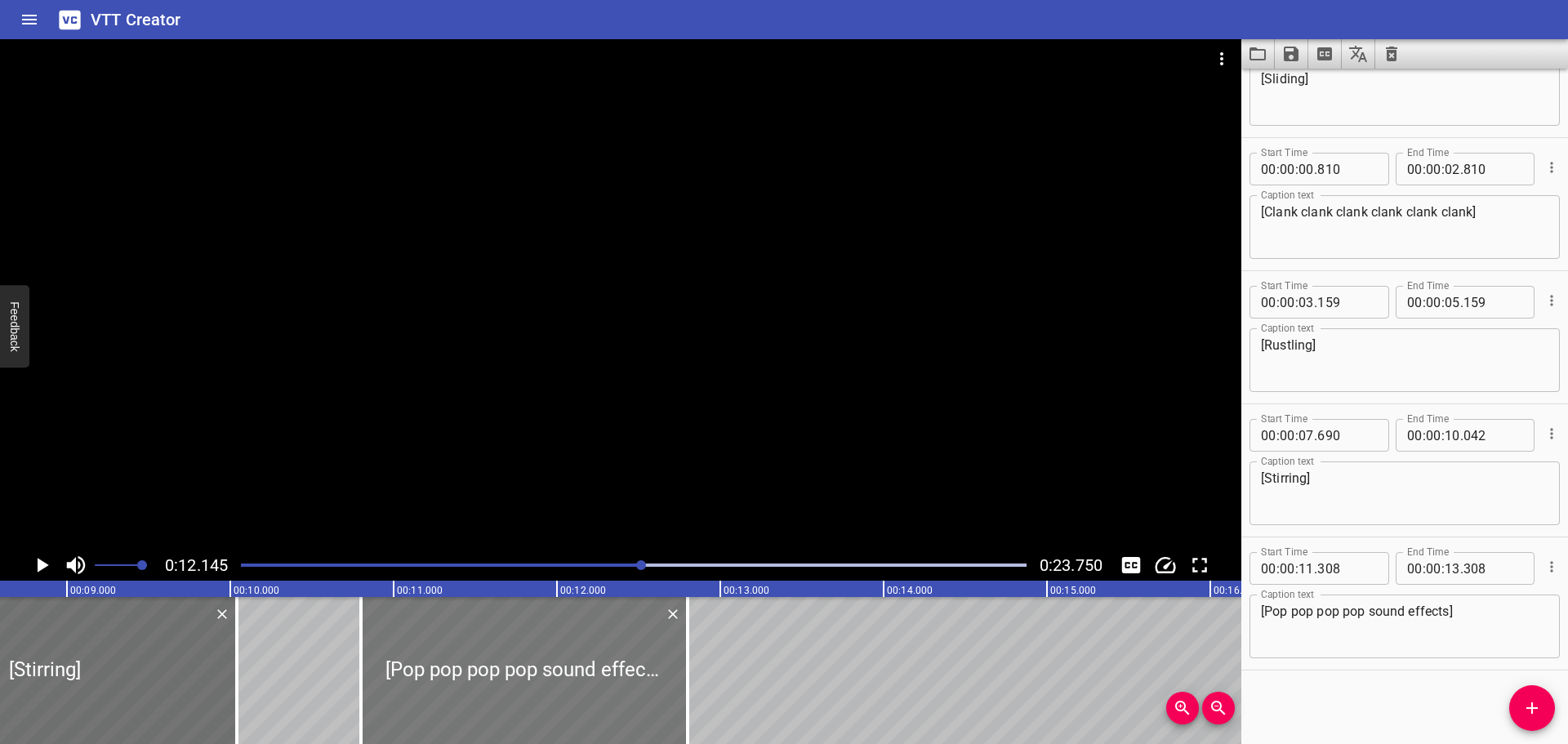
type input "788"
click at [368, 574] on div at bounding box center [634, 564] width 805 height 22
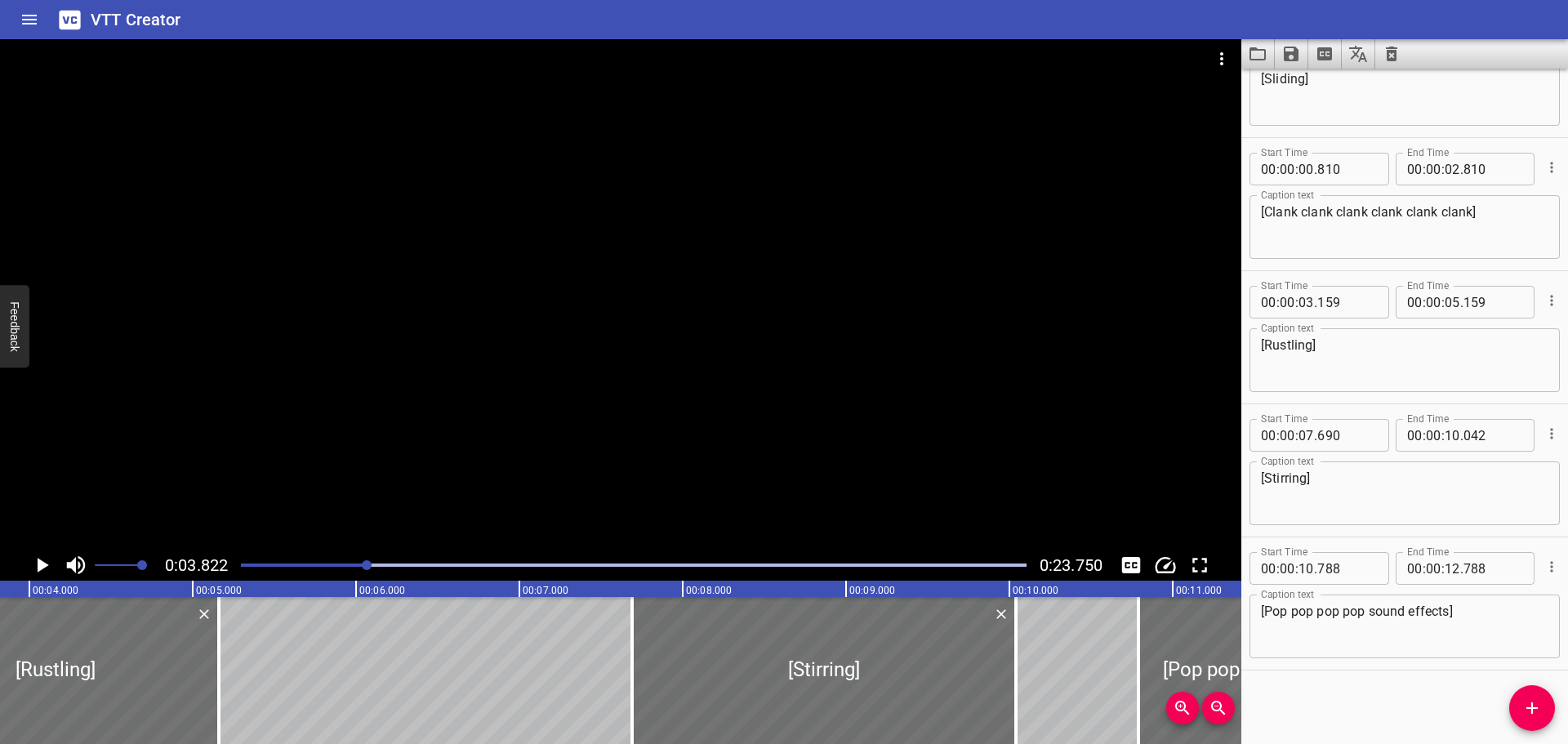
click at [40, 562] on icon "Play/Pause" at bounding box center [43, 565] width 12 height 15
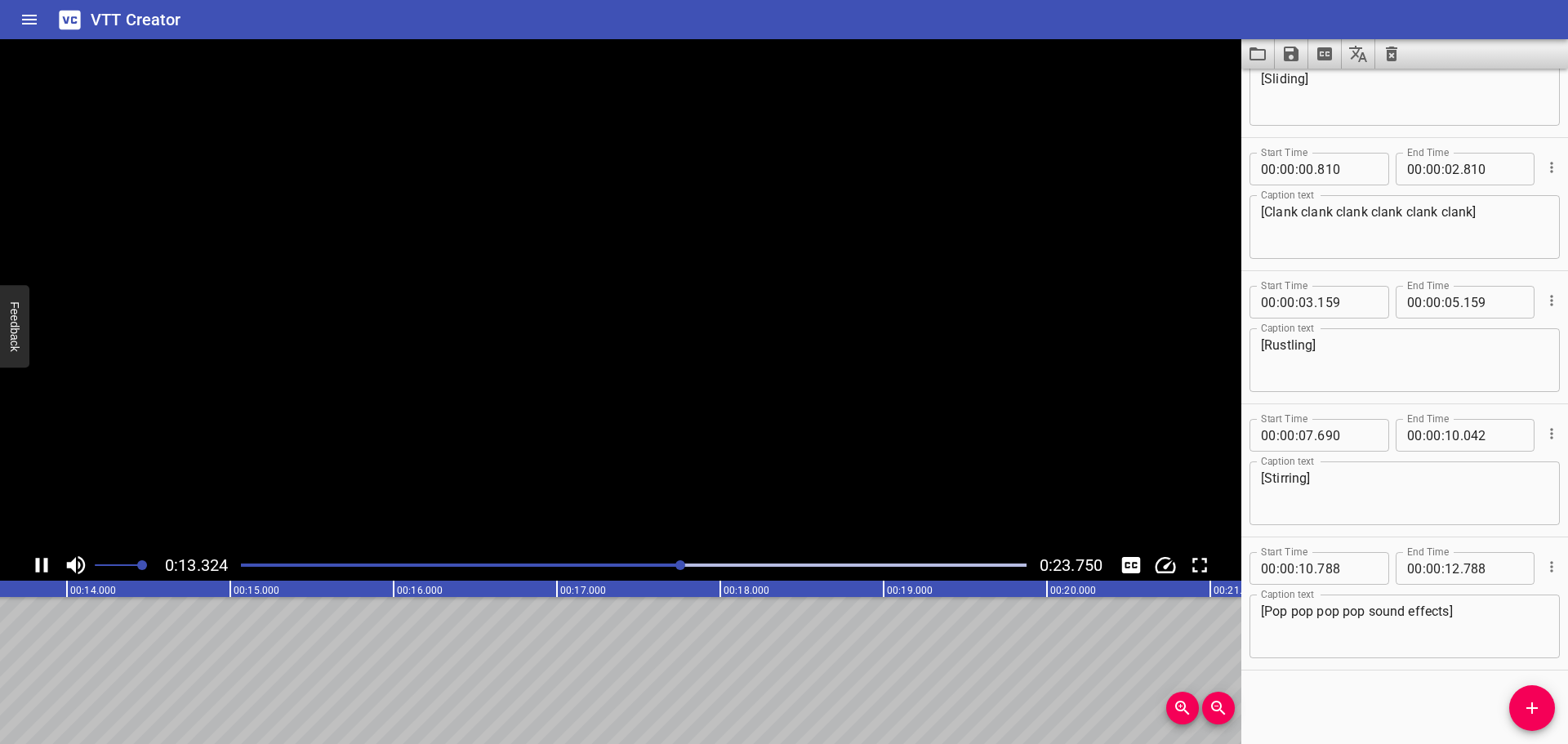
click at [46, 568] on icon "Play/Pause" at bounding box center [42, 565] width 13 height 15
click at [1539, 697] on button "Add Cue" at bounding box center [1532, 707] width 46 height 46
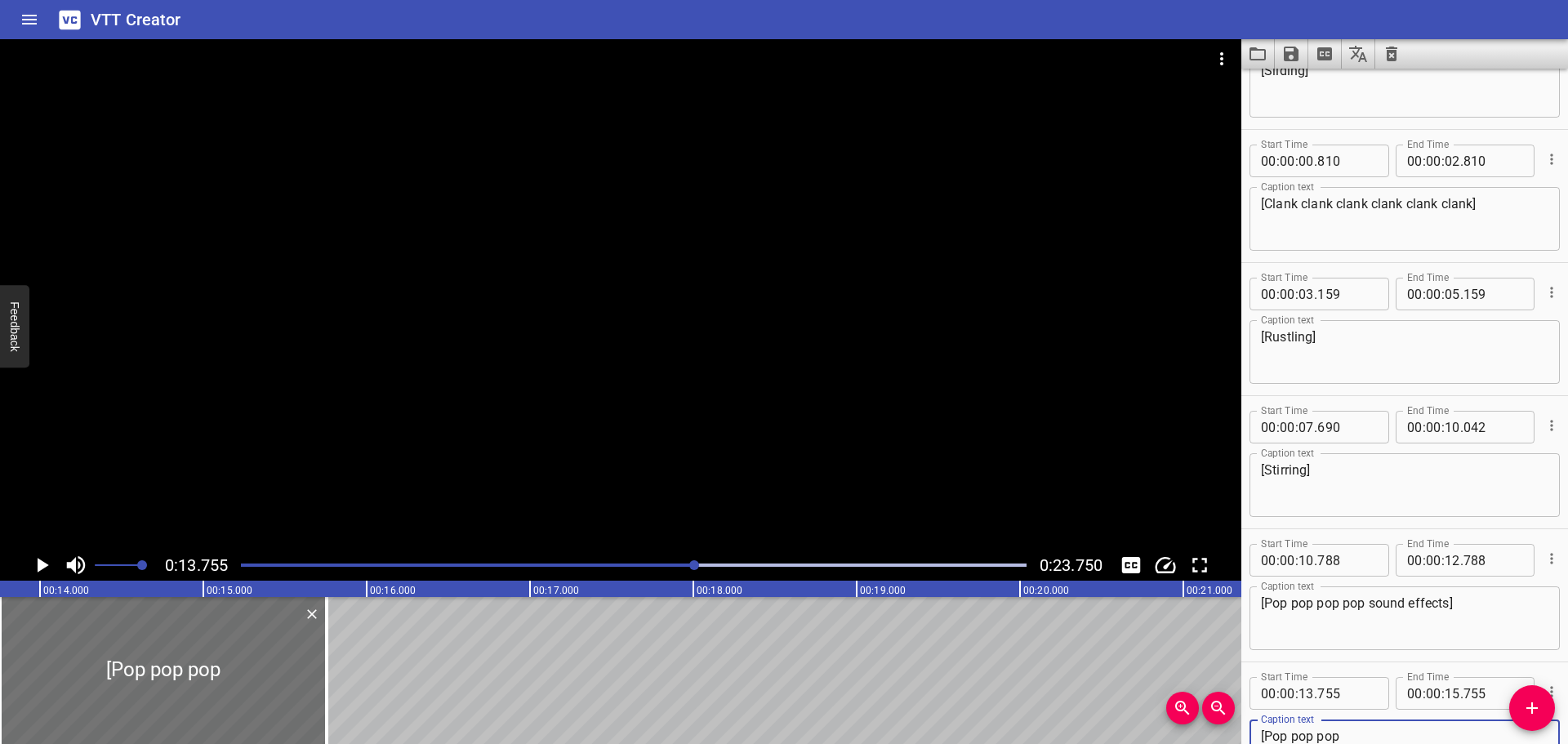
scroll to position [0, 1996]
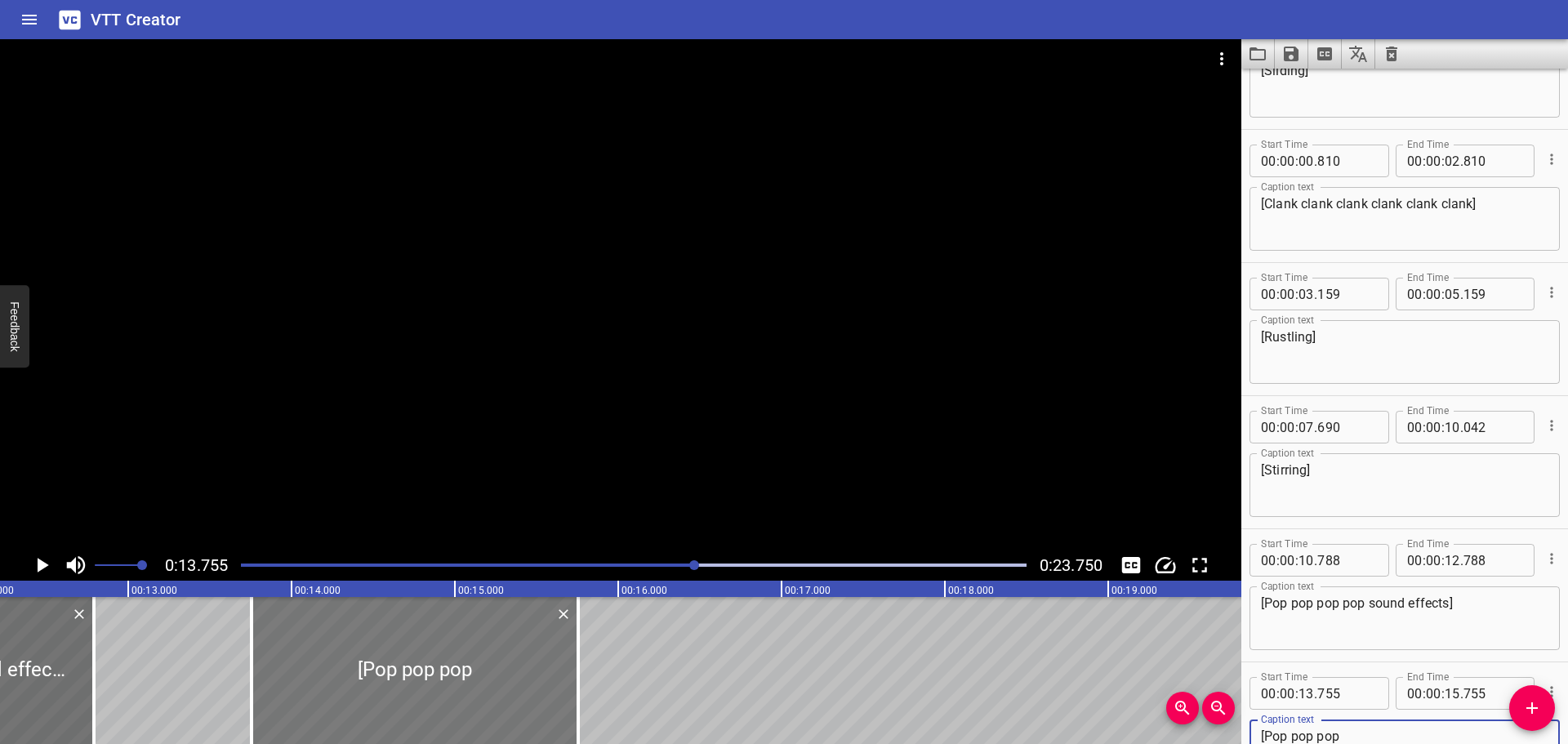
type textarea "[Pop pop pop"
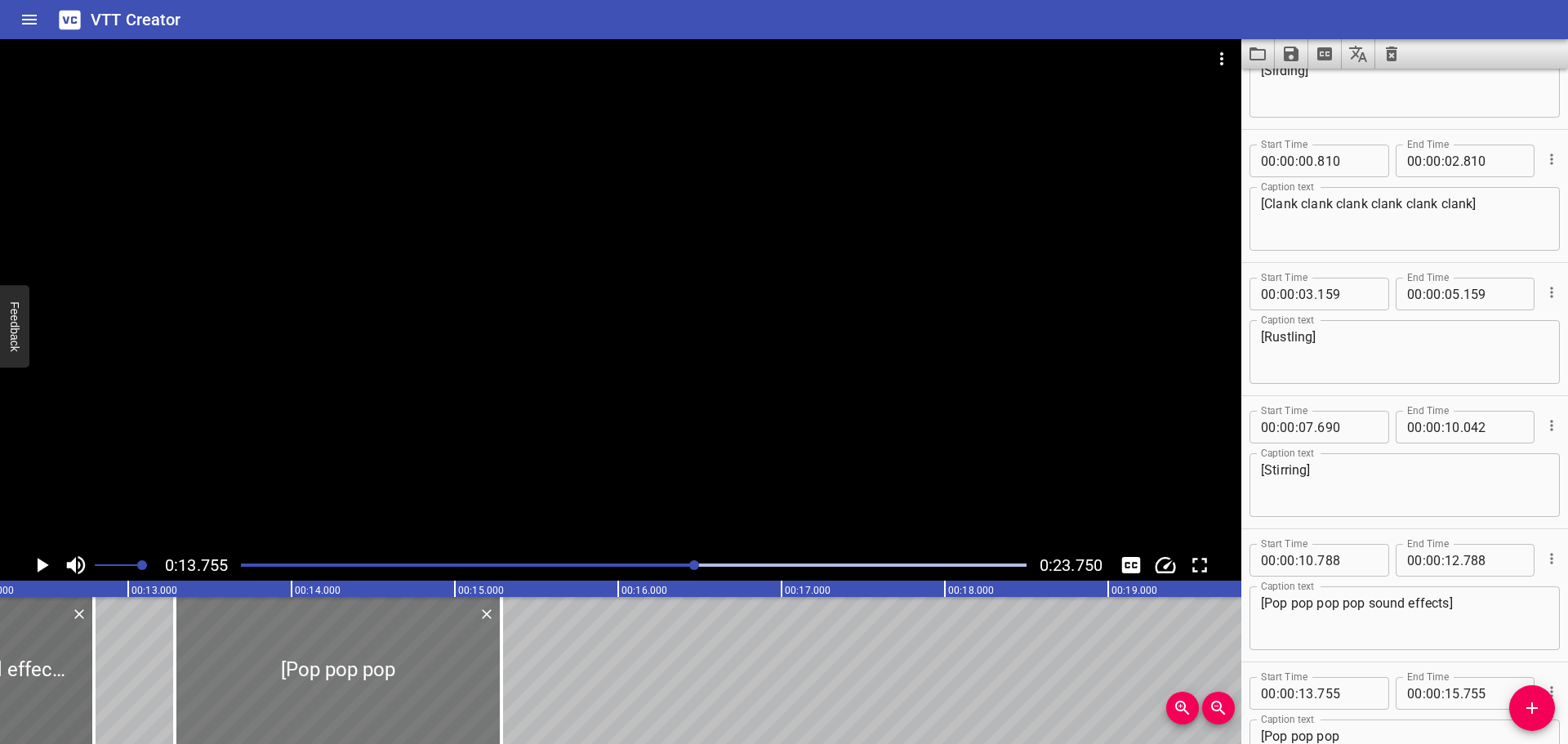
drag, startPoint x: 426, startPoint y: 695, endPoint x: 354, endPoint y: 686, distance: 72.6
click at [354, 686] on div at bounding box center [338, 670] width 327 height 147
type input "285"
click at [634, 561] on div at bounding box center [634, 564] width 805 height 22
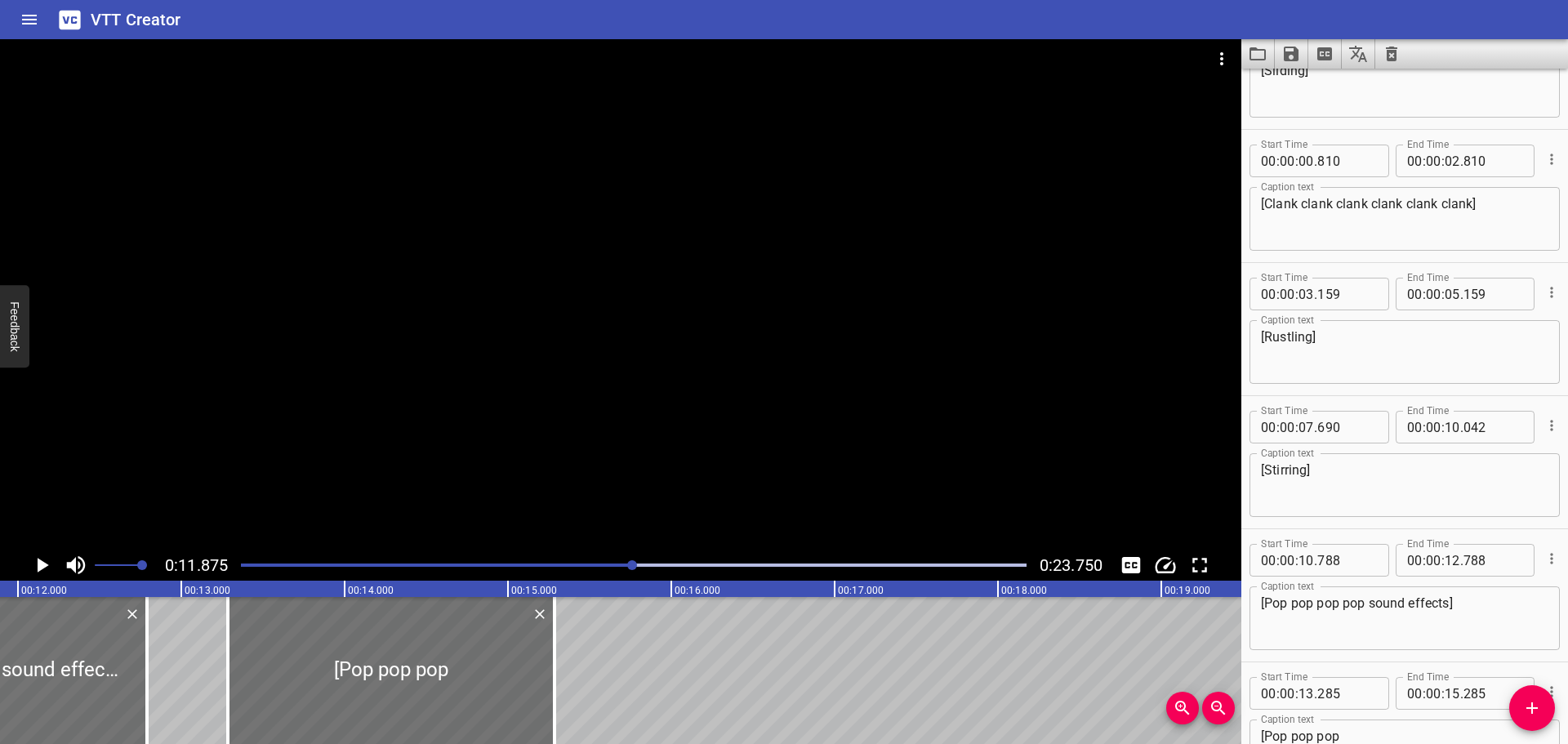
scroll to position [0, 1940]
click at [40, 564] on icon "Play/Pause" at bounding box center [43, 565] width 12 height 15
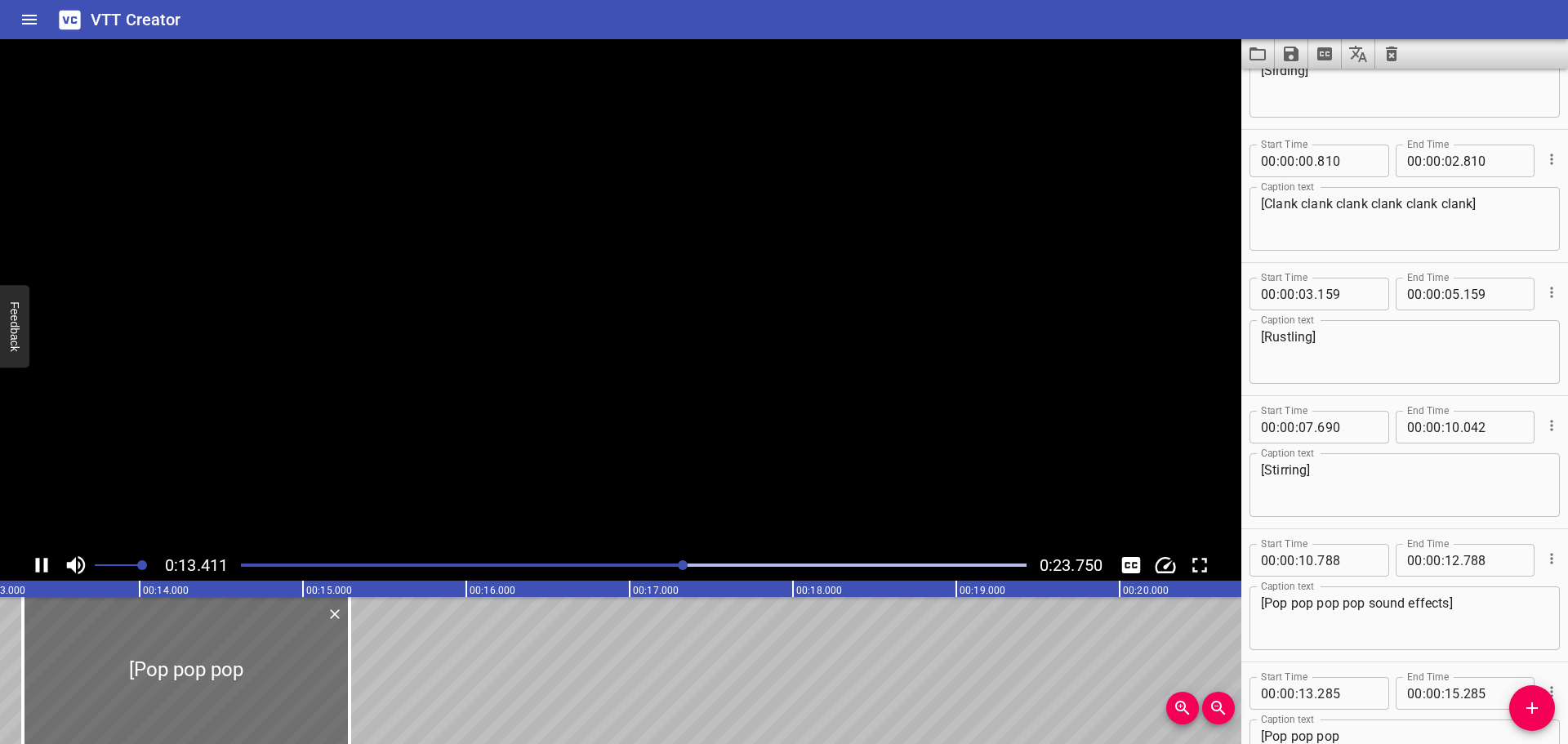
scroll to position [200, 0]
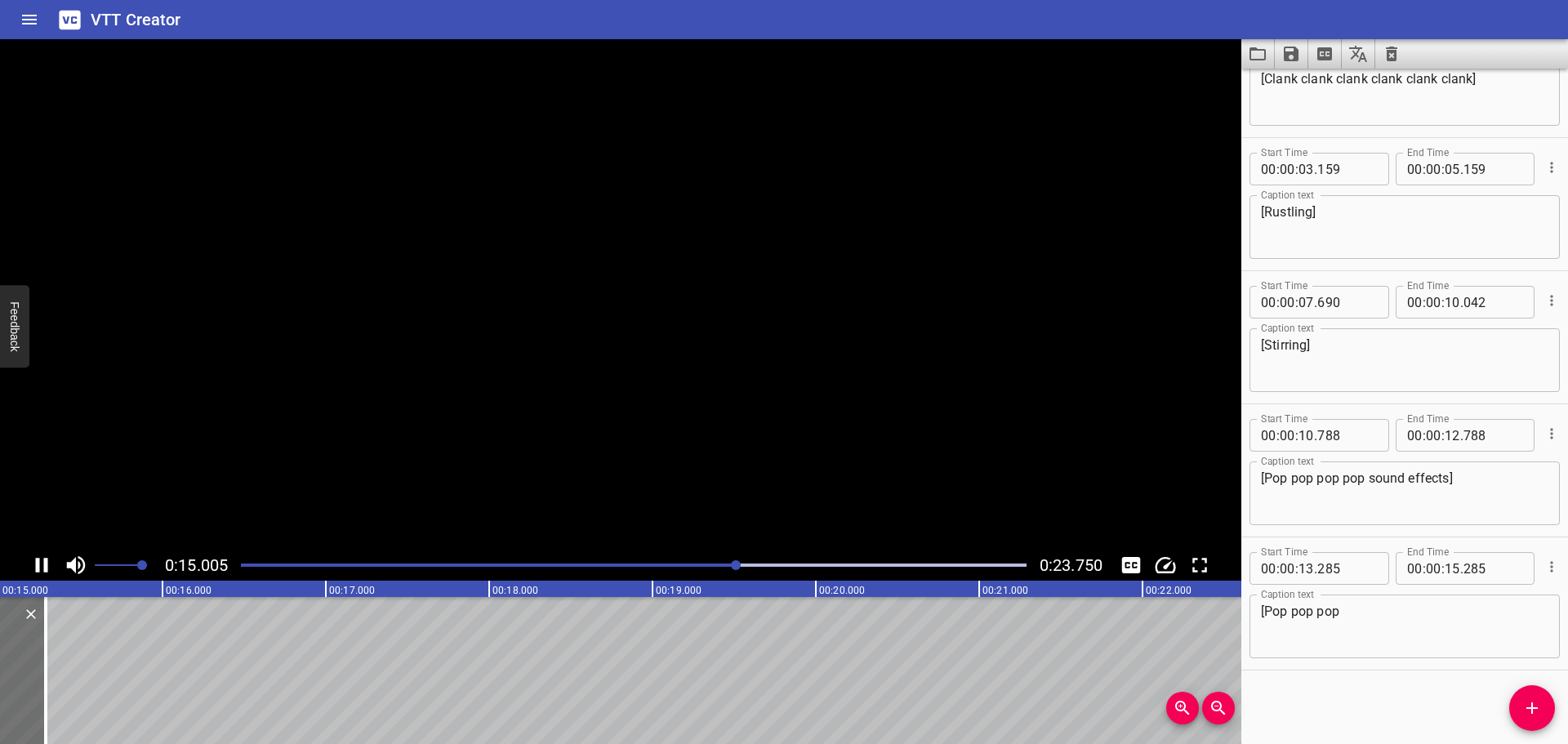
click at [40, 564] on icon "Play/Pause" at bounding box center [41, 564] width 24 height 24
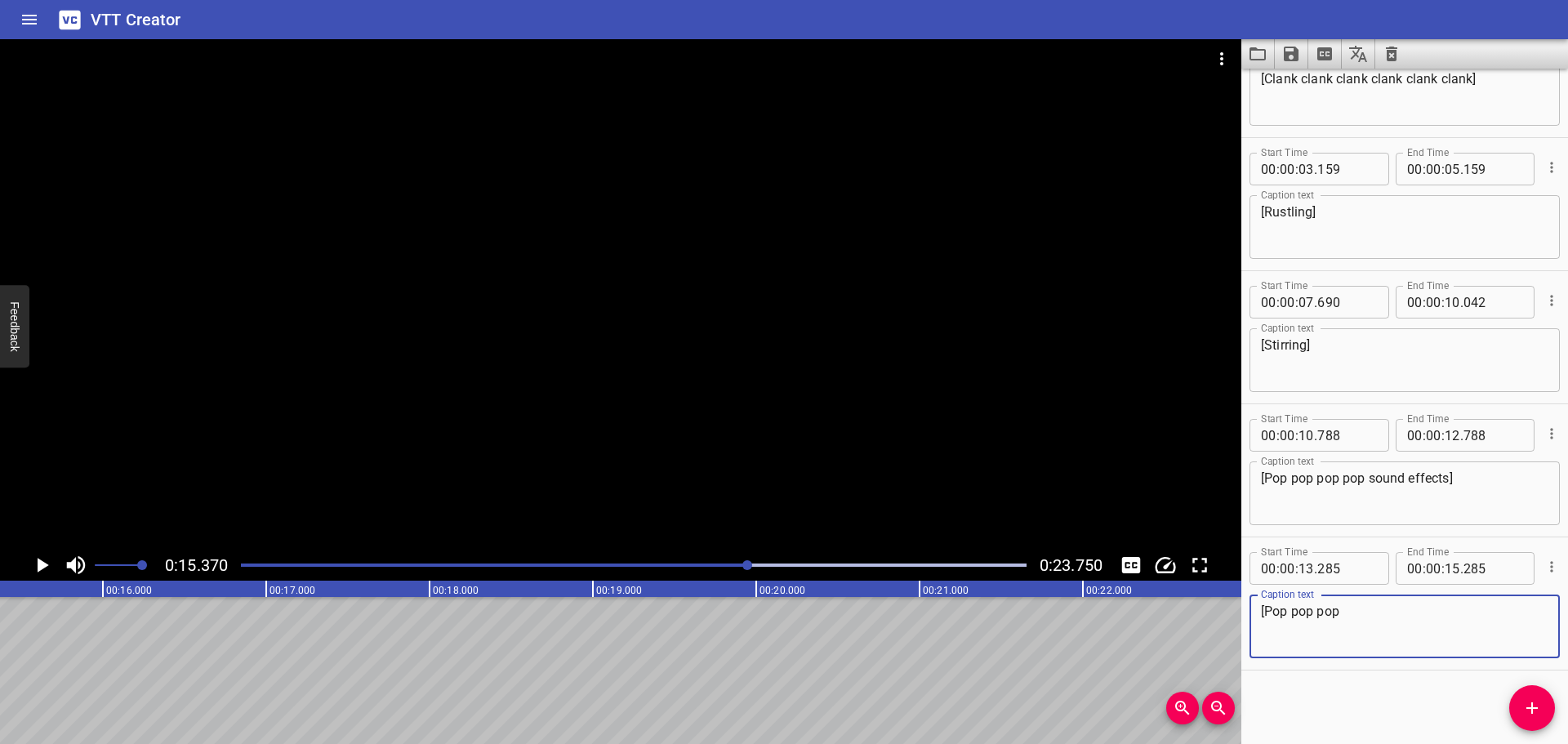
click at [1380, 608] on textarea "[Pop pop pop" at bounding box center [1405, 627] width 288 height 47
type textarea "[Pop pop pop pop pop pop pop pop sound effect]"
click at [243, 566] on div "Play progress" at bounding box center [357, 565] width 786 height 3
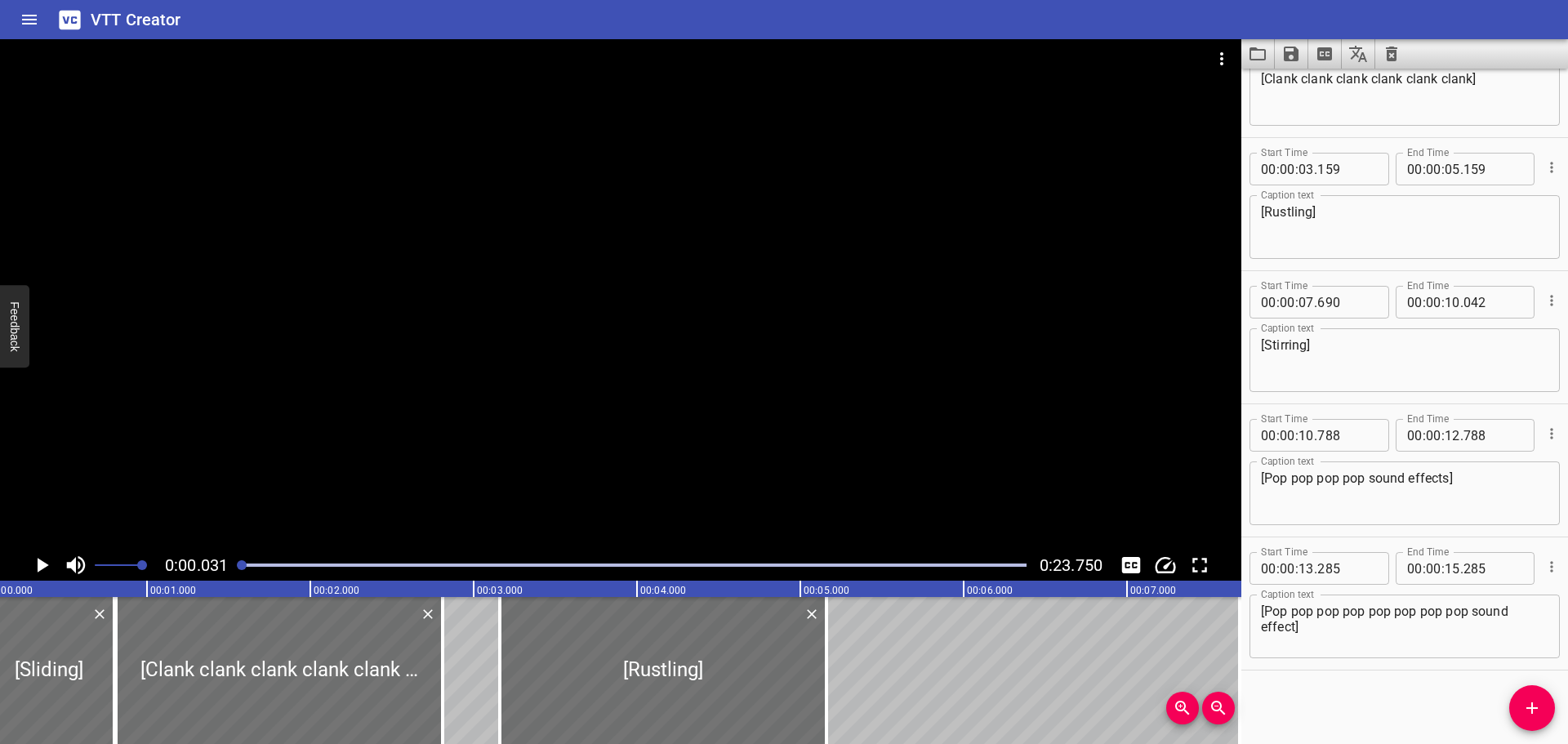
click at [42, 564] on icon "Play/Pause" at bounding box center [43, 565] width 12 height 15
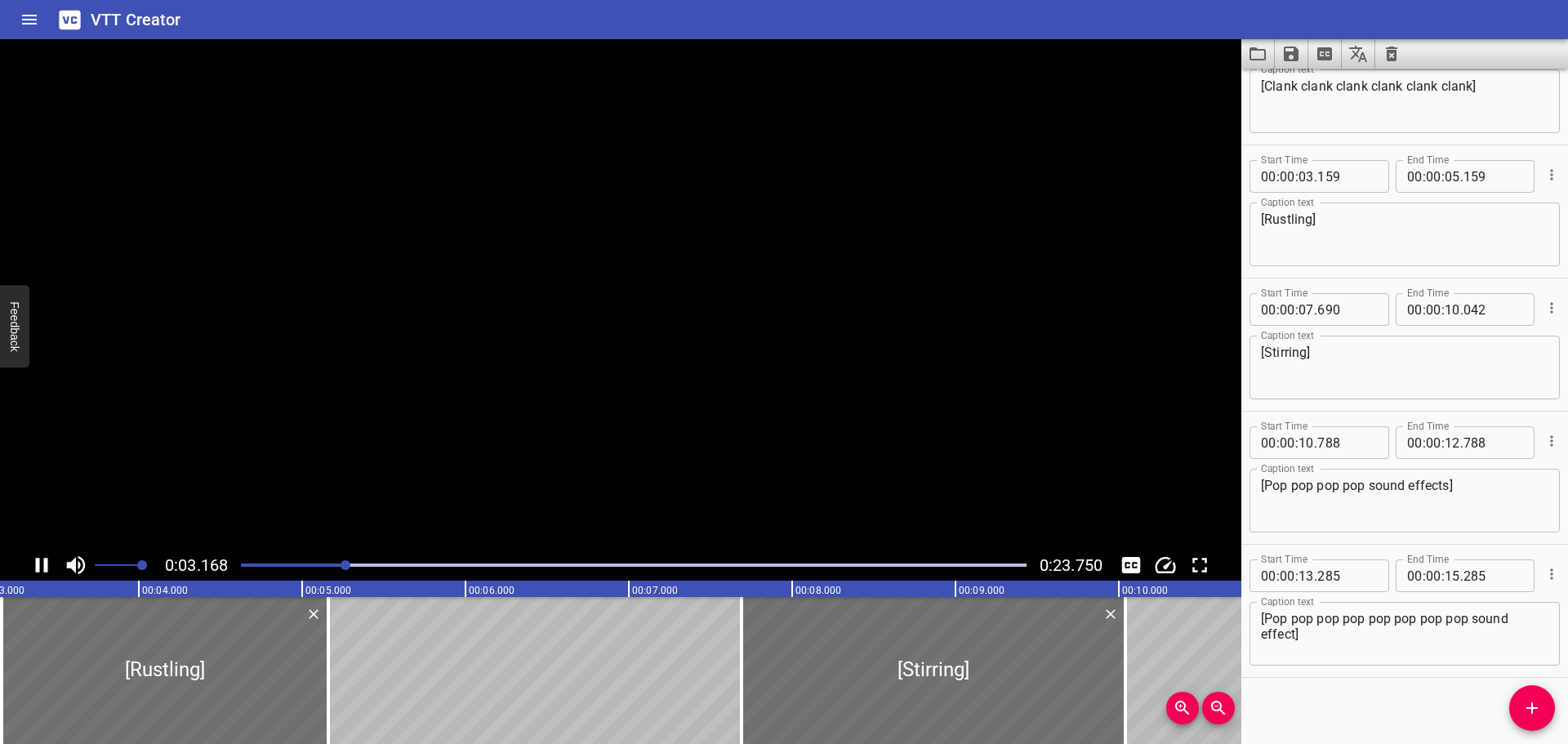
scroll to position [200, 0]
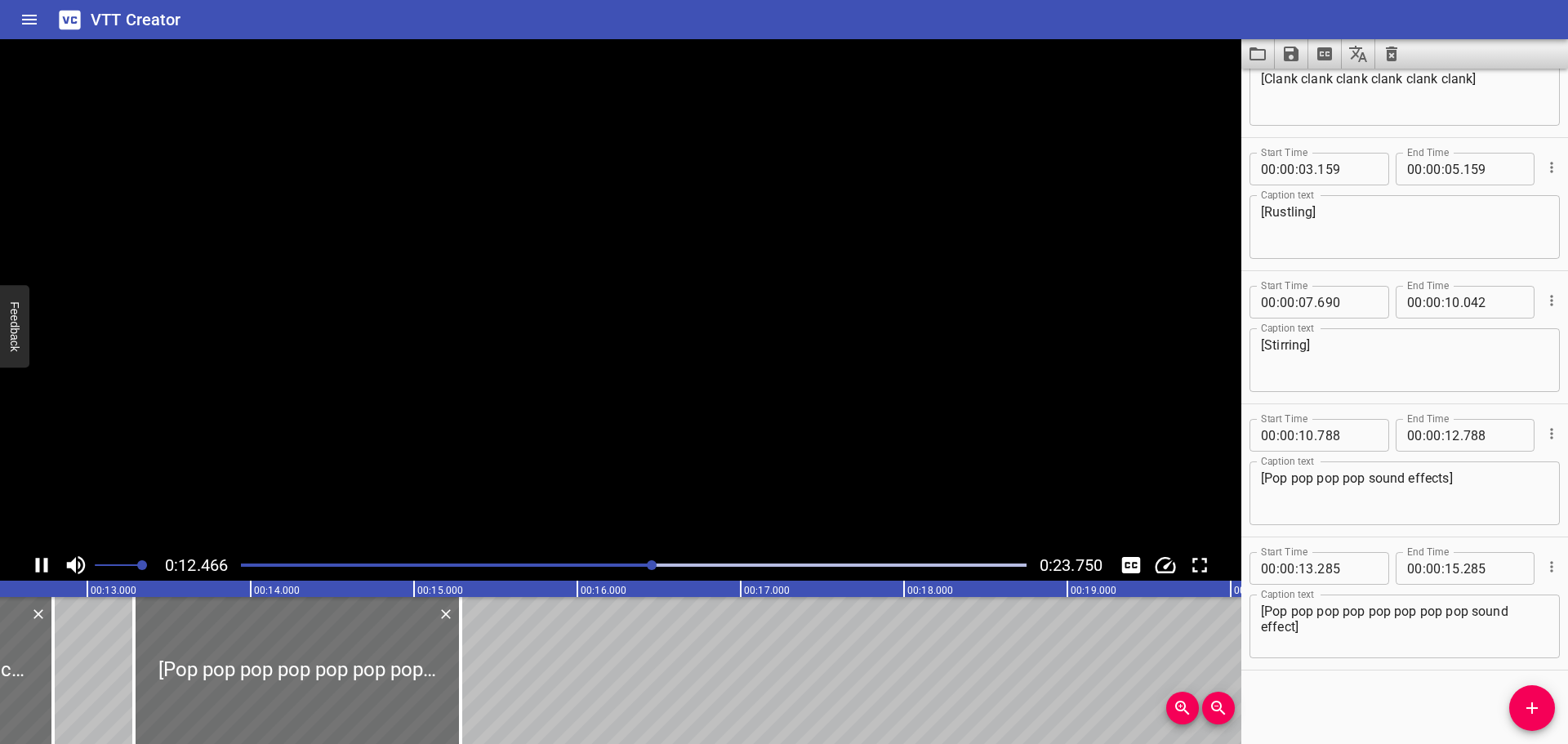
click at [42, 564] on icon "Play/Pause" at bounding box center [41, 564] width 24 height 24
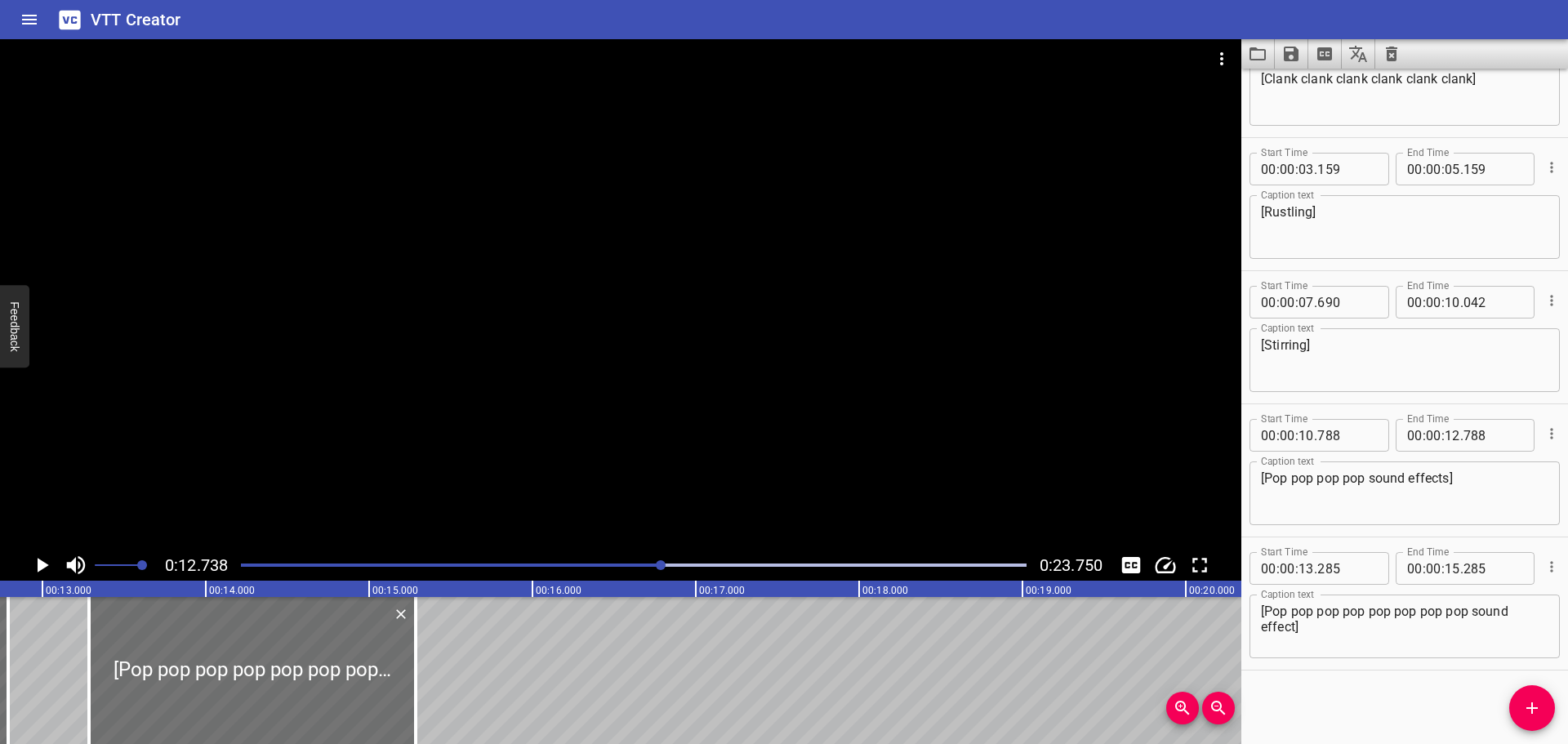
click at [1374, 481] on textarea "[Pop pop pop pop sound effects]" at bounding box center [1405, 493] width 288 height 47
click at [1369, 477] on textarea "[Pop pop pop pop sound effects]" at bounding box center [1405, 493] width 288 height 47
type textarea "[Pop pop pop pop pop sound effects]"
click at [550, 567] on div at bounding box center [634, 564] width 805 height 22
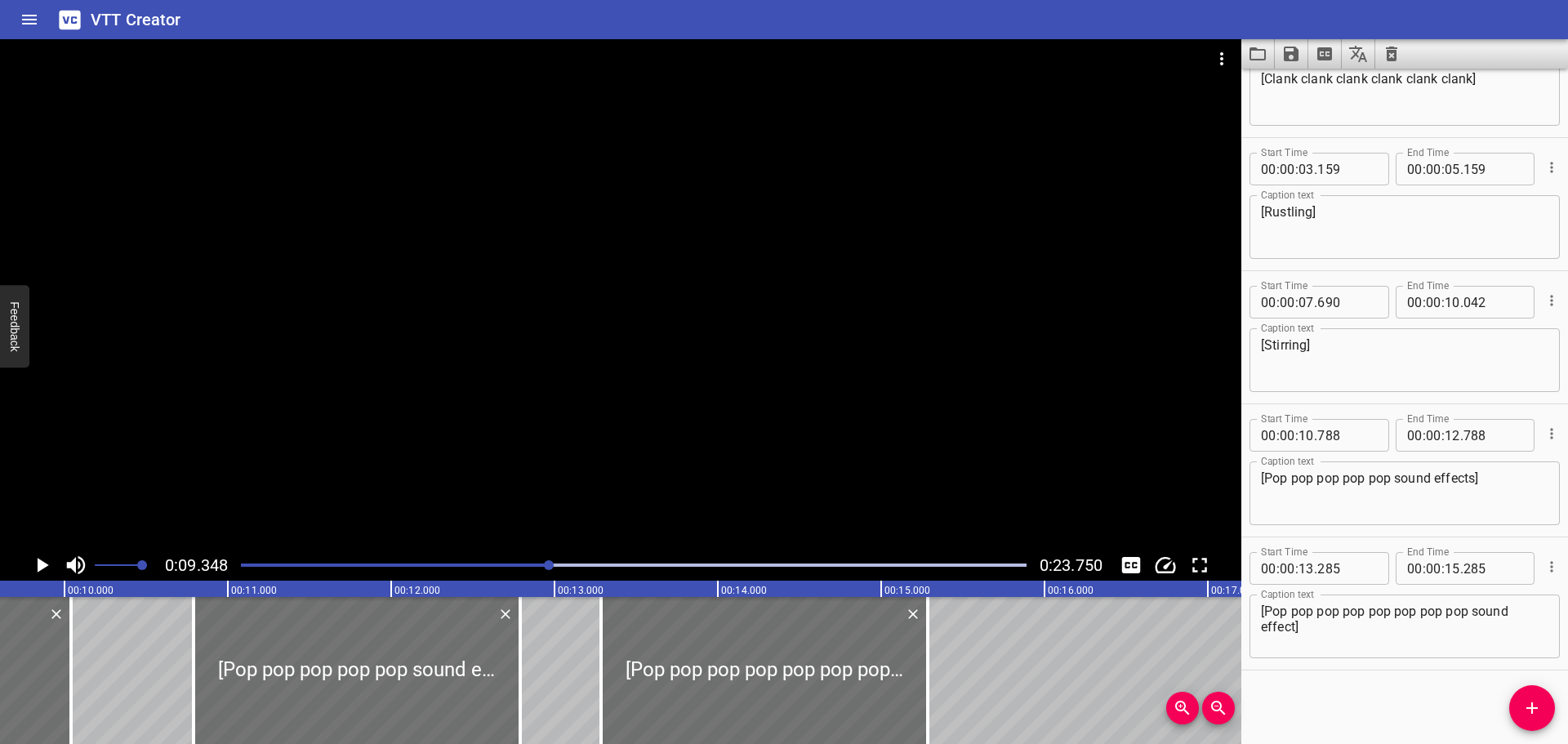
scroll to position [0, 1527]
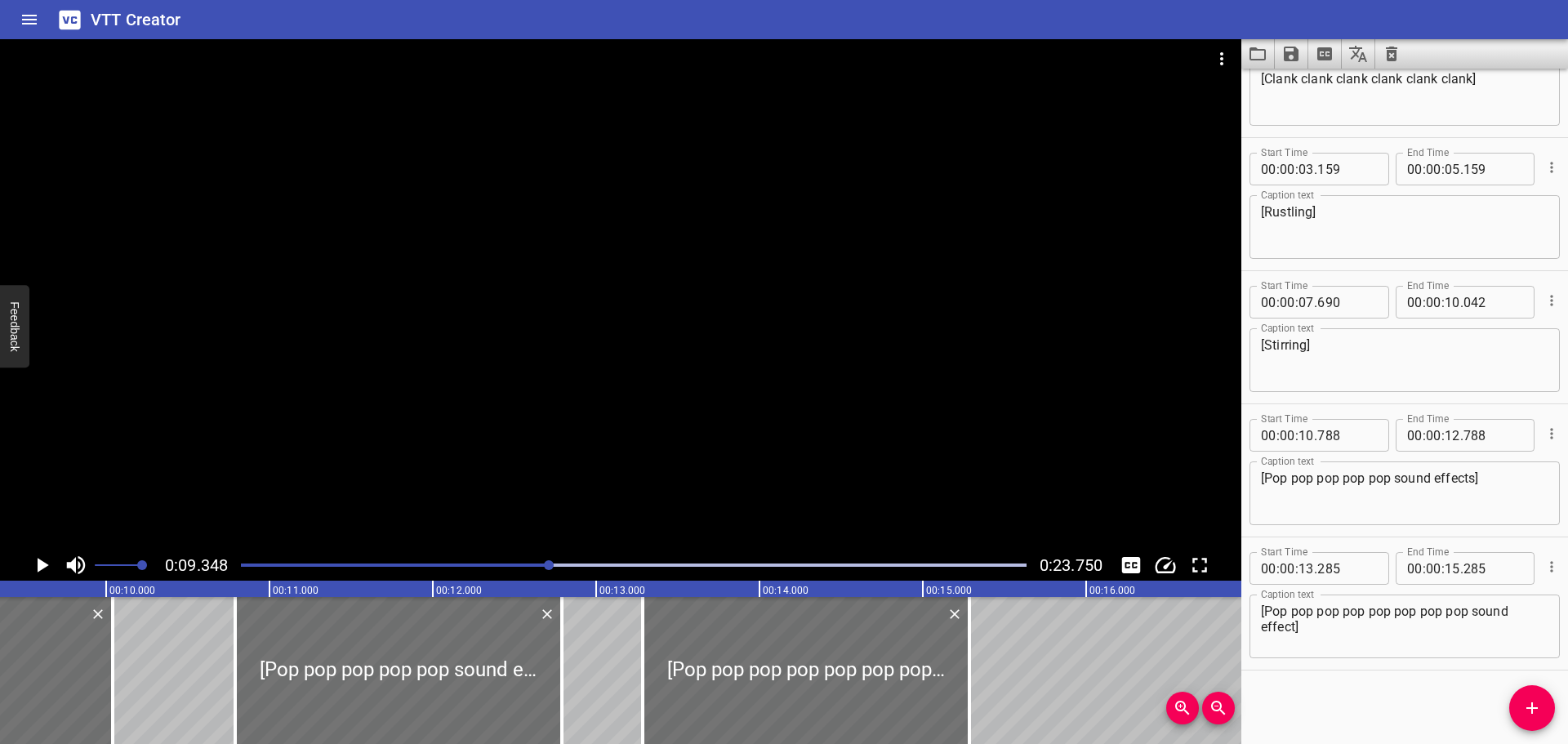
click at [38, 566] on icon "Play/Pause" at bounding box center [43, 565] width 12 height 15
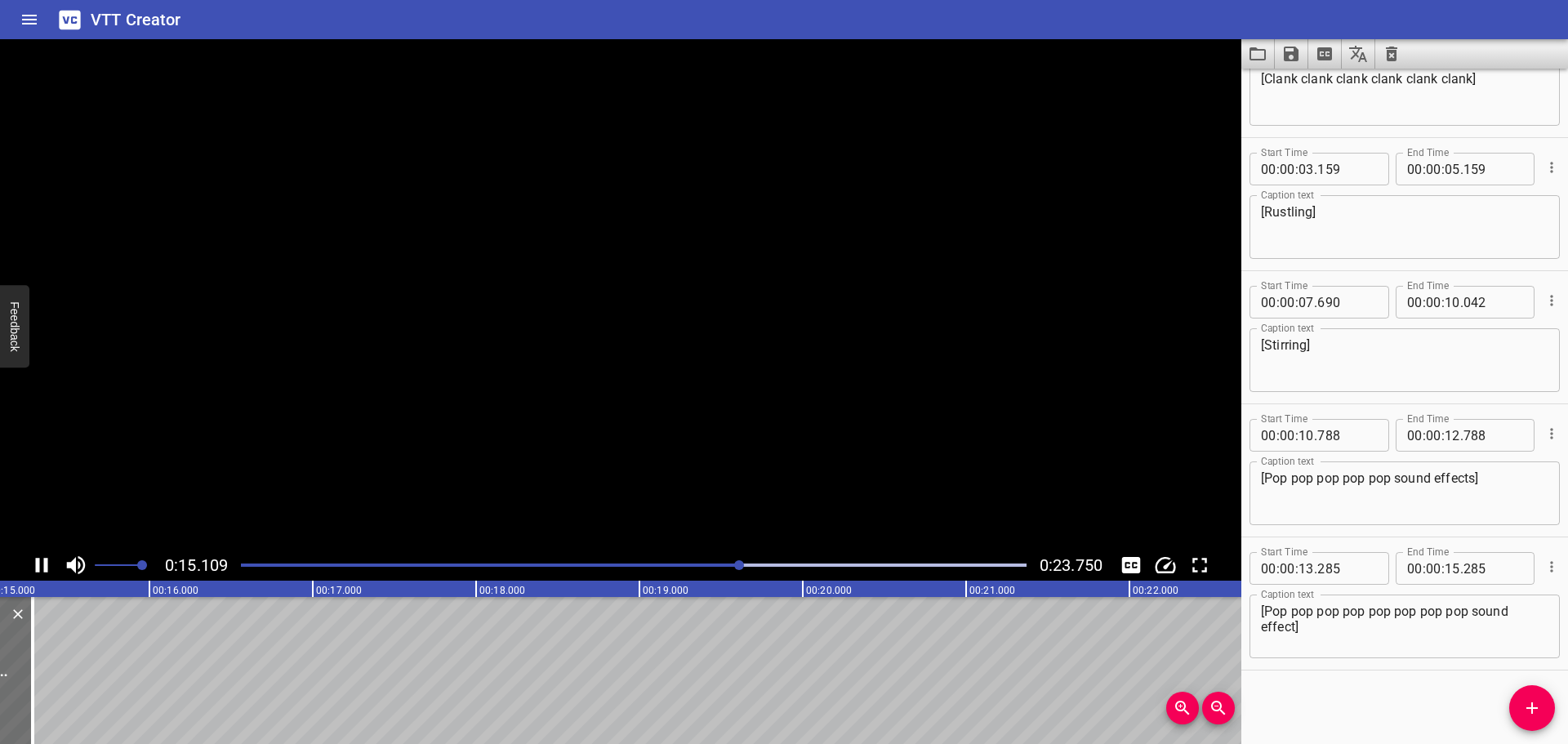
click at [38, 566] on icon "Play/Pause" at bounding box center [42, 565] width 13 height 15
click at [38, 566] on icon "Play/Pause" at bounding box center [43, 565] width 12 height 15
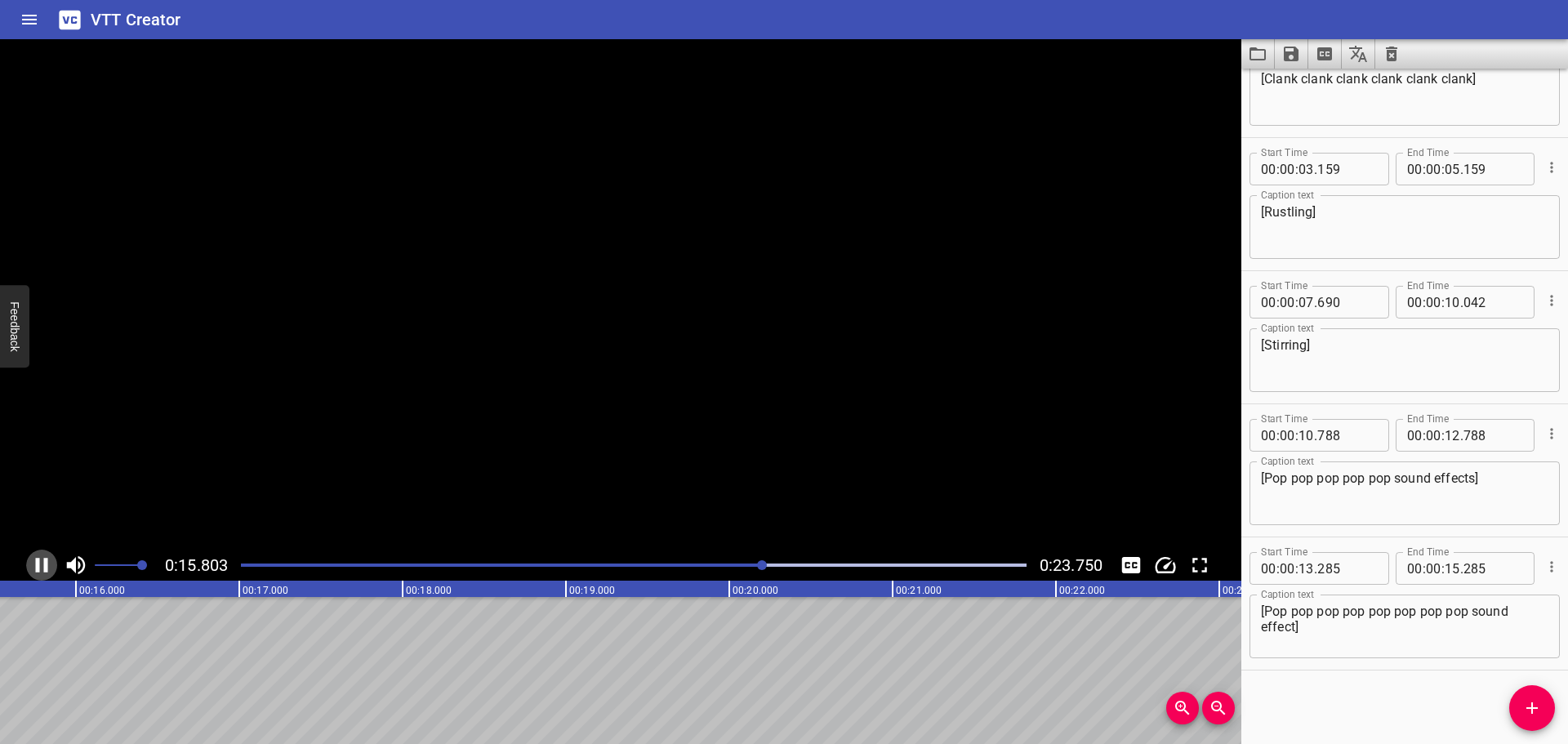
click at [38, 566] on icon "Play/Pause" at bounding box center [42, 565] width 13 height 15
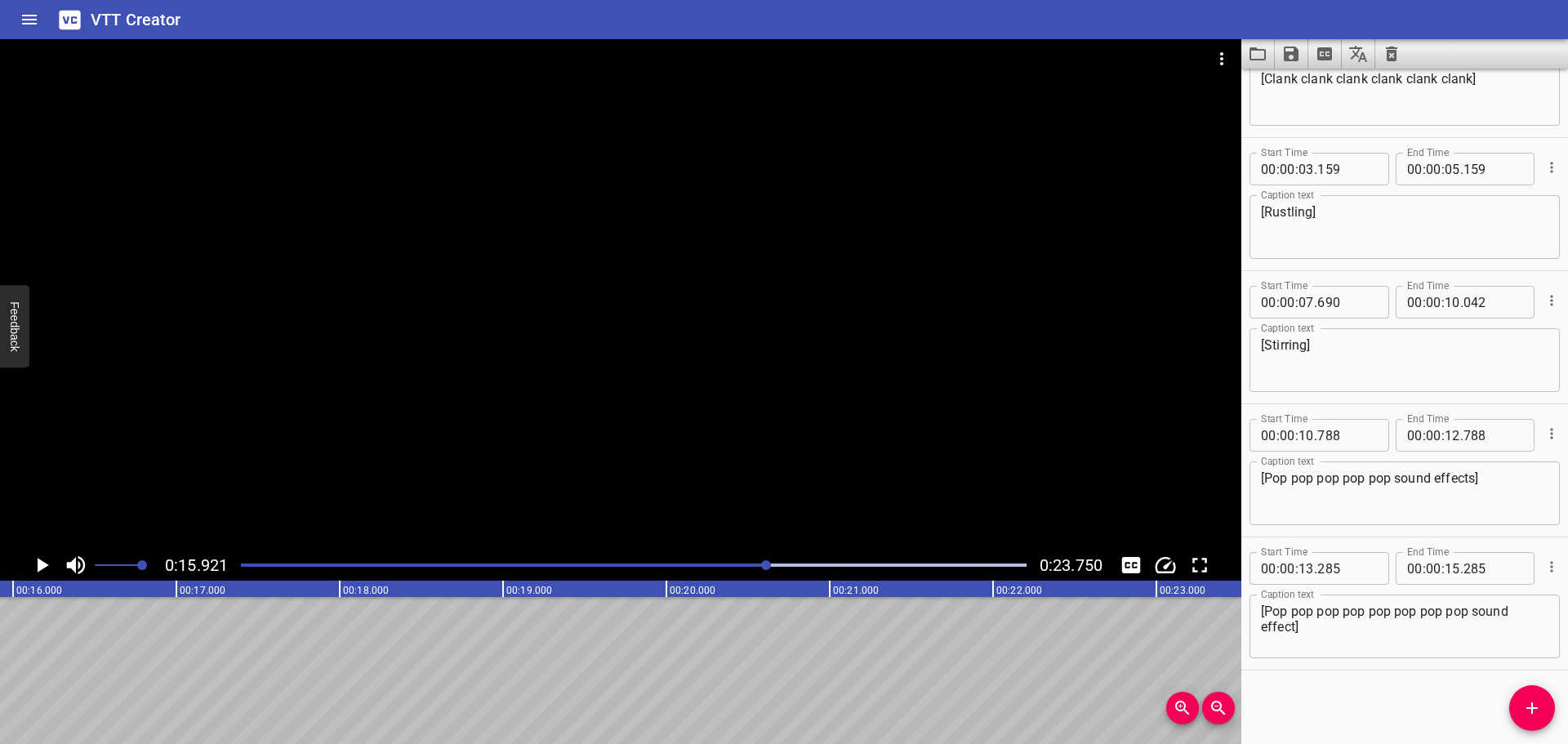
click at [38, 566] on icon "Play/Pause" at bounding box center [43, 565] width 12 height 15
click at [38, 566] on icon "Play/Pause" at bounding box center [42, 565] width 13 height 15
click at [1522, 715] on icon "Add Cue" at bounding box center [1532, 708] width 20 height 20
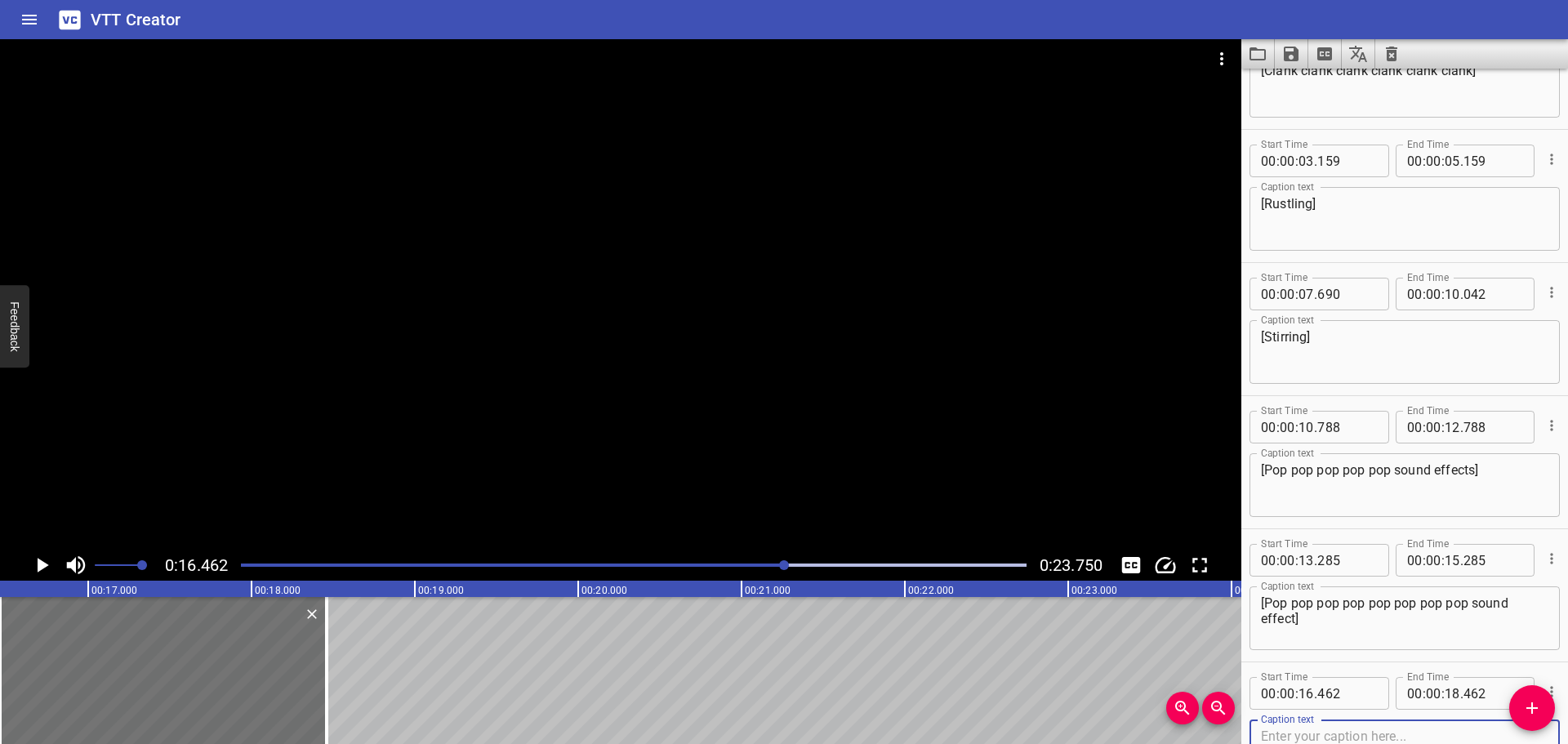
scroll to position [333, 0]
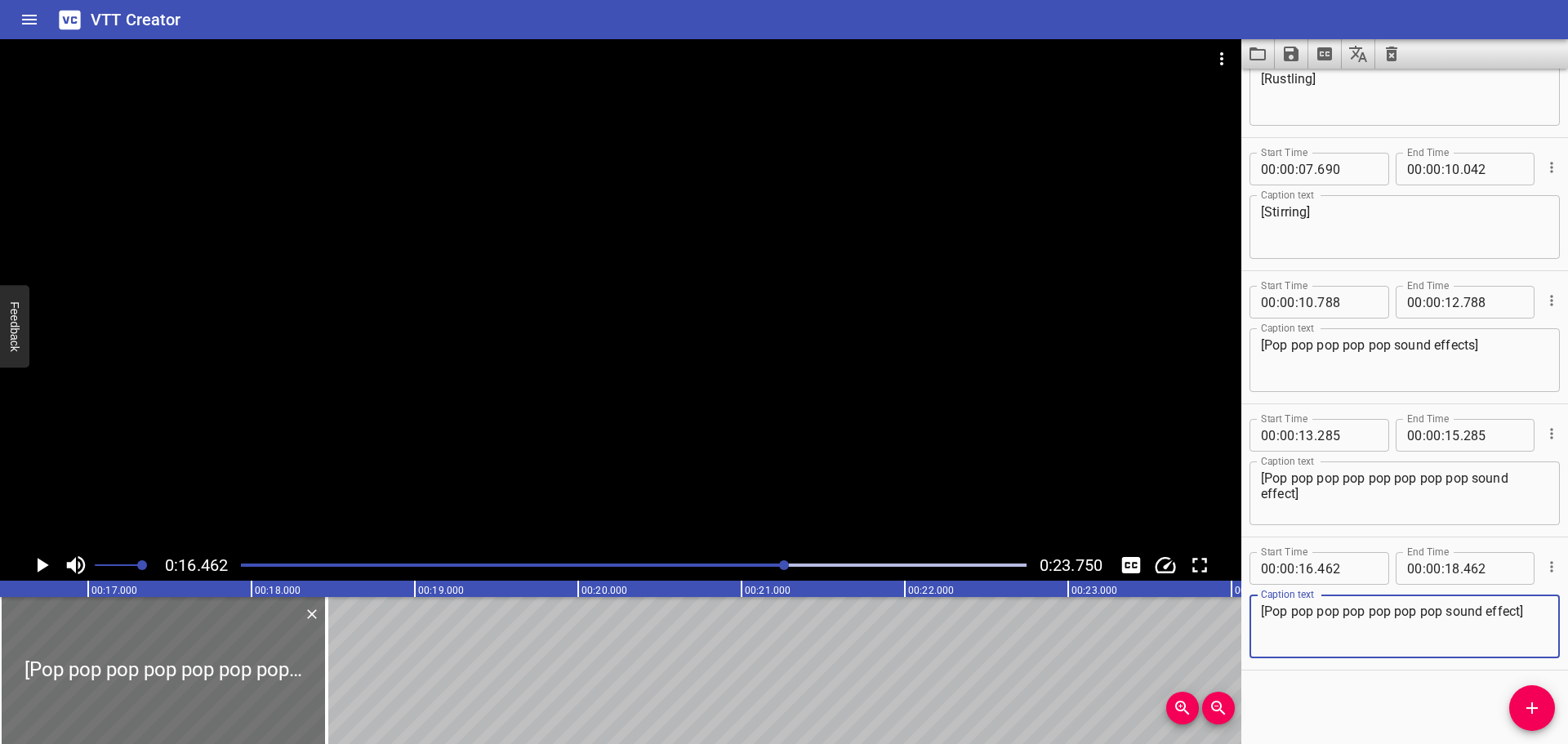
type textarea "[Pop pop pop pop pop pop pop sound effect]"
click at [498, 562] on div at bounding box center [634, 564] width 805 height 22
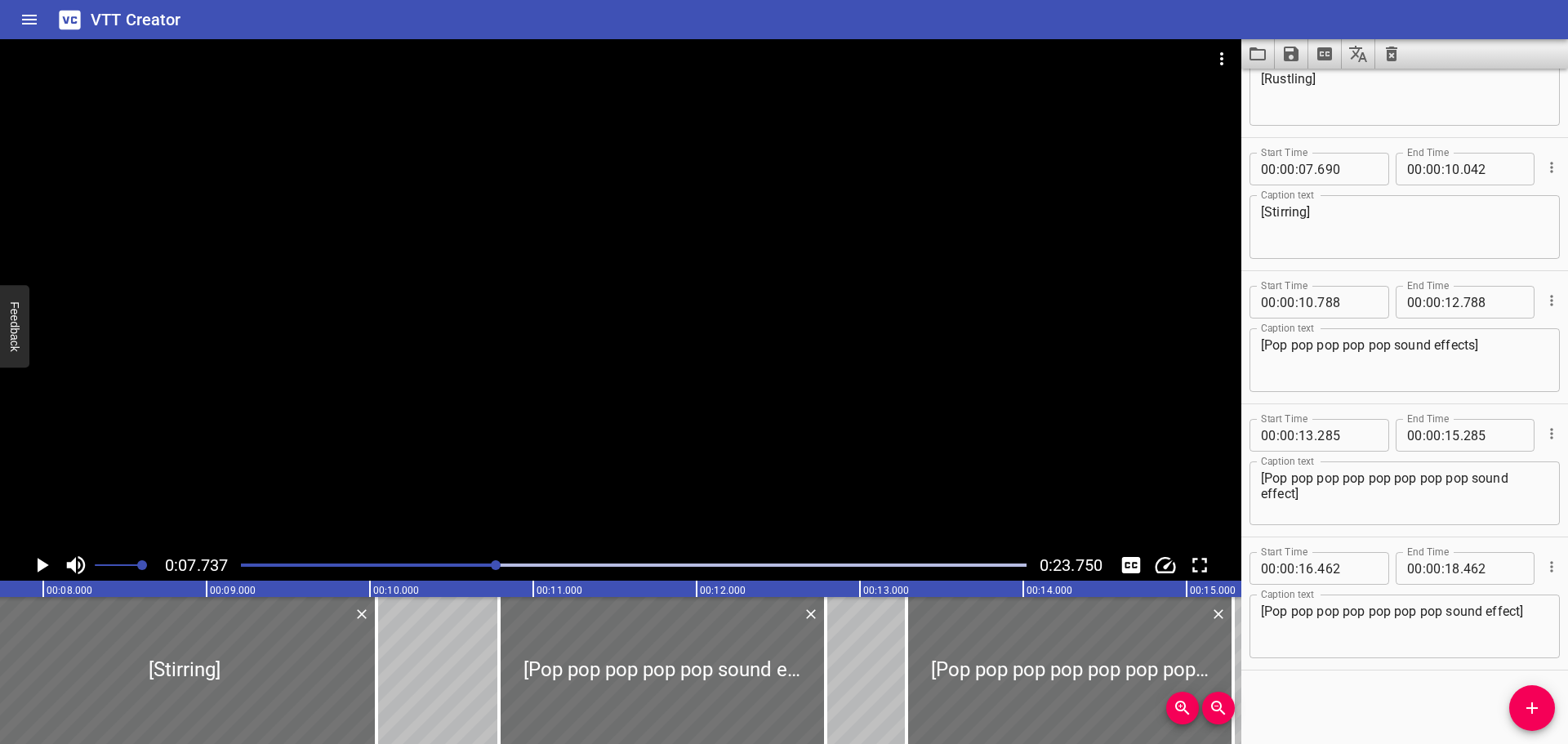
click at [38, 564] on icon "Play/Pause" at bounding box center [43, 565] width 12 height 15
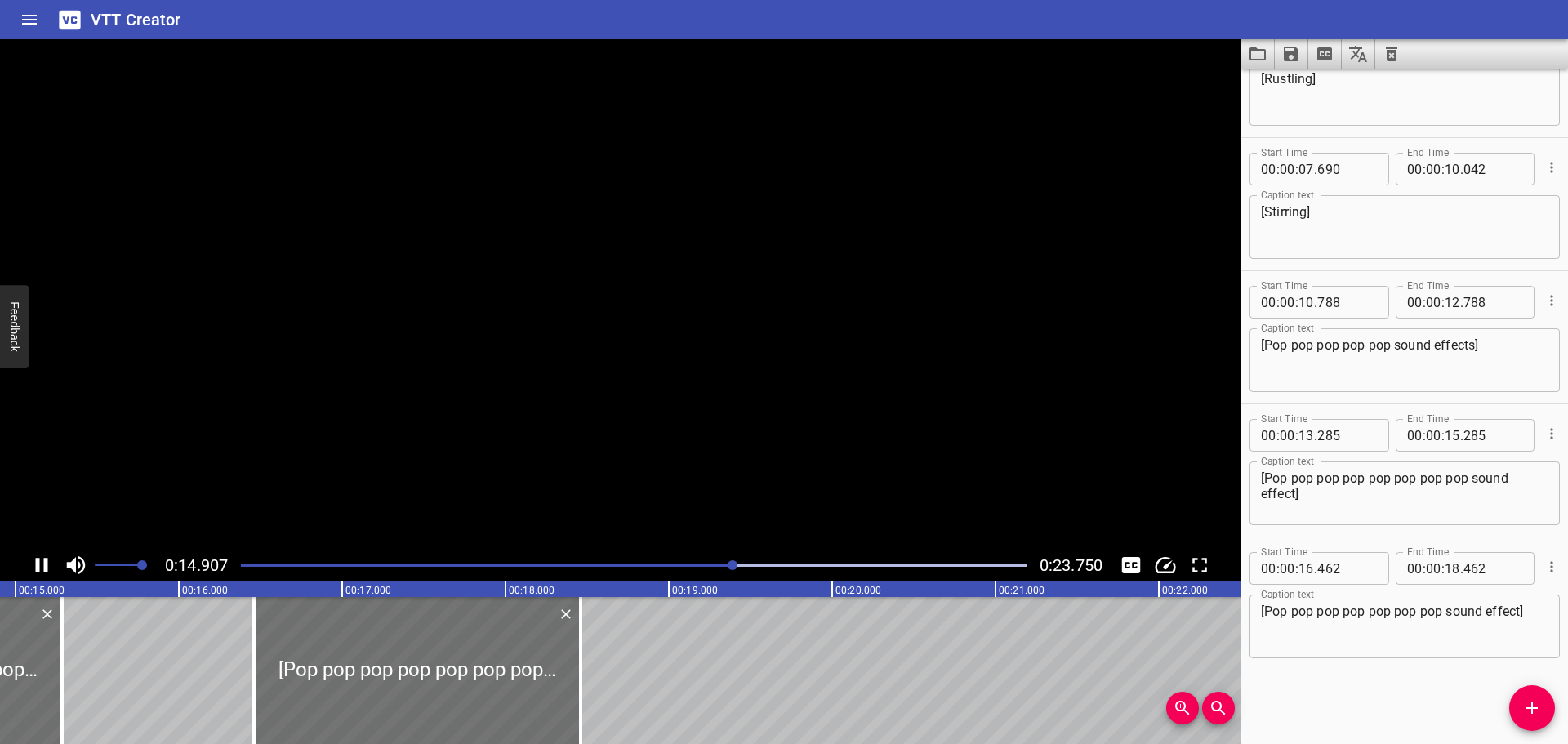
click at [38, 564] on icon "Play/Pause" at bounding box center [42, 565] width 13 height 15
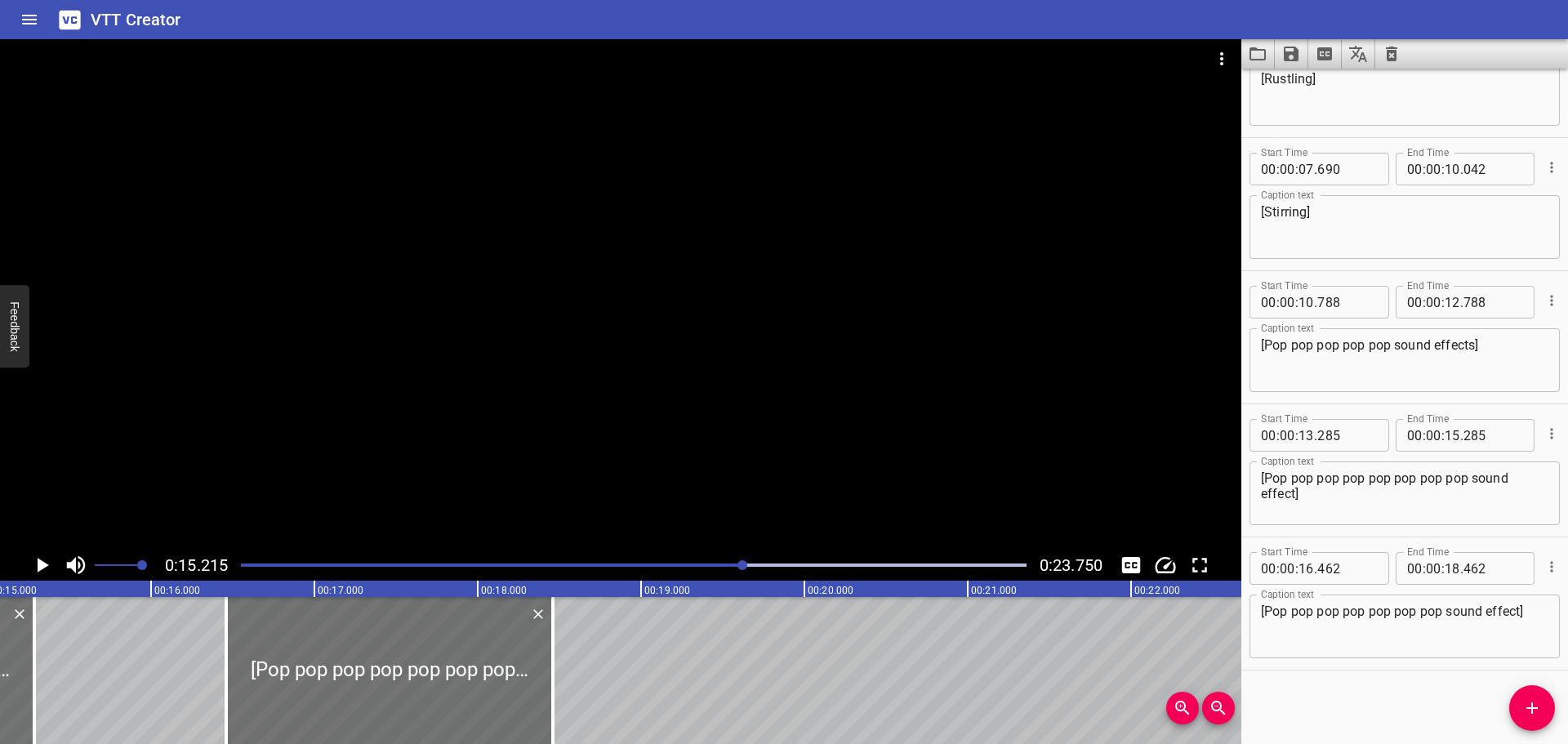
scroll to position [0, 2486]
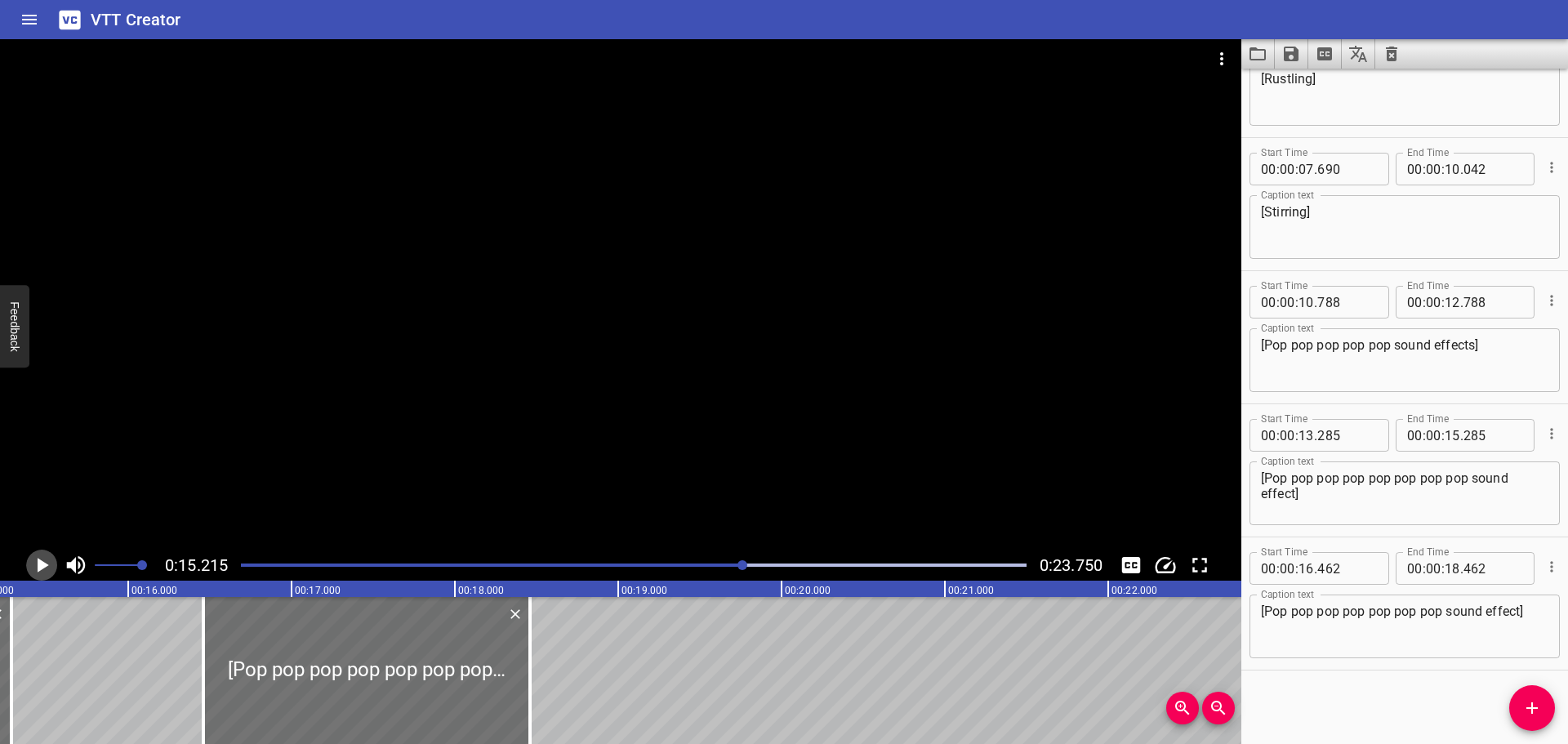
click at [43, 567] on icon "Play/Pause" at bounding box center [43, 565] width 12 height 15
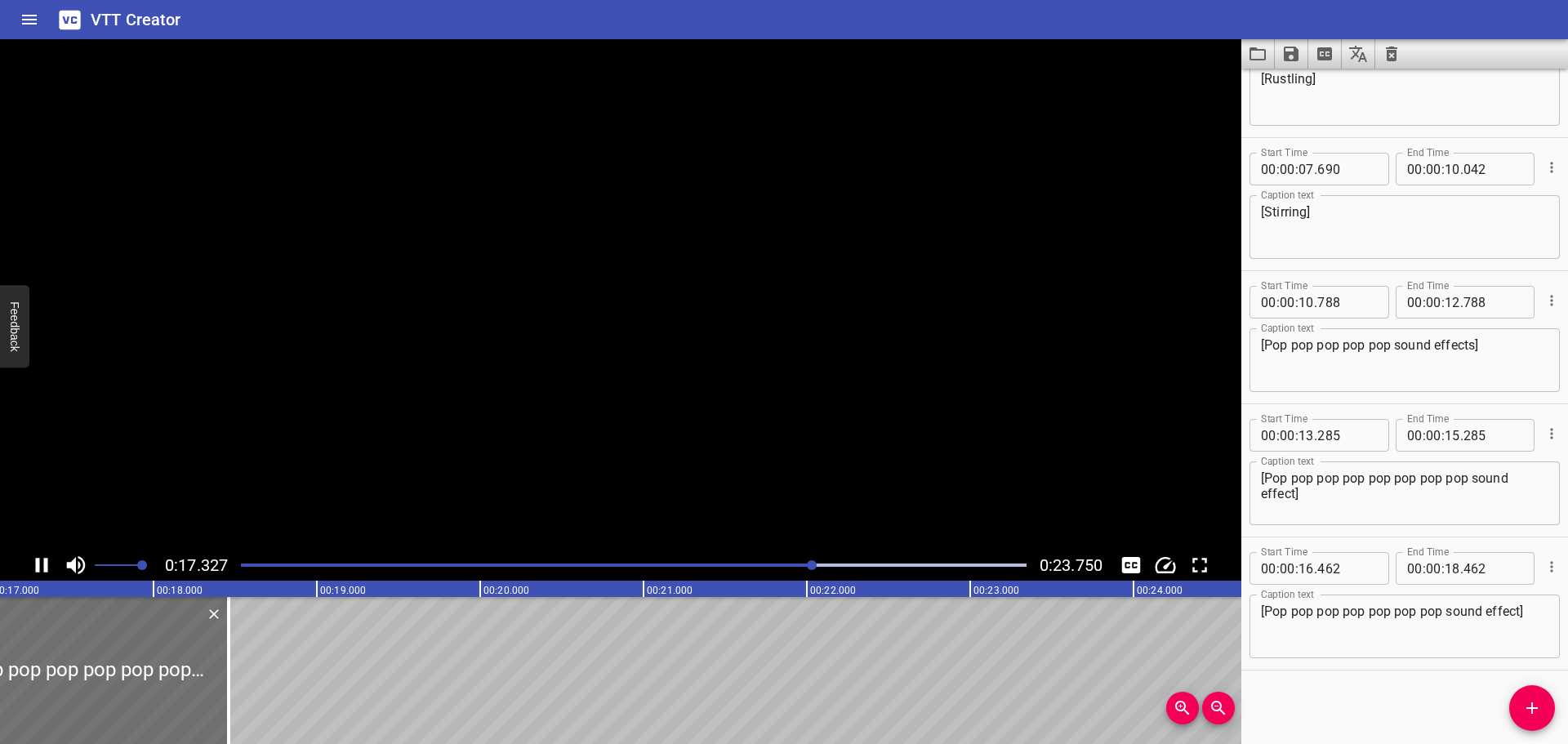
click at [43, 567] on icon "Play/Pause" at bounding box center [41, 564] width 24 height 24
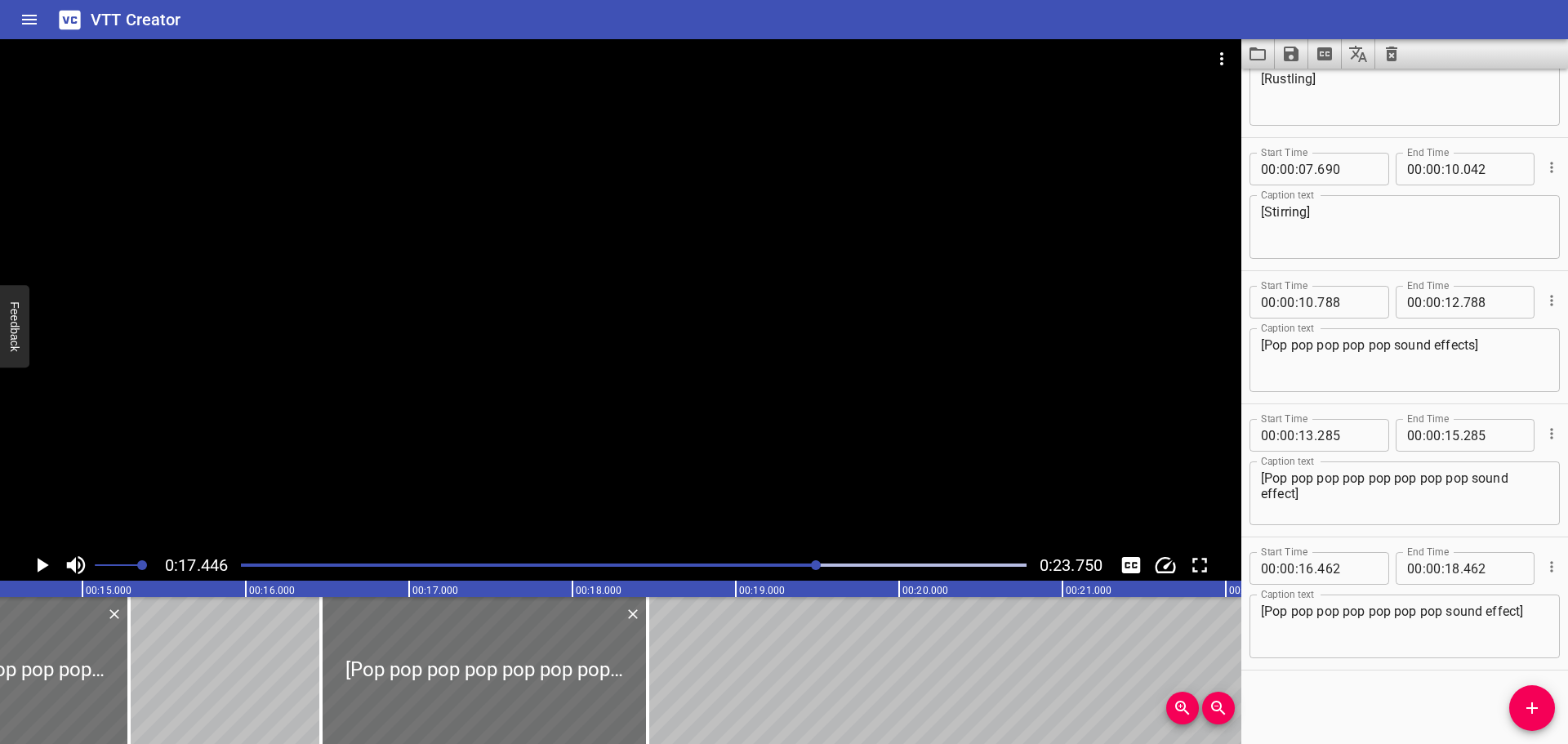
scroll to position [0, 2322]
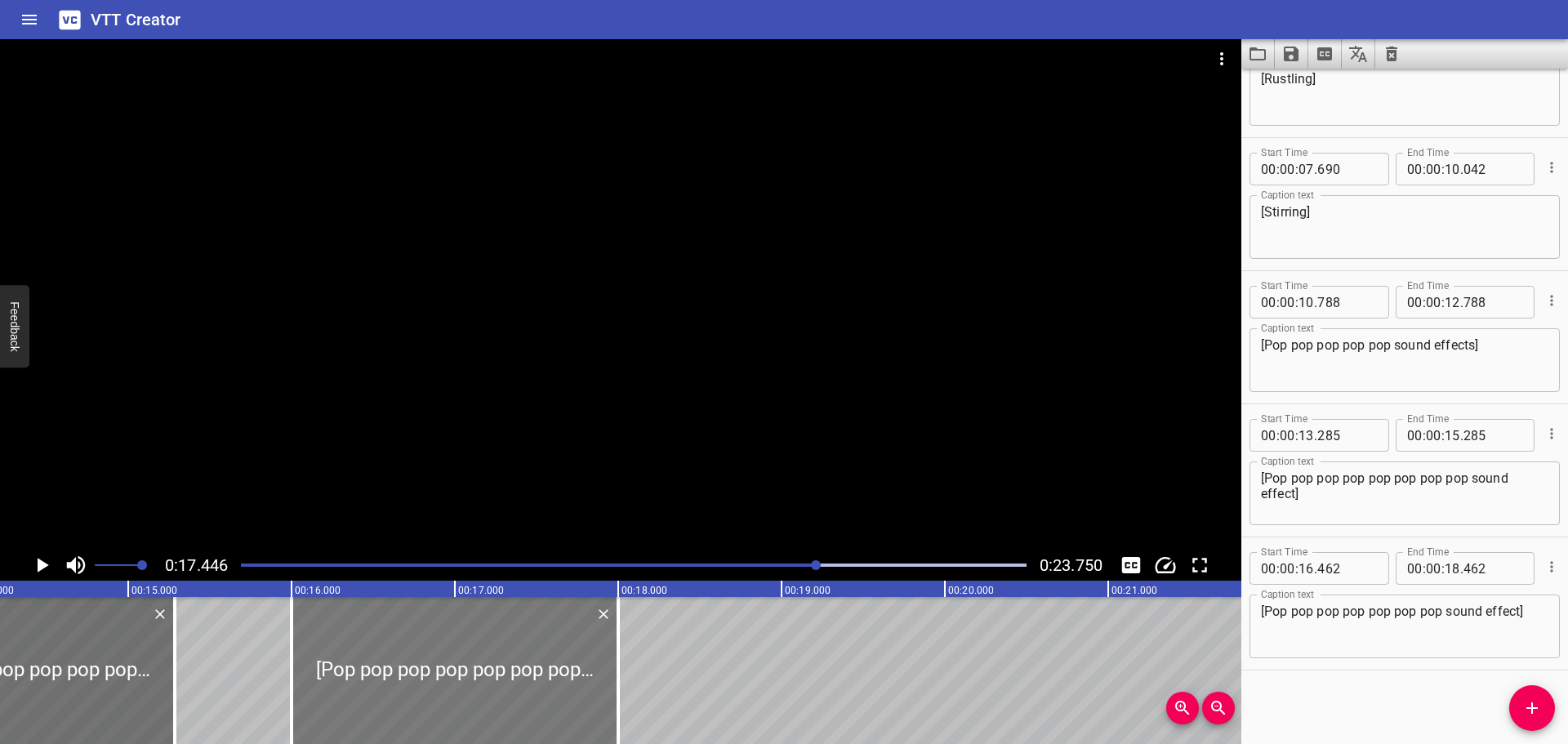
drag, startPoint x: 493, startPoint y: 652, endPoint x: 441, endPoint y: 656, distance: 52.2
click at [441, 656] on div at bounding box center [455, 670] width 327 height 147
type input "002"
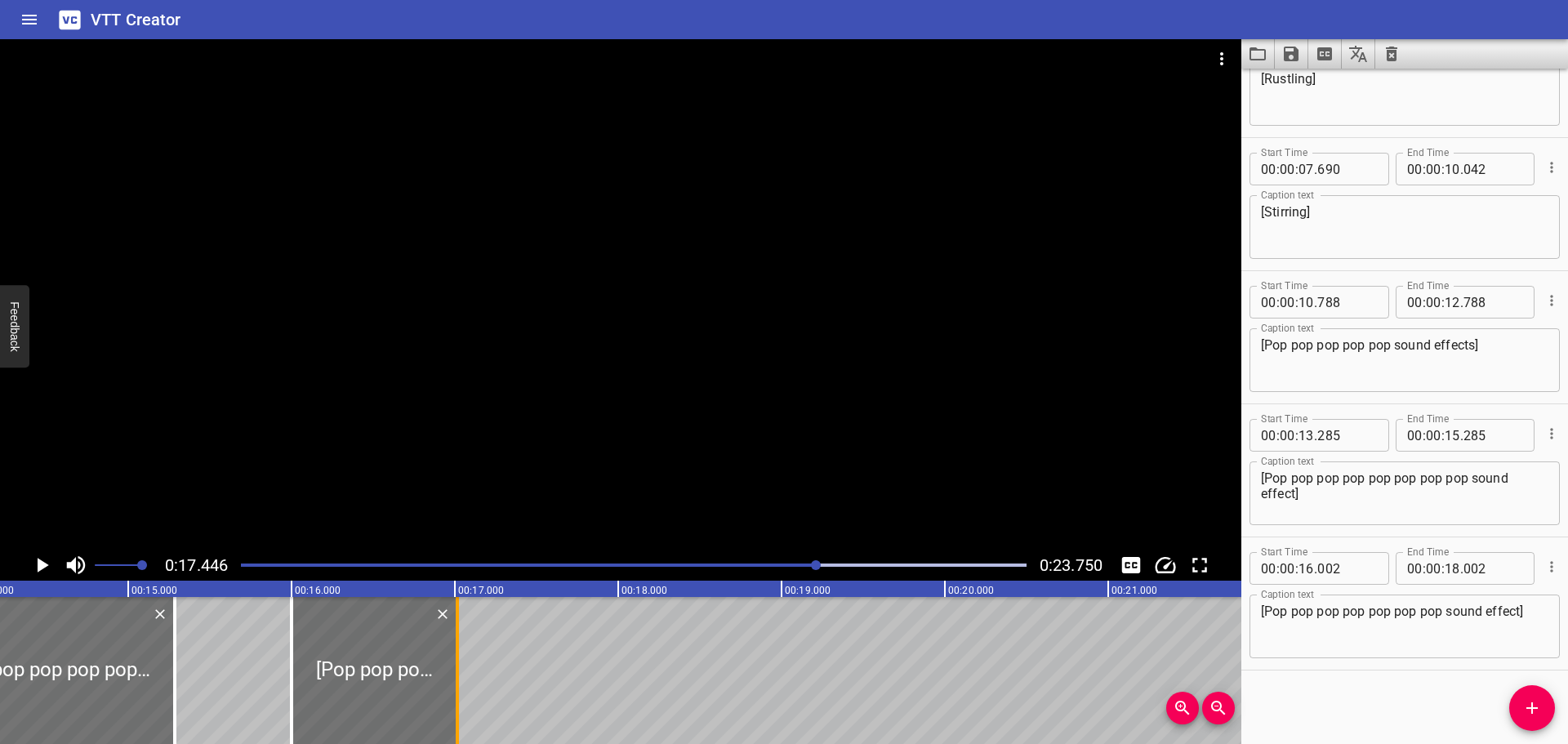
drag, startPoint x: 618, startPoint y: 672, endPoint x: 457, endPoint y: 681, distance: 161.3
click at [457, 681] on div at bounding box center [458, 670] width 3 height 147
type input "17"
type input "017"
click at [1274, 612] on textarea "[Pop pop pop pop pop pop pop sound effect]" at bounding box center [1405, 627] width 288 height 47
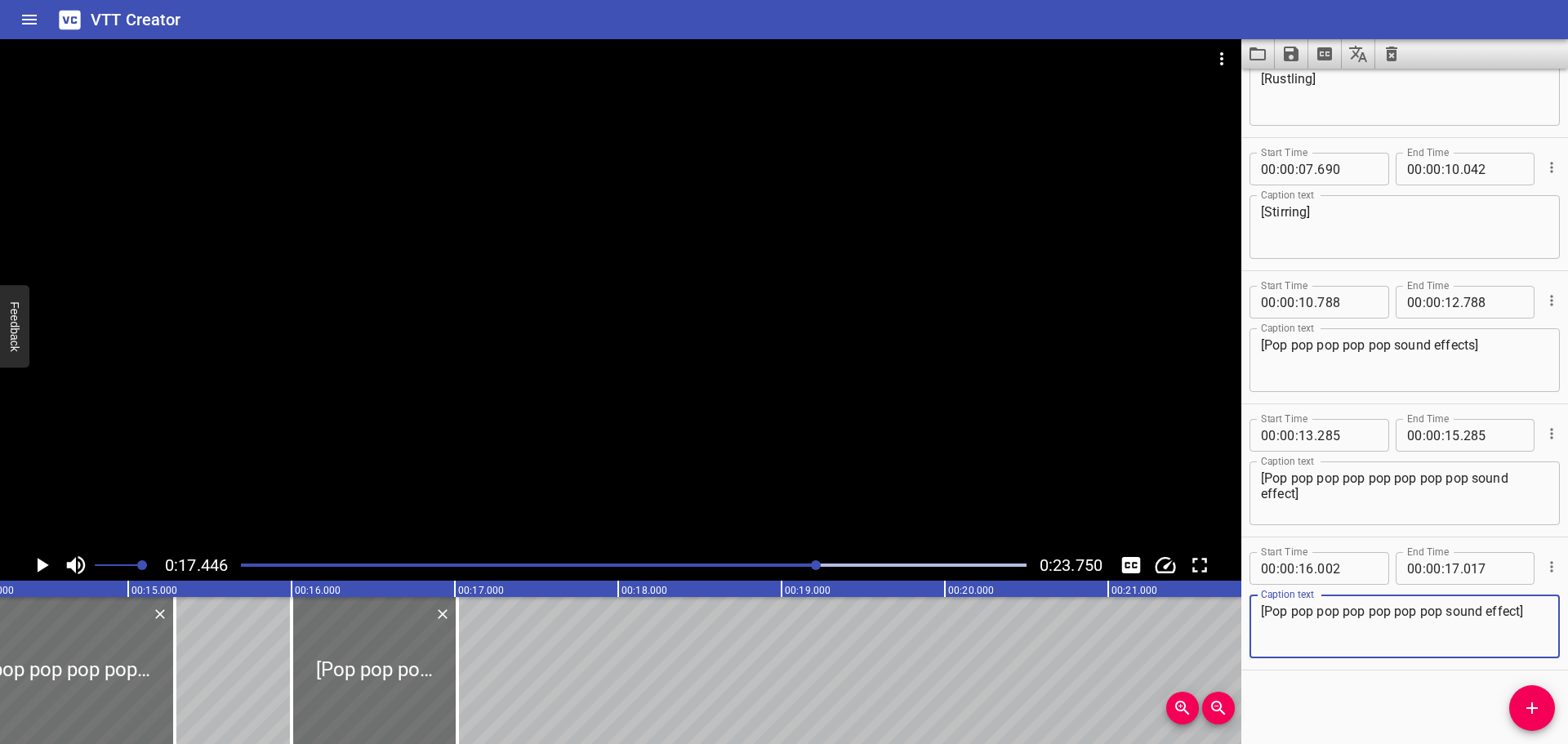
click at [1298, 612] on textarea "[Pop pop pop pop pop pop pop sound effect]" at bounding box center [1405, 627] width 288 height 47
click at [1323, 613] on textarea "[Pop pop pop pop pop pop pop sound effect]" at bounding box center [1405, 627] width 288 height 47
drag, startPoint x: 1365, startPoint y: 617, endPoint x: 1356, endPoint y: 612, distance: 10.3
click at [1362, 617] on textarea "[Pop pop pop pop pop pop pop sound effect]" at bounding box center [1405, 627] width 288 height 47
drag, startPoint x: 1377, startPoint y: 614, endPoint x: 1405, endPoint y: 614, distance: 28.0
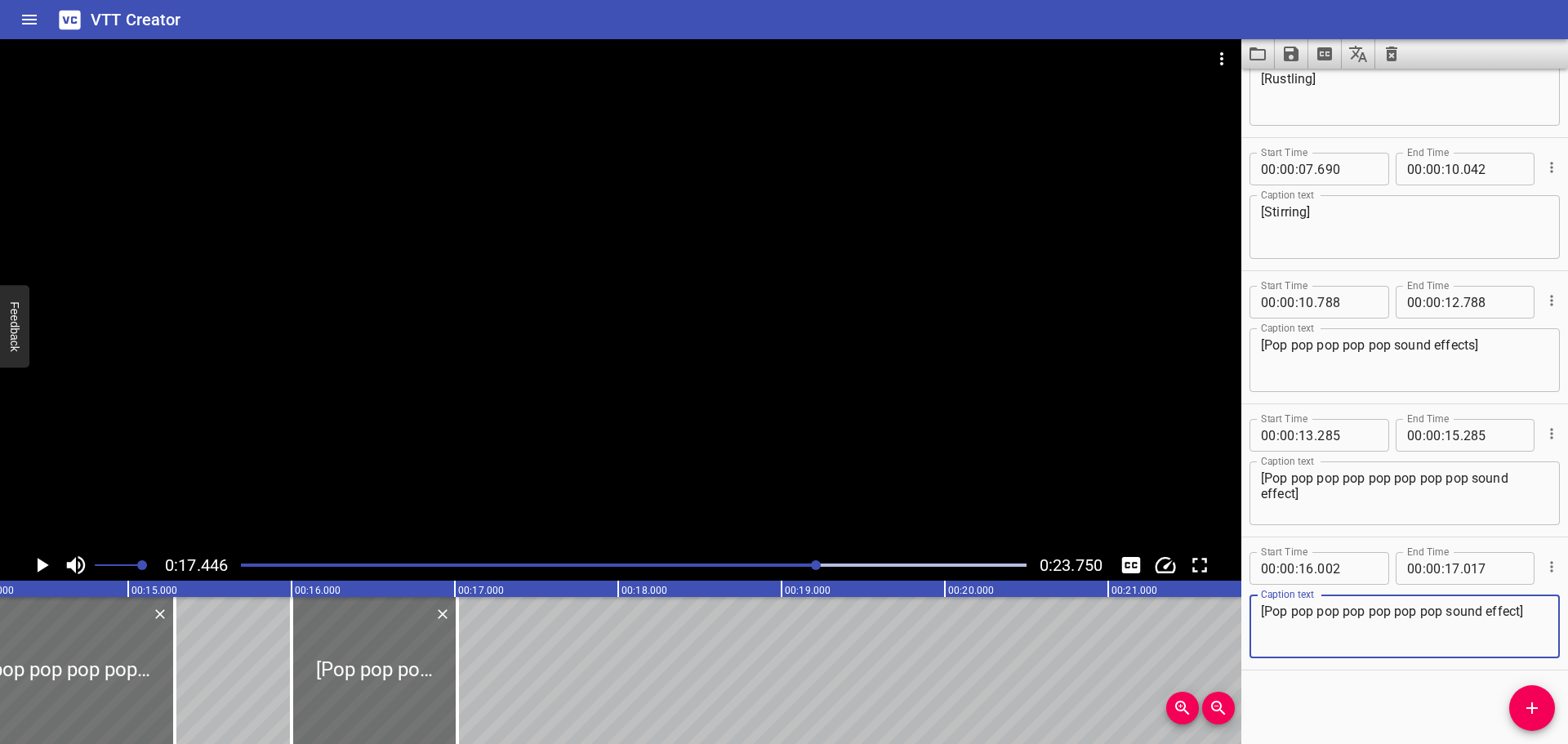
click at [1378, 614] on textarea "[Pop pop pop pop pop pop pop sound effect]" at bounding box center [1405, 627] width 288 height 47
click at [1412, 613] on textarea "[Pop pop pop pop pop pop pop sound effect]" at bounding box center [1405, 627] width 288 height 47
click at [1433, 612] on textarea "[Pop pop pop pop pop pop pop sound effect]" at bounding box center [1405, 627] width 288 height 47
click at [1445, 610] on textarea "[Pop pop pop pop pop pop pop sound effect]" at bounding box center [1405, 627] width 288 height 47
click at [717, 566] on div "Play progress" at bounding box center [425, 565] width 786 height 3
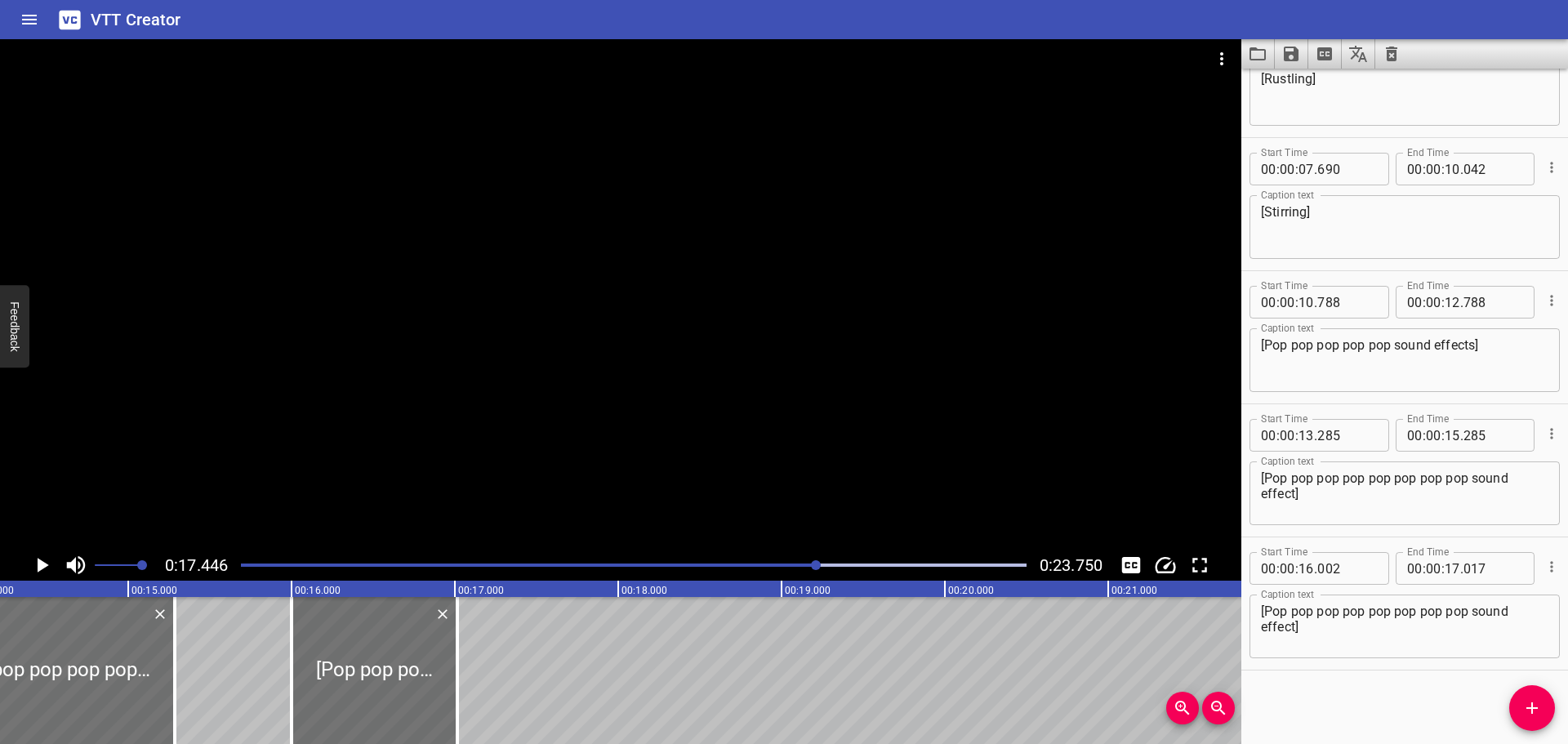
scroll to position [0, 2352]
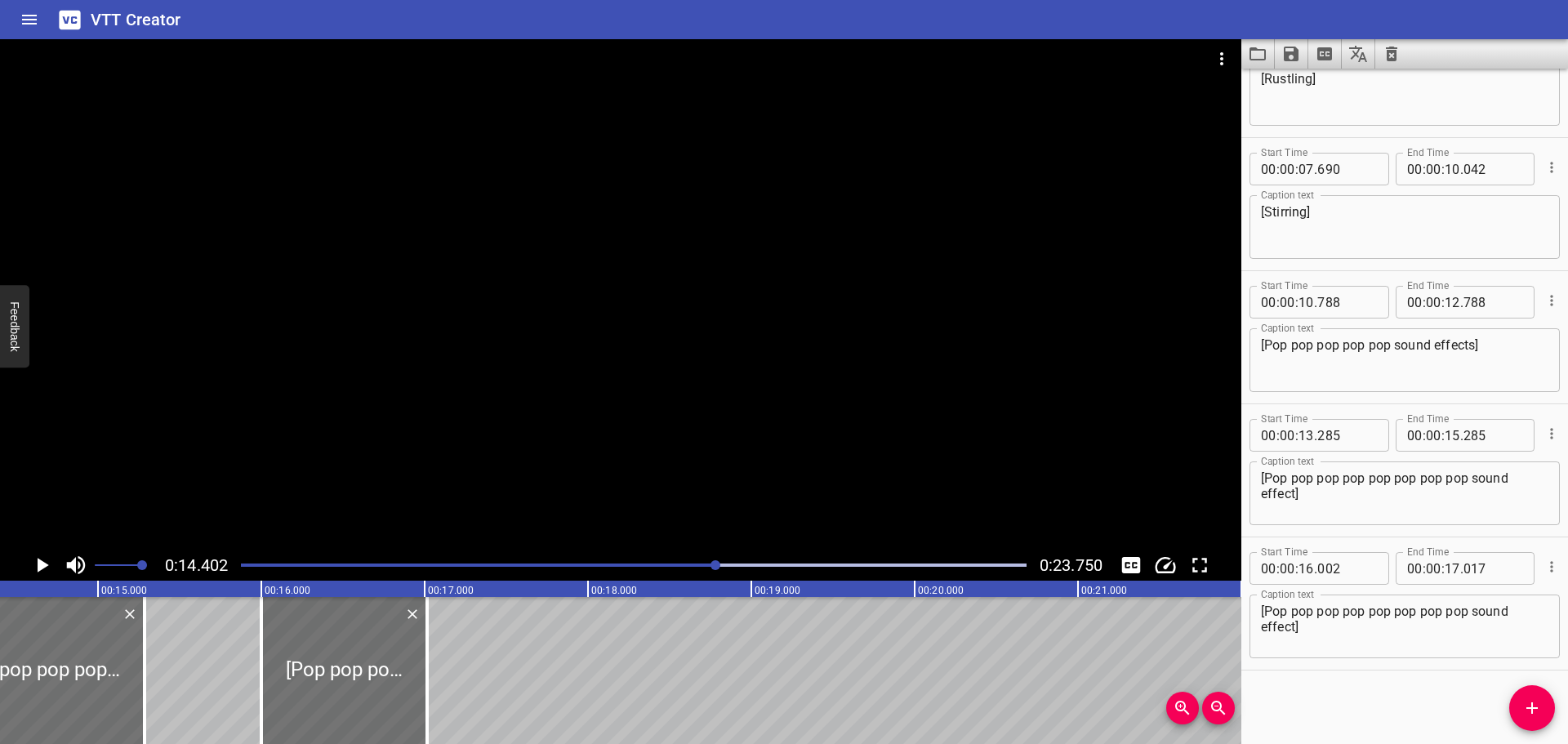
click at [43, 566] on icon "Play/Pause" at bounding box center [43, 565] width 12 height 15
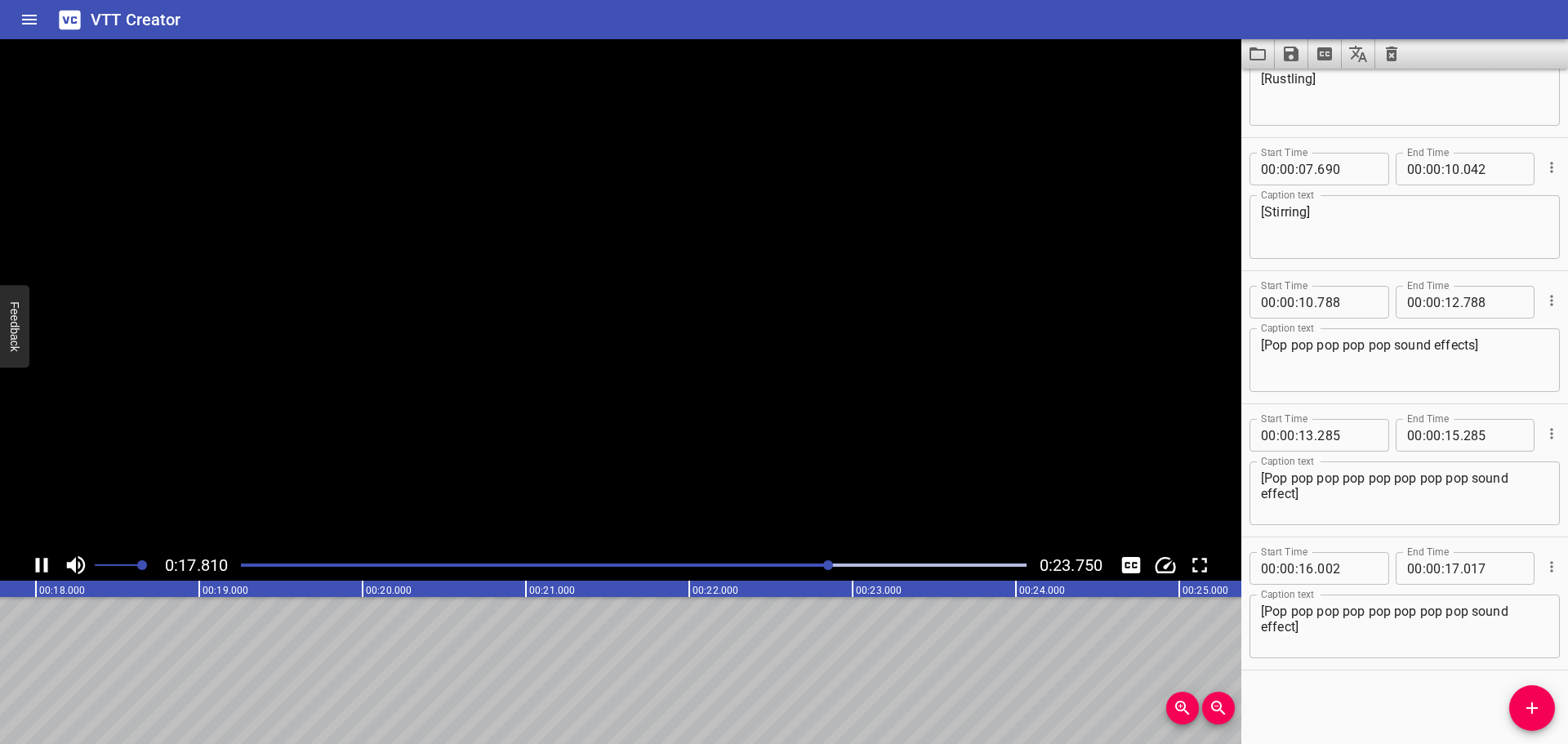
click at [43, 566] on icon "Play/Pause" at bounding box center [41, 564] width 24 height 24
click at [761, 562] on div at bounding box center [634, 564] width 805 height 22
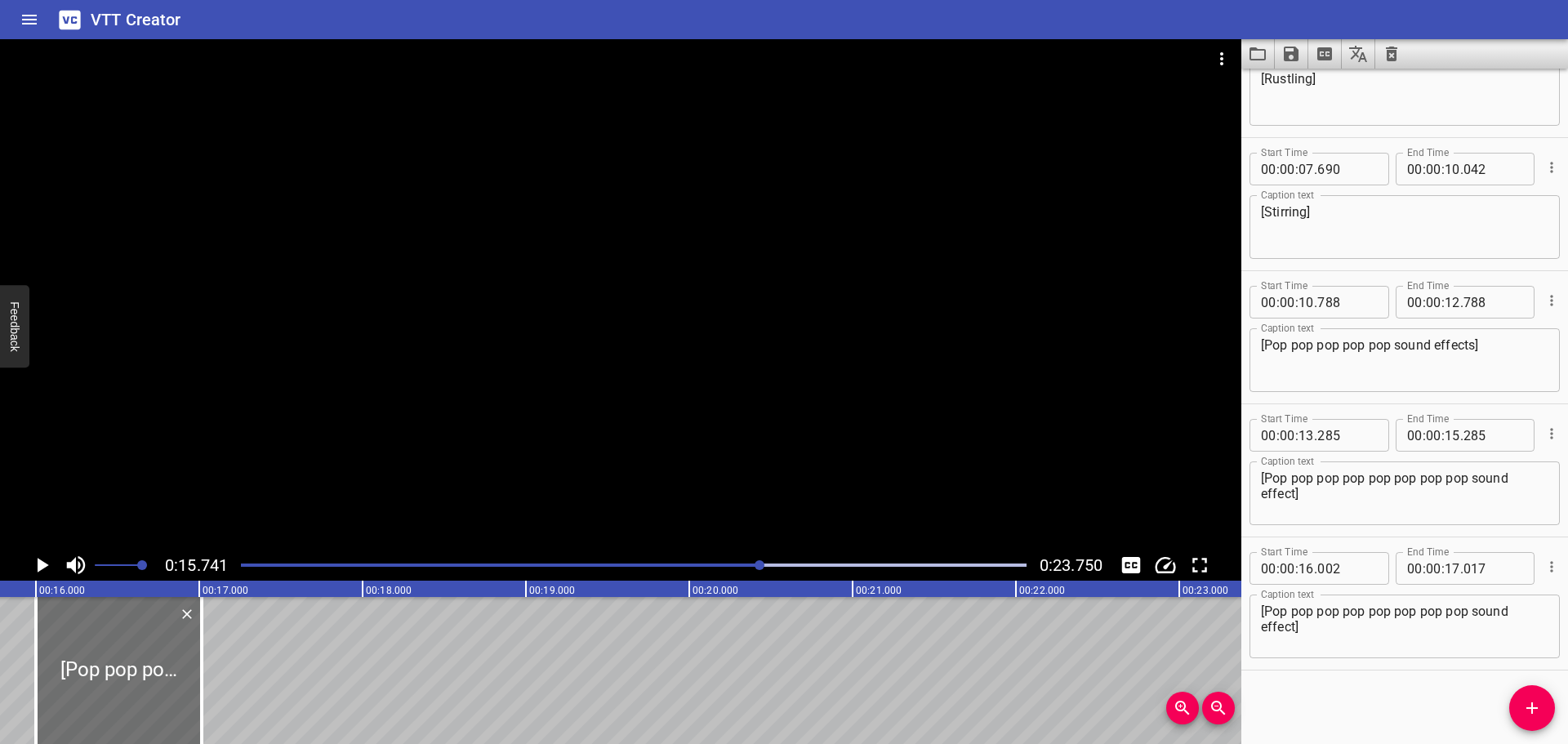
scroll to position [0, 2572]
click at [1476, 612] on textarea "[Pop pop pop pop pop pop pop pop sound effect]" at bounding box center [1405, 627] width 288 height 47
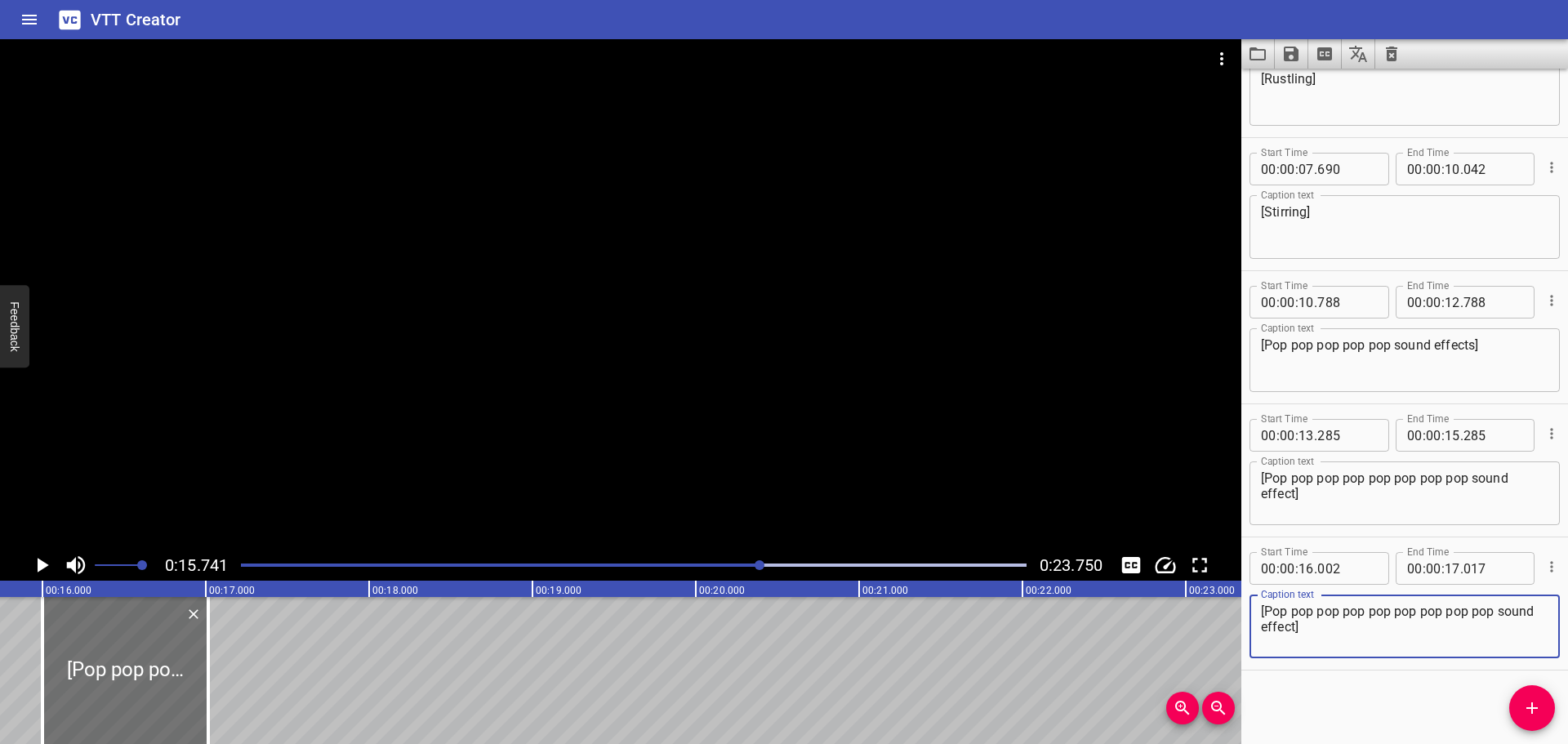
type textarea "[Pop pop pop pop pop pop pop pop pop sound effect]"
click at [1297, 493] on textarea "[Pop pop pop pop pop pop pop pop sound effect]" at bounding box center [1405, 493] width 288 height 47
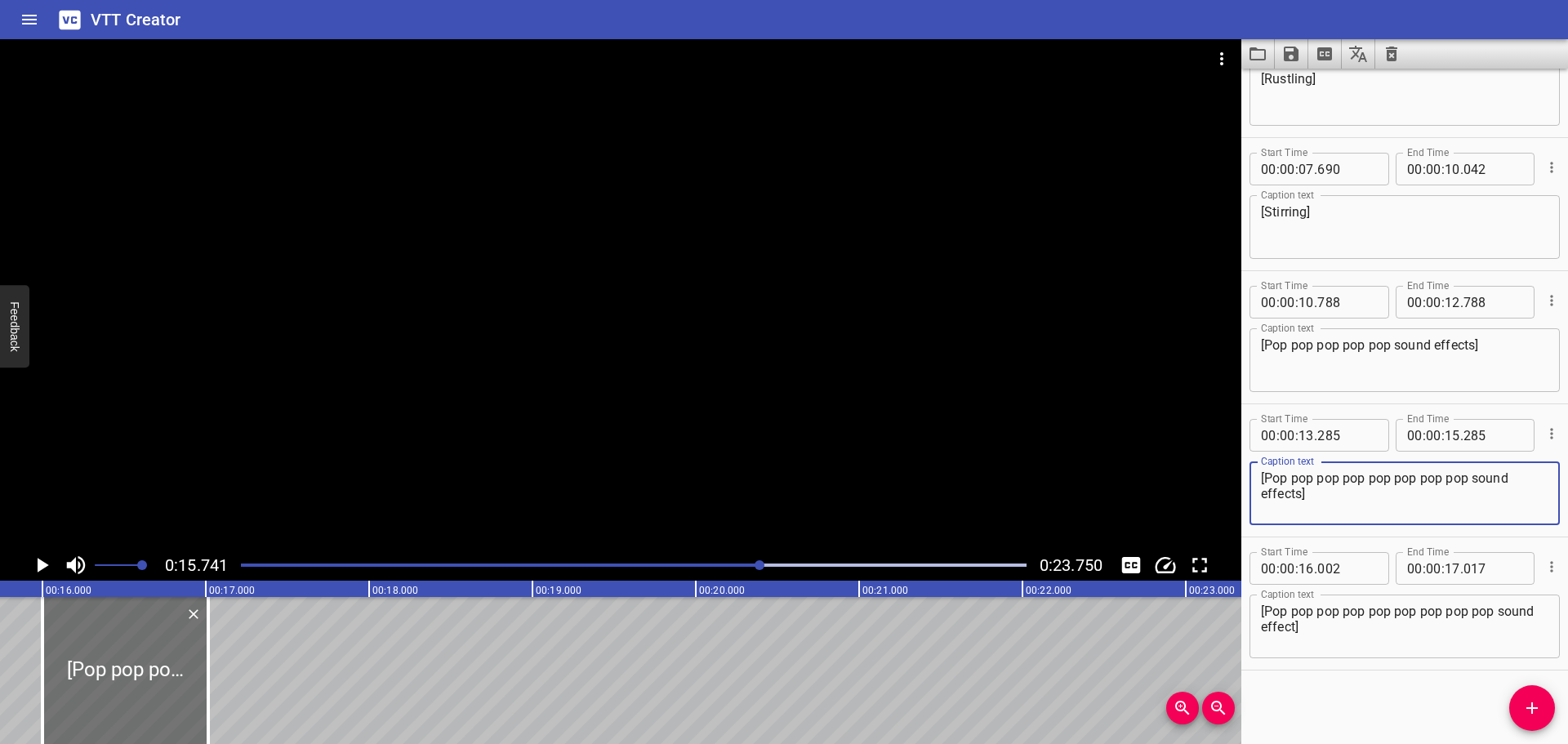
type textarea "[Pop pop pop pop pop pop pop pop sound effects]"
click at [1293, 625] on textarea "[Pop pop pop pop pop pop pop pop pop sound effect]" at bounding box center [1405, 627] width 288 height 47
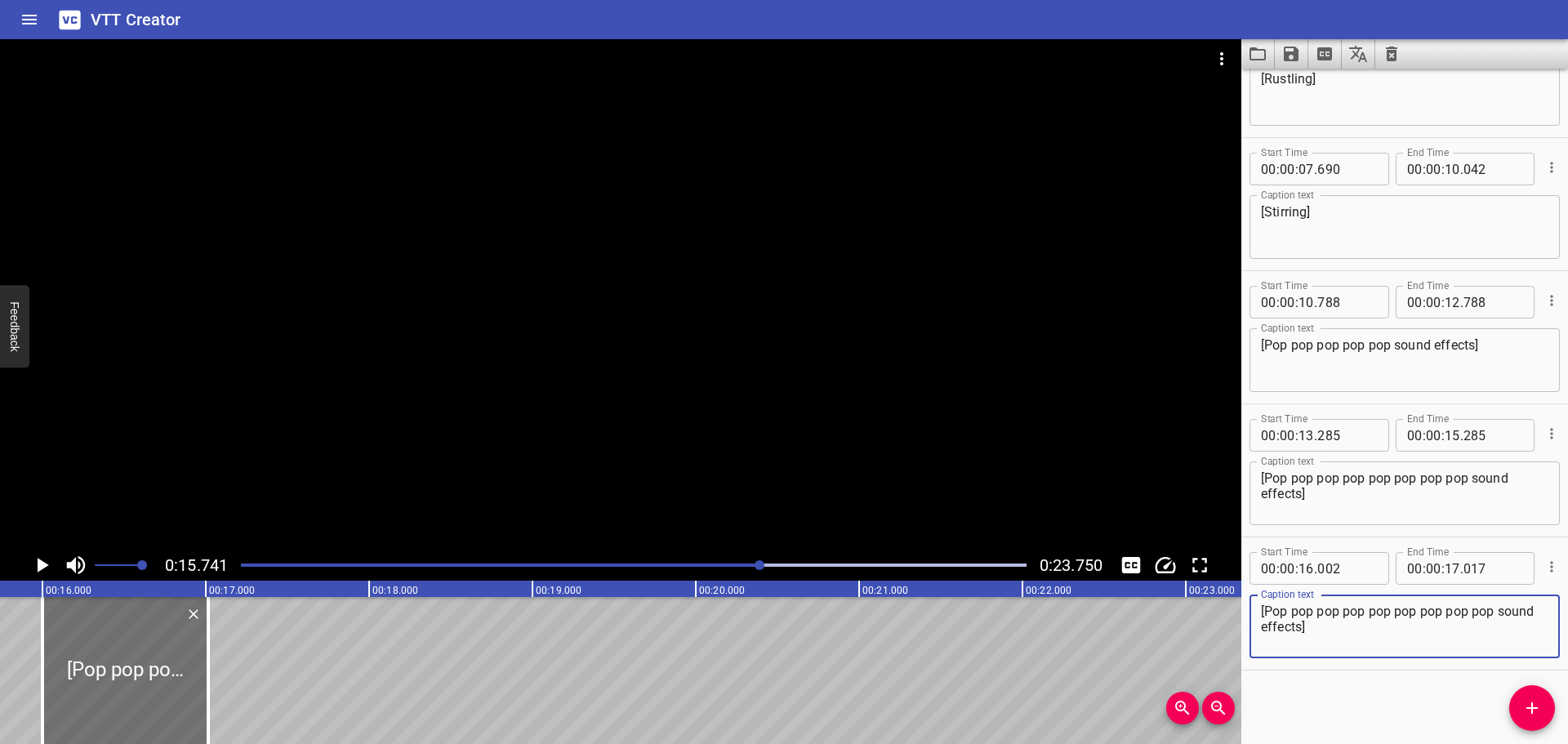
click at [1314, 627] on textarea "[Pop pop pop pop pop pop pop pop pop sound effects]" at bounding box center [1405, 627] width 288 height 47
type textarea "[Pop pop pop pop pop pop pop pop pop sound effects]"
click at [33, 566] on icon "Play/Pause" at bounding box center [41, 564] width 24 height 24
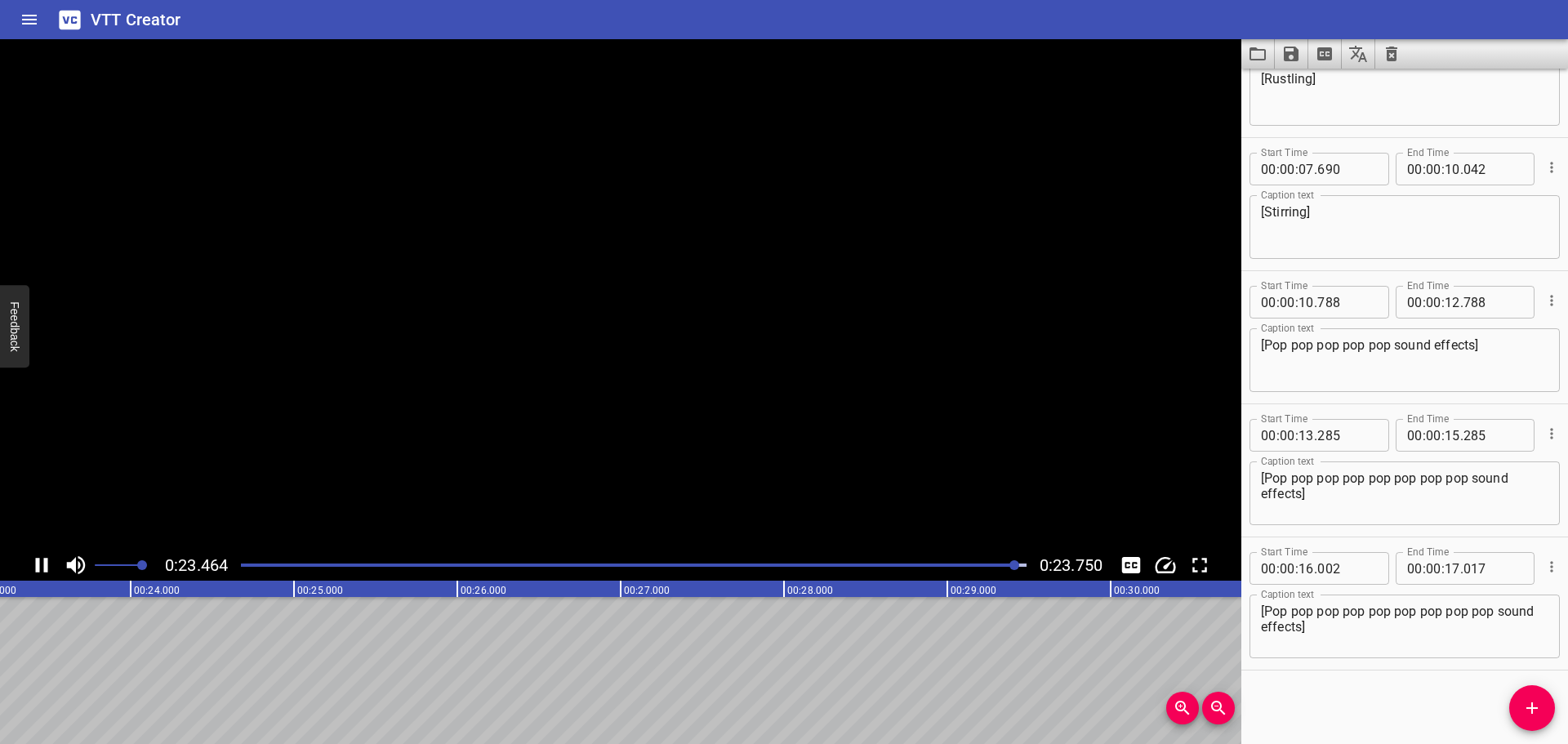
click at [48, 567] on icon "Play/Pause" at bounding box center [41, 564] width 24 height 24
click at [1529, 708] on icon "Add Cue" at bounding box center [1532, 708] width 12 height 12
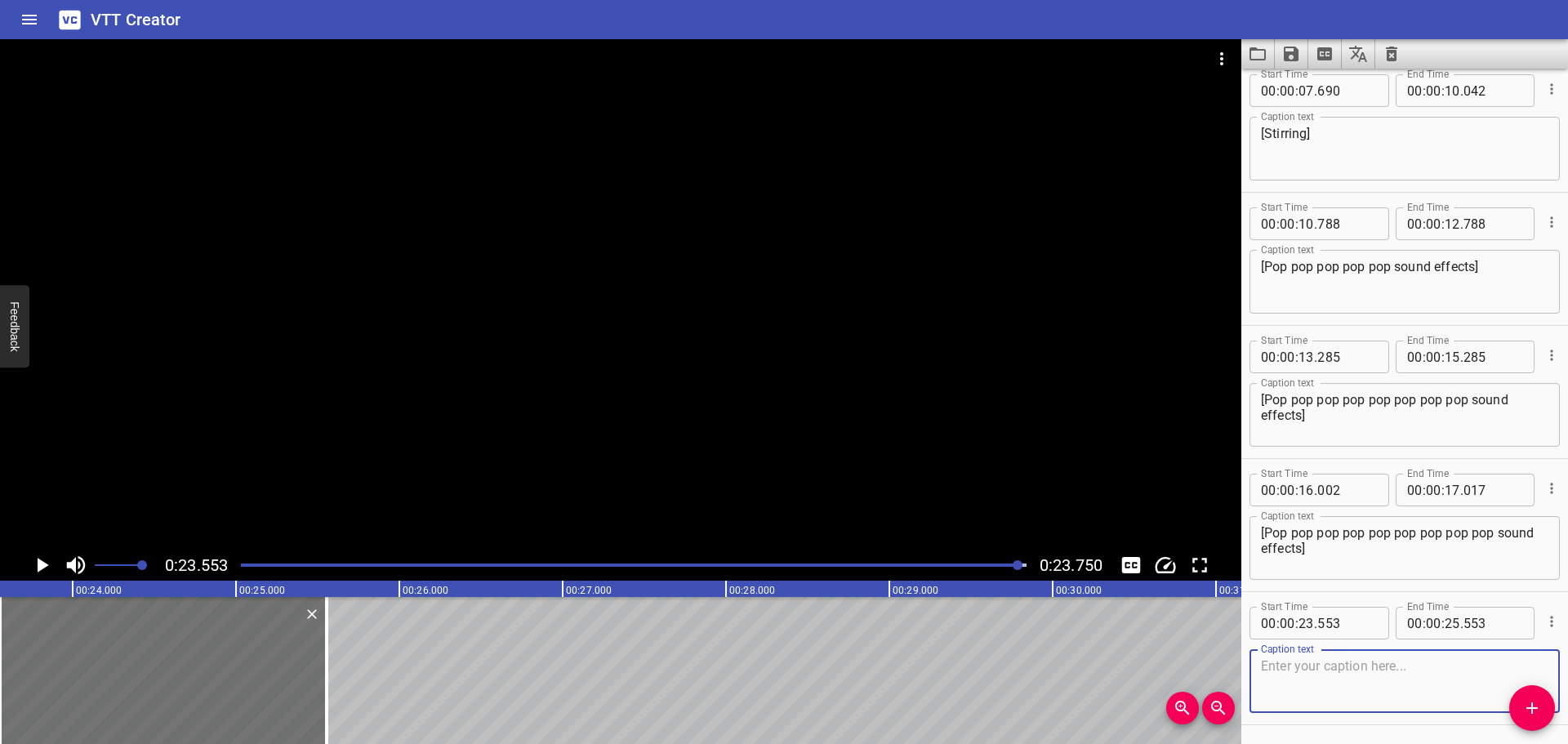
scroll to position [466, 0]
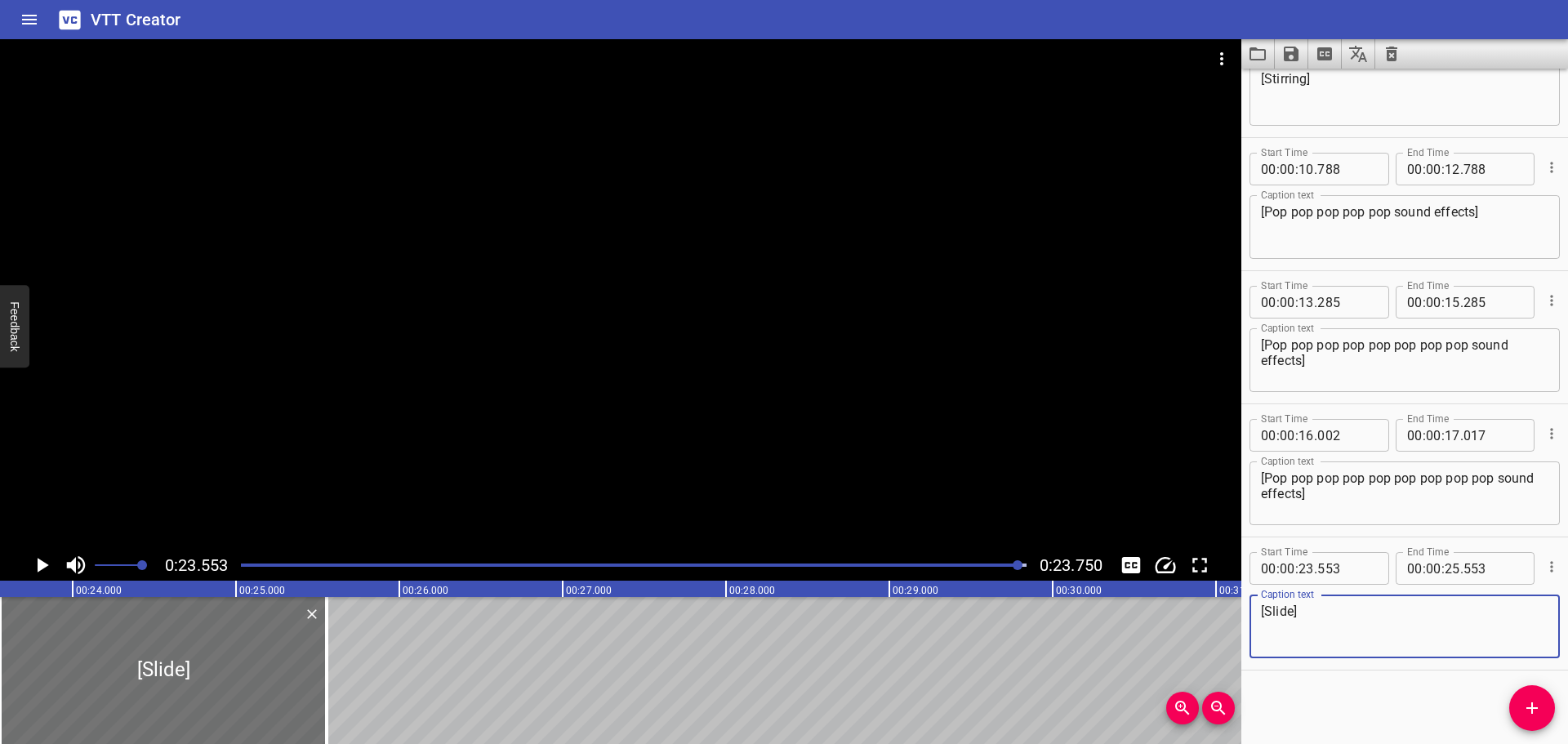
type textarea "[Slide]"
click at [240, 564] on div at bounding box center [634, 564] width 805 height 22
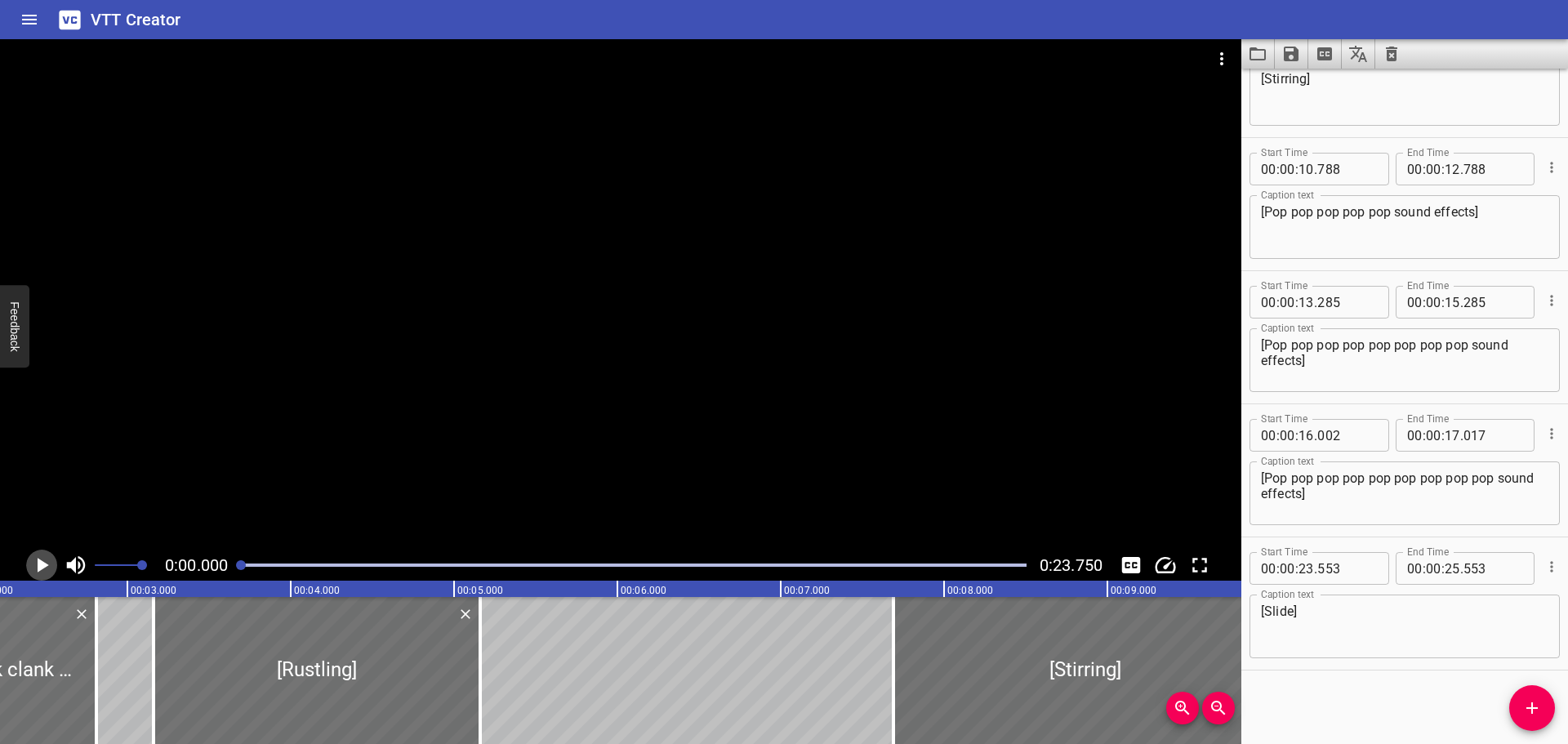
scroll to position [0, 0]
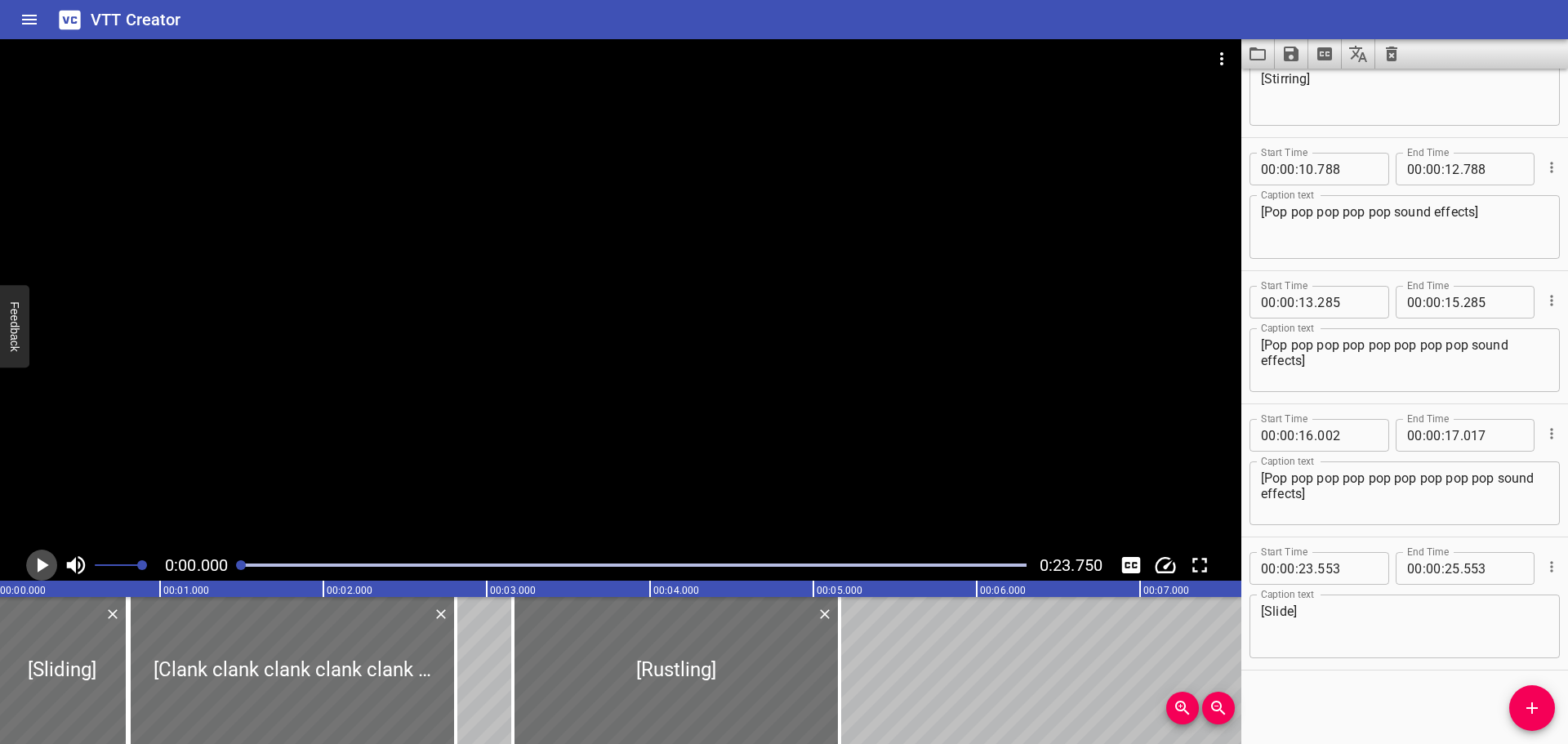
click at [45, 565] on icon "Play/Pause" at bounding box center [43, 565] width 12 height 15
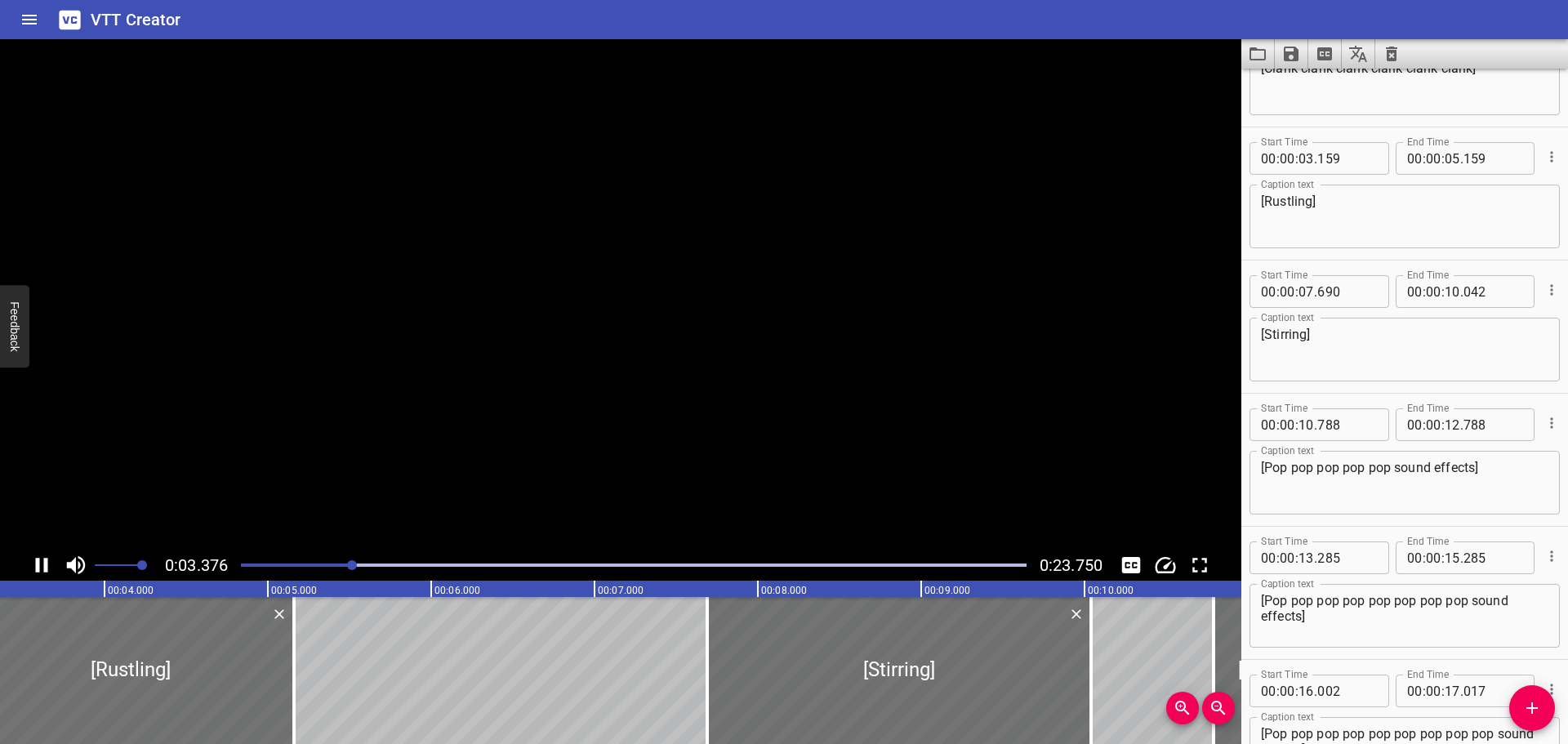
scroll to position [266, 0]
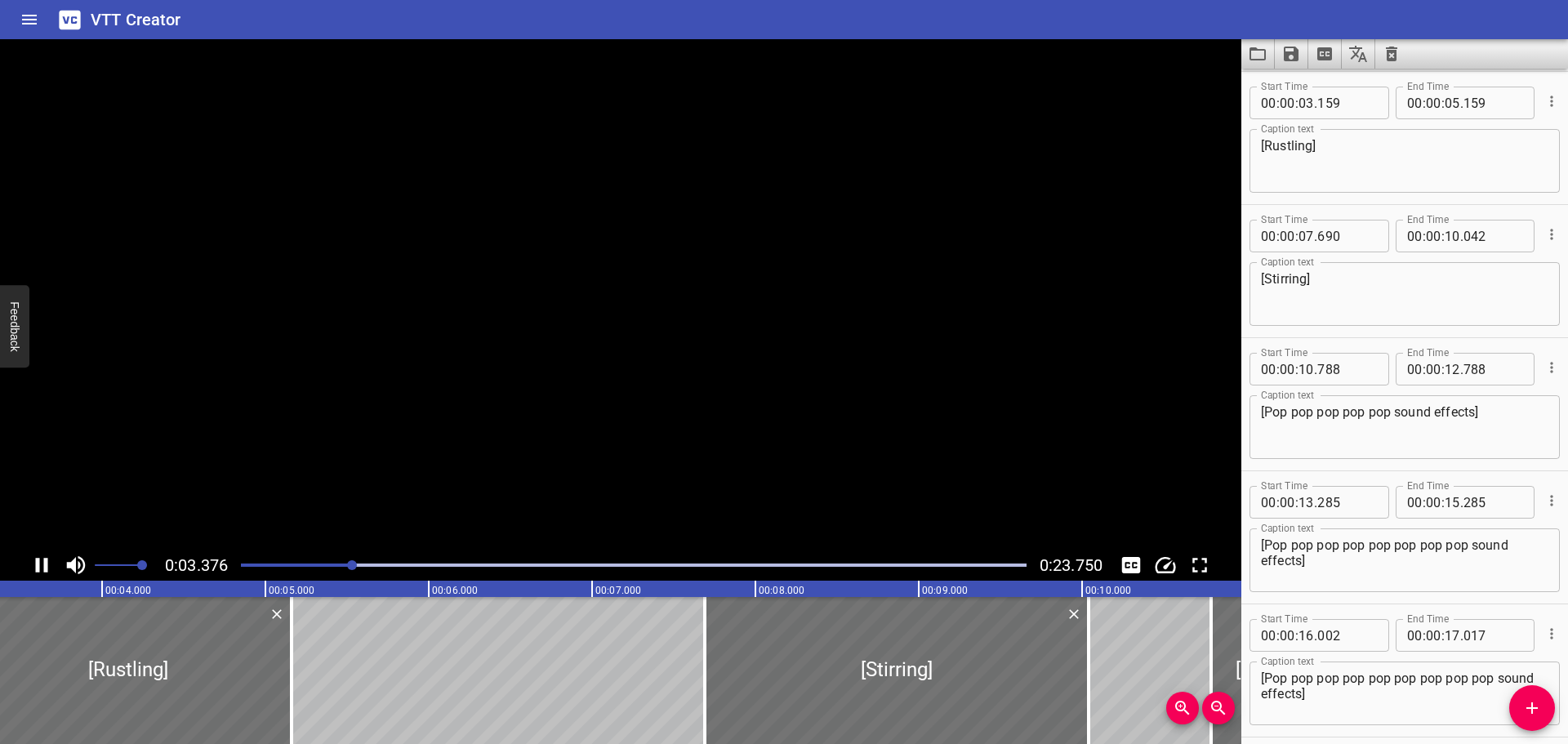
click at [45, 565] on icon "Play/Pause" at bounding box center [42, 565] width 13 height 15
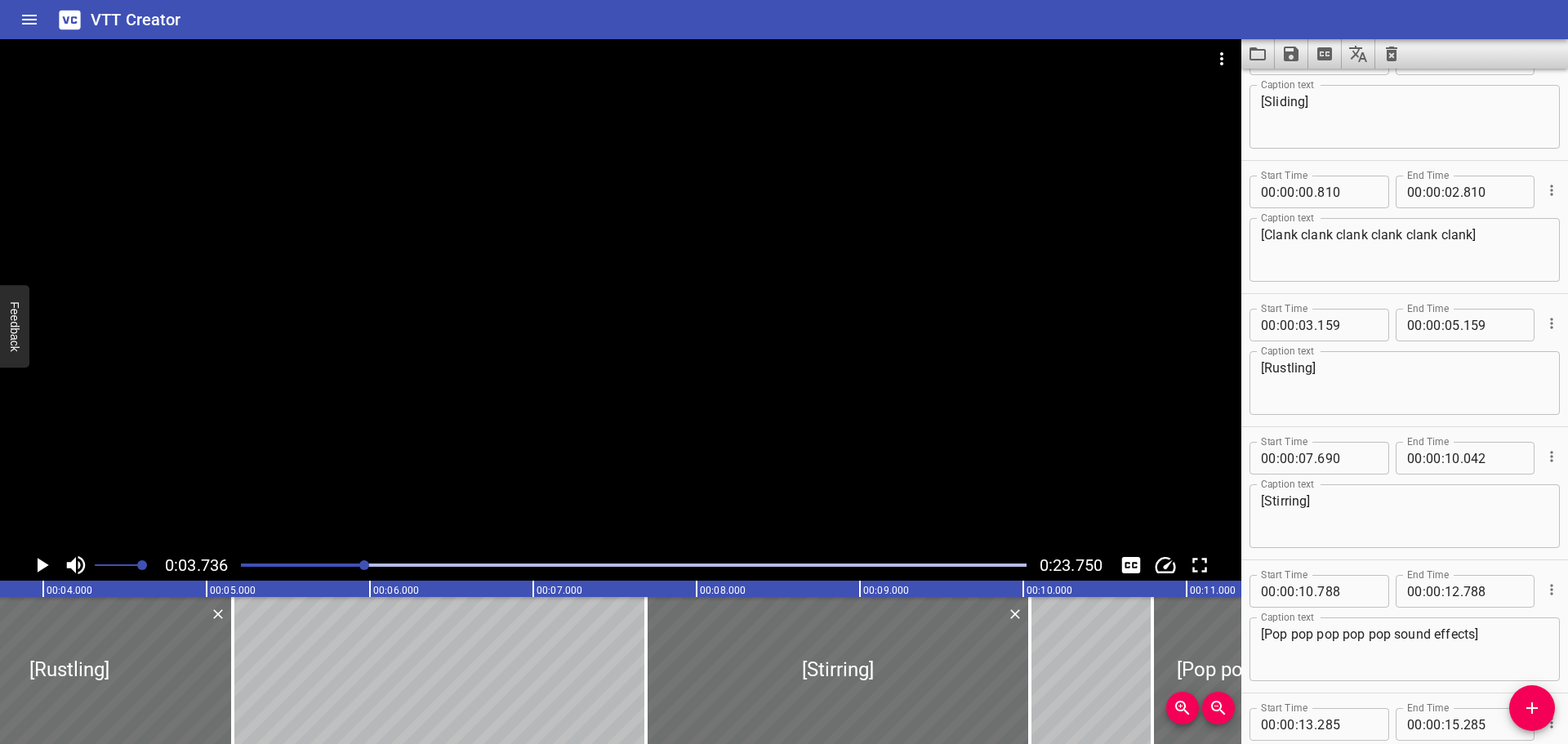
scroll to position [0, 0]
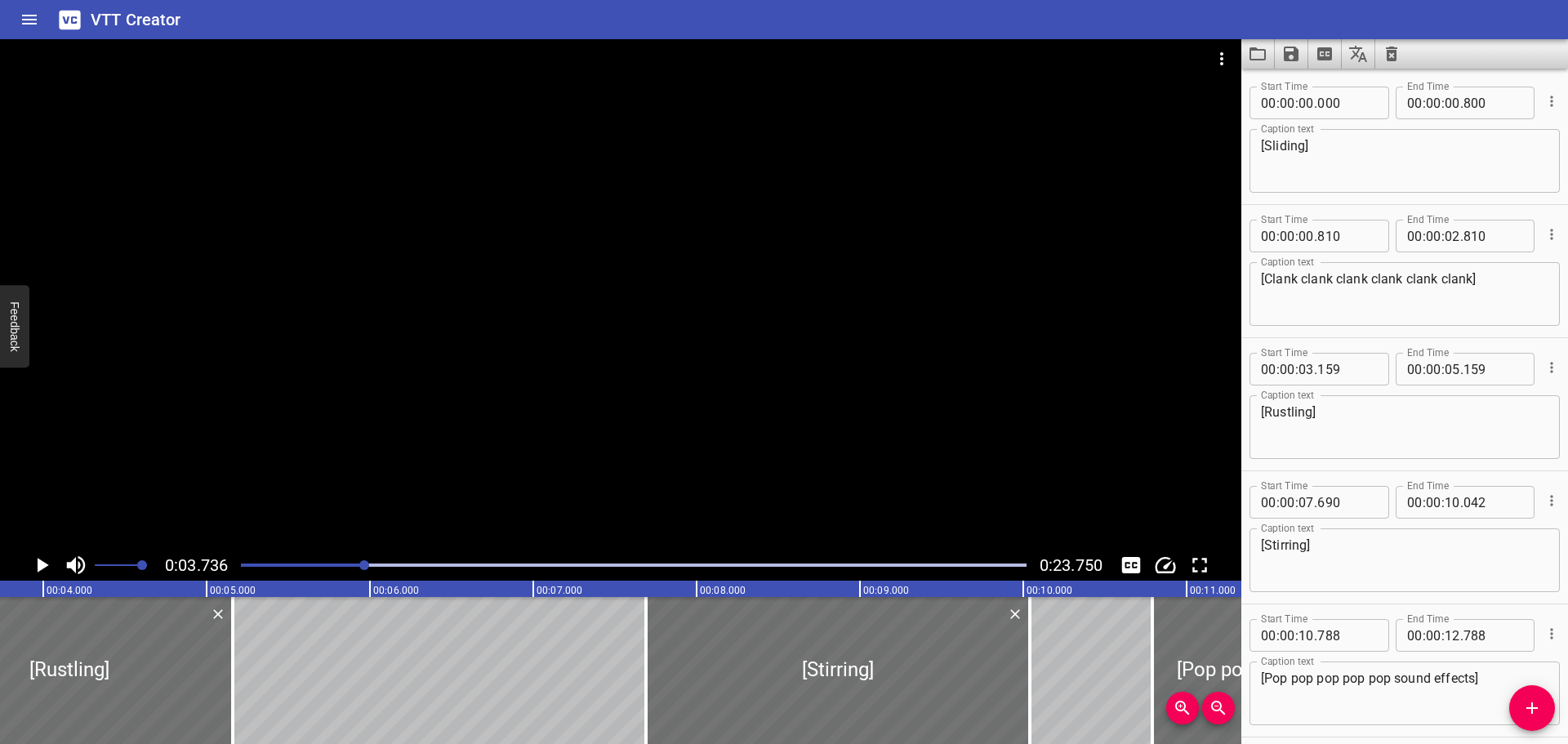
click at [50, 568] on icon "Play/Pause" at bounding box center [41, 564] width 24 height 24
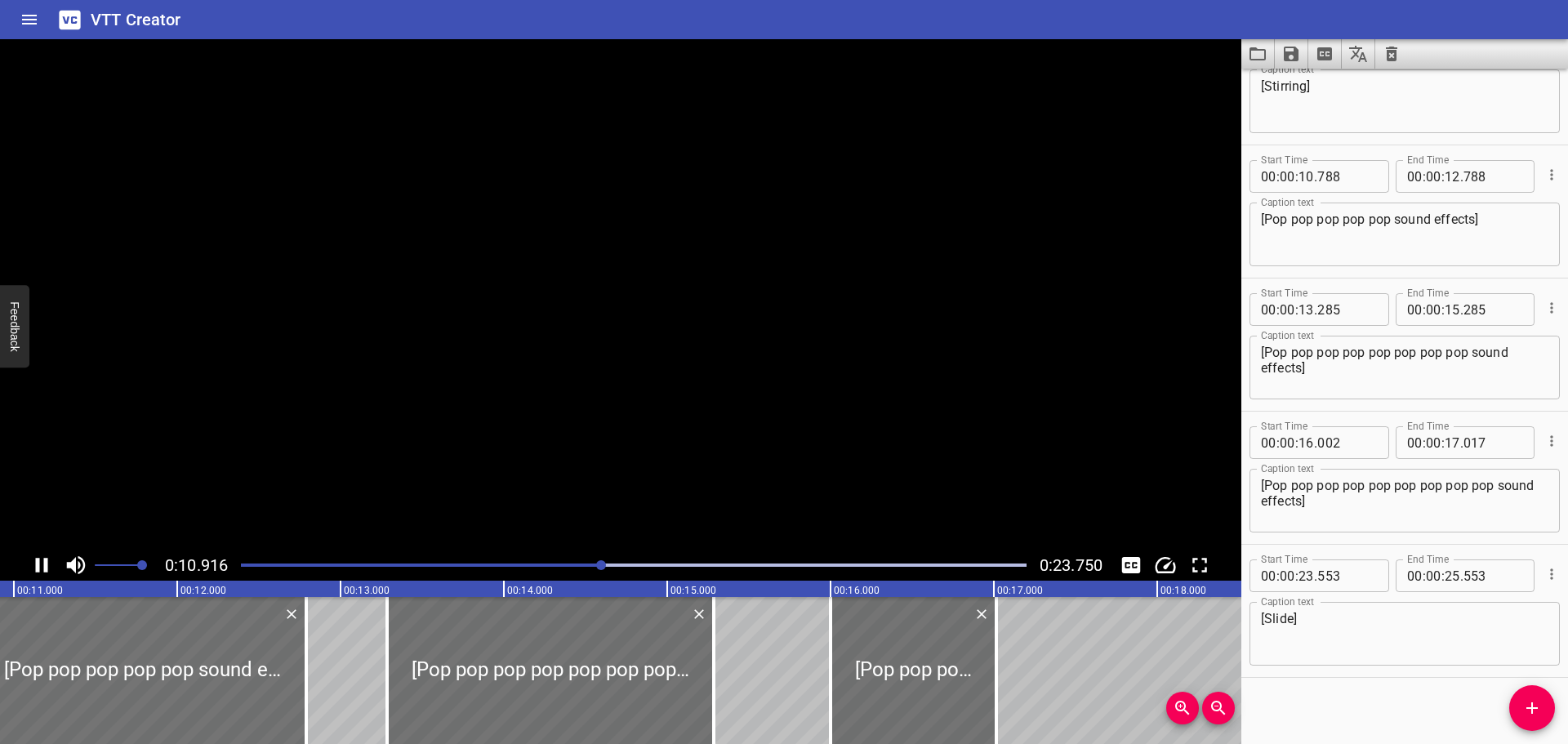
scroll to position [466, 0]
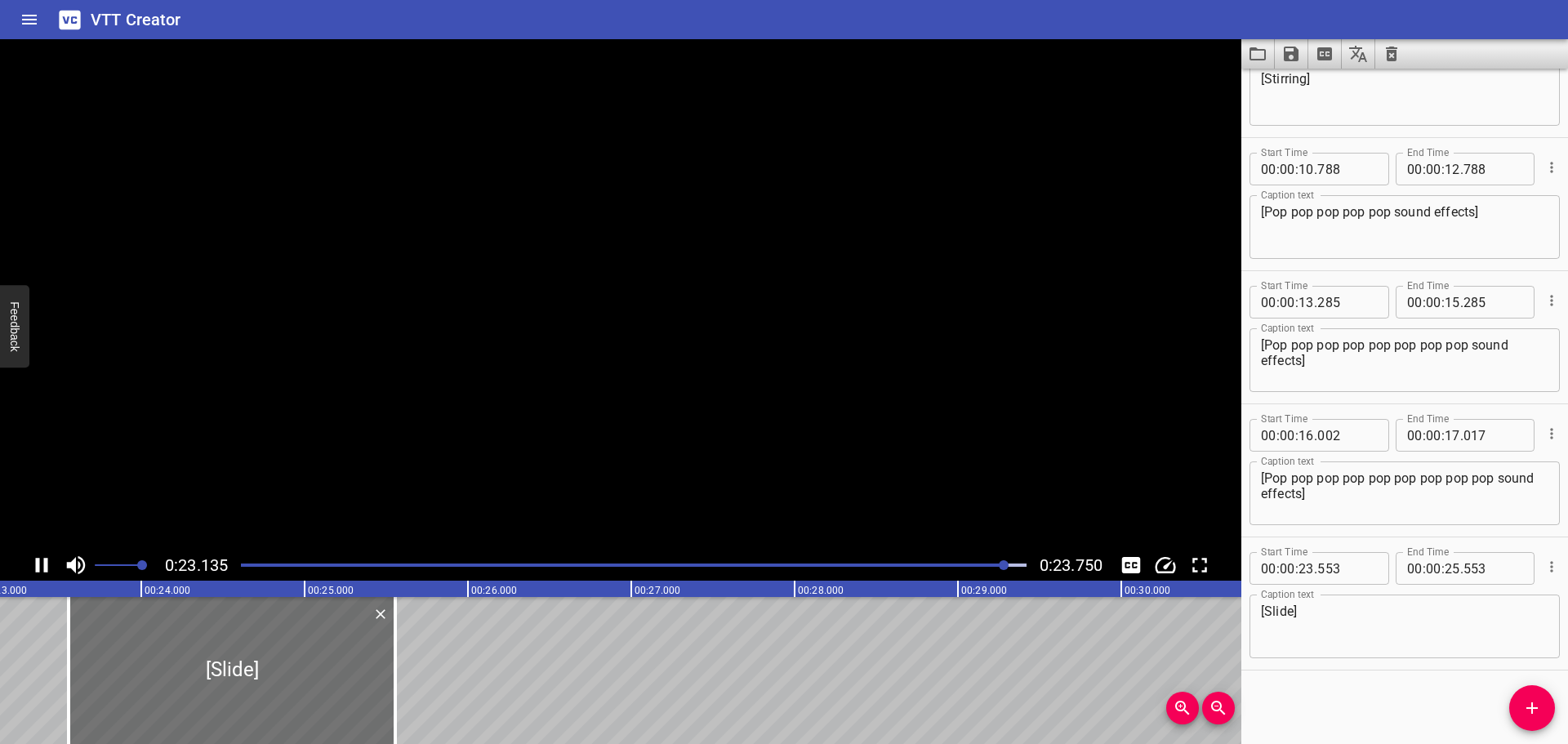
click at [53, 567] on icon "Play/Pause" at bounding box center [41, 564] width 24 height 24
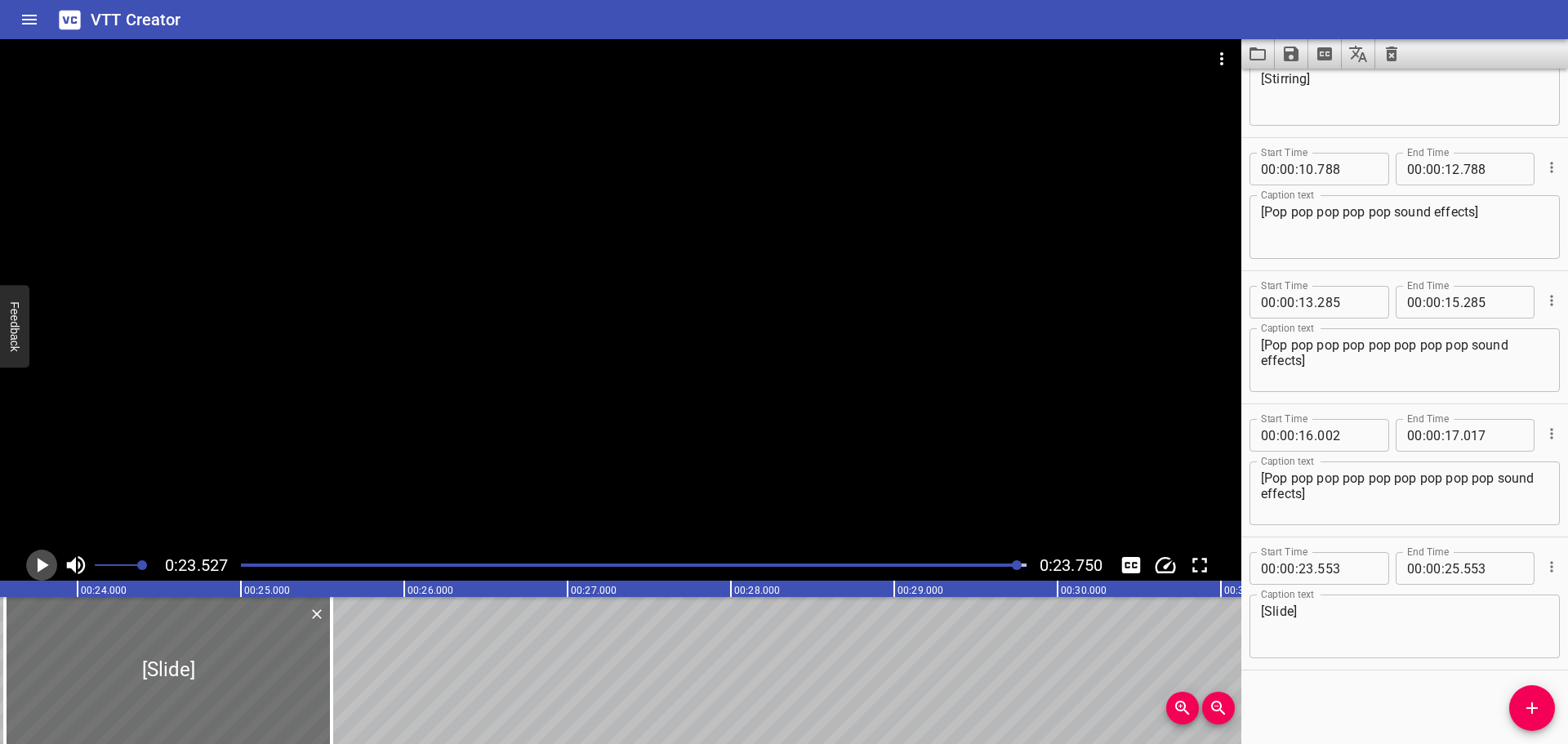
click at [53, 567] on icon "Play/Pause" at bounding box center [41, 564] width 24 height 24
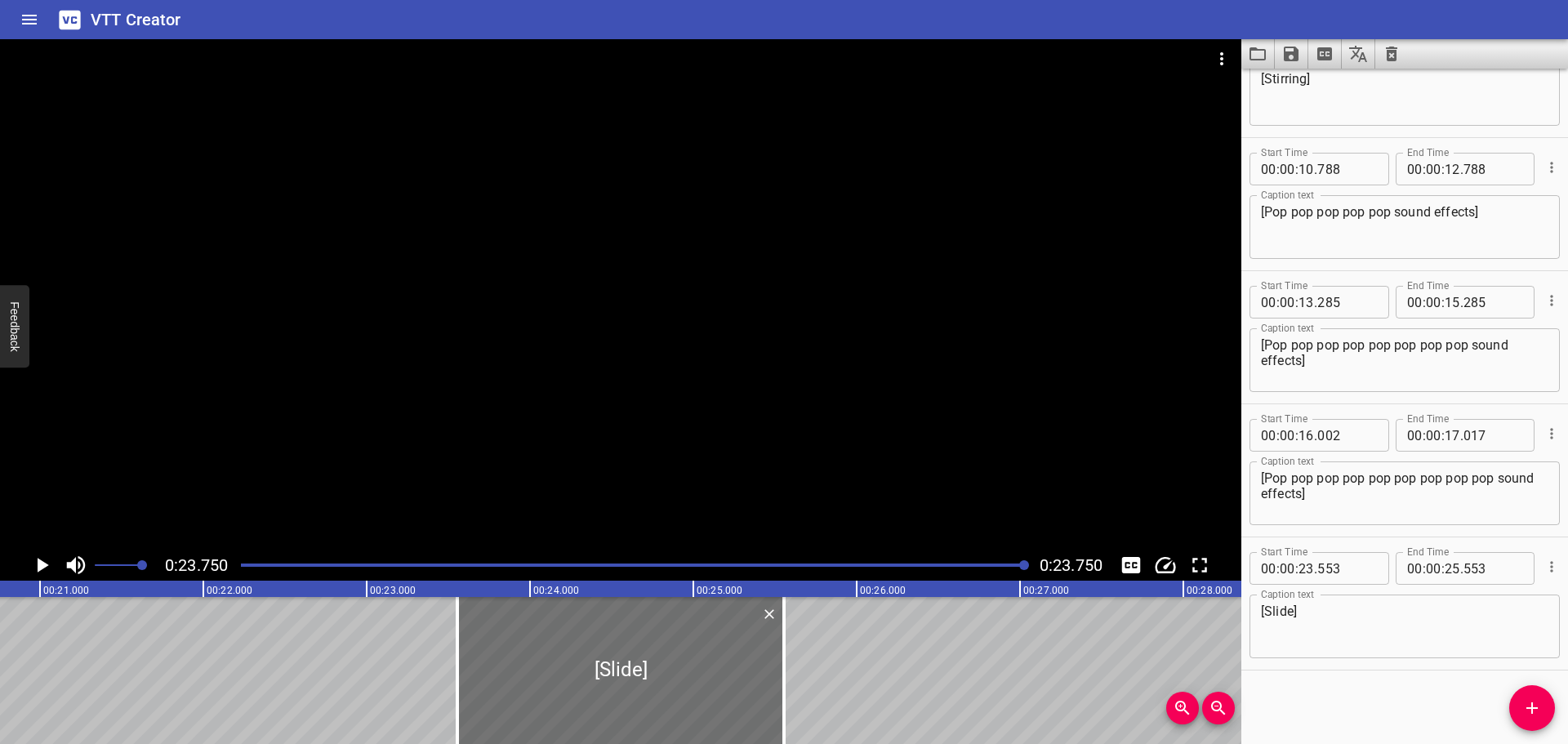
scroll to position [0, 3311]
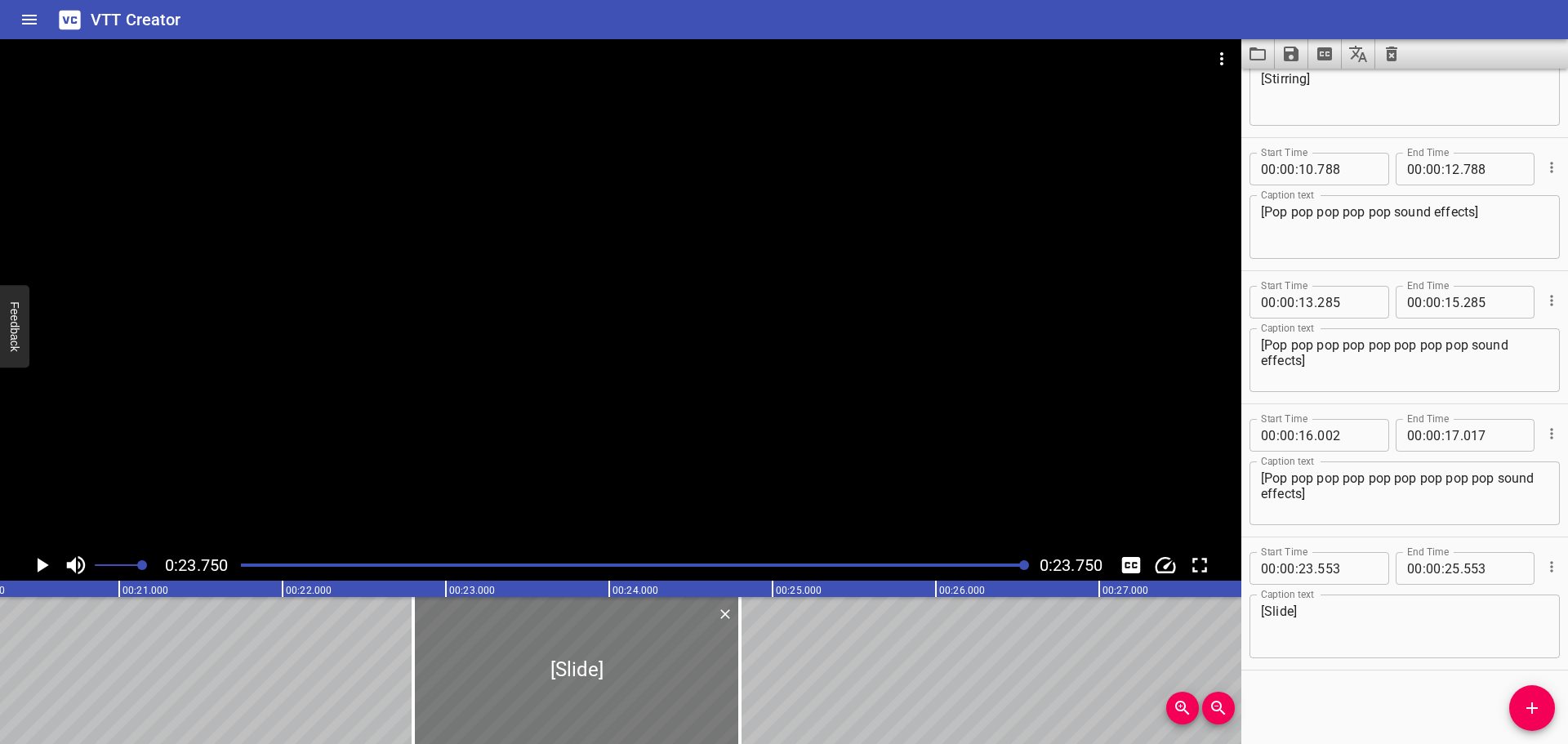
drag, startPoint x: 699, startPoint y: 693, endPoint x: 583, endPoint y: 685, distance: 116.3
click at [583, 685] on div at bounding box center [577, 670] width 327 height 147
type input "22"
type input "808"
type input "24"
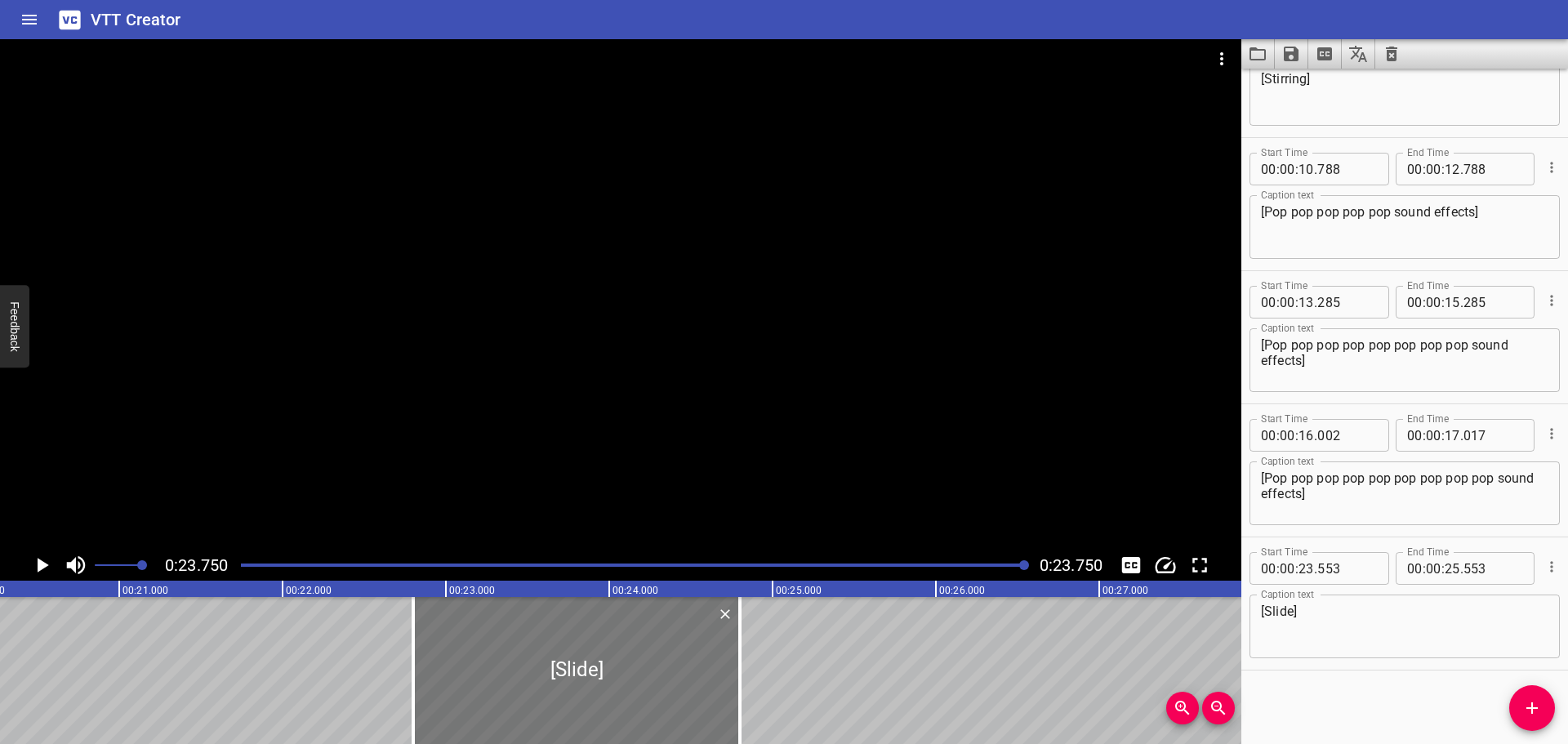
type input "808"
click at [729, 681] on div at bounding box center [579, 670] width 327 height 147
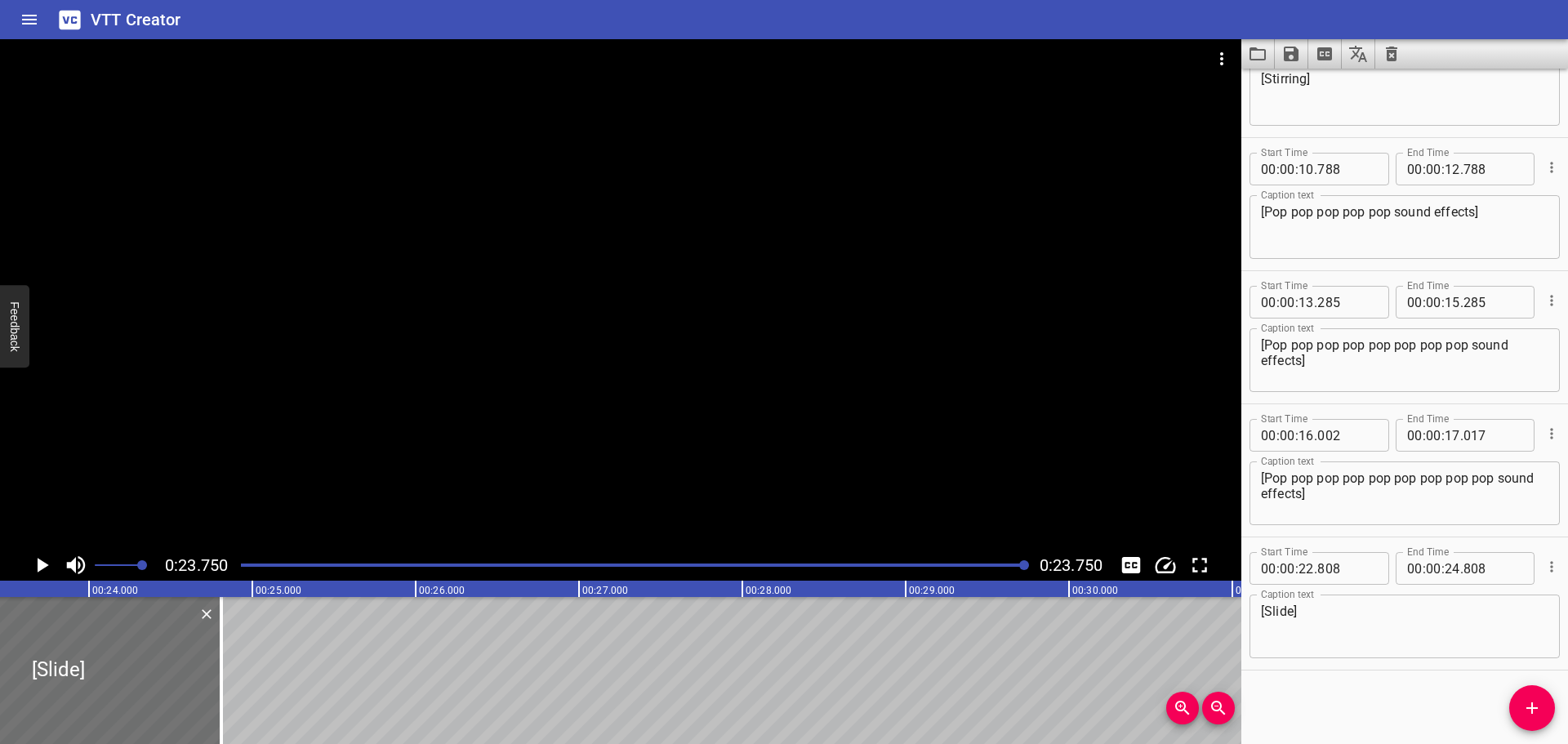
scroll to position [0, 3880]
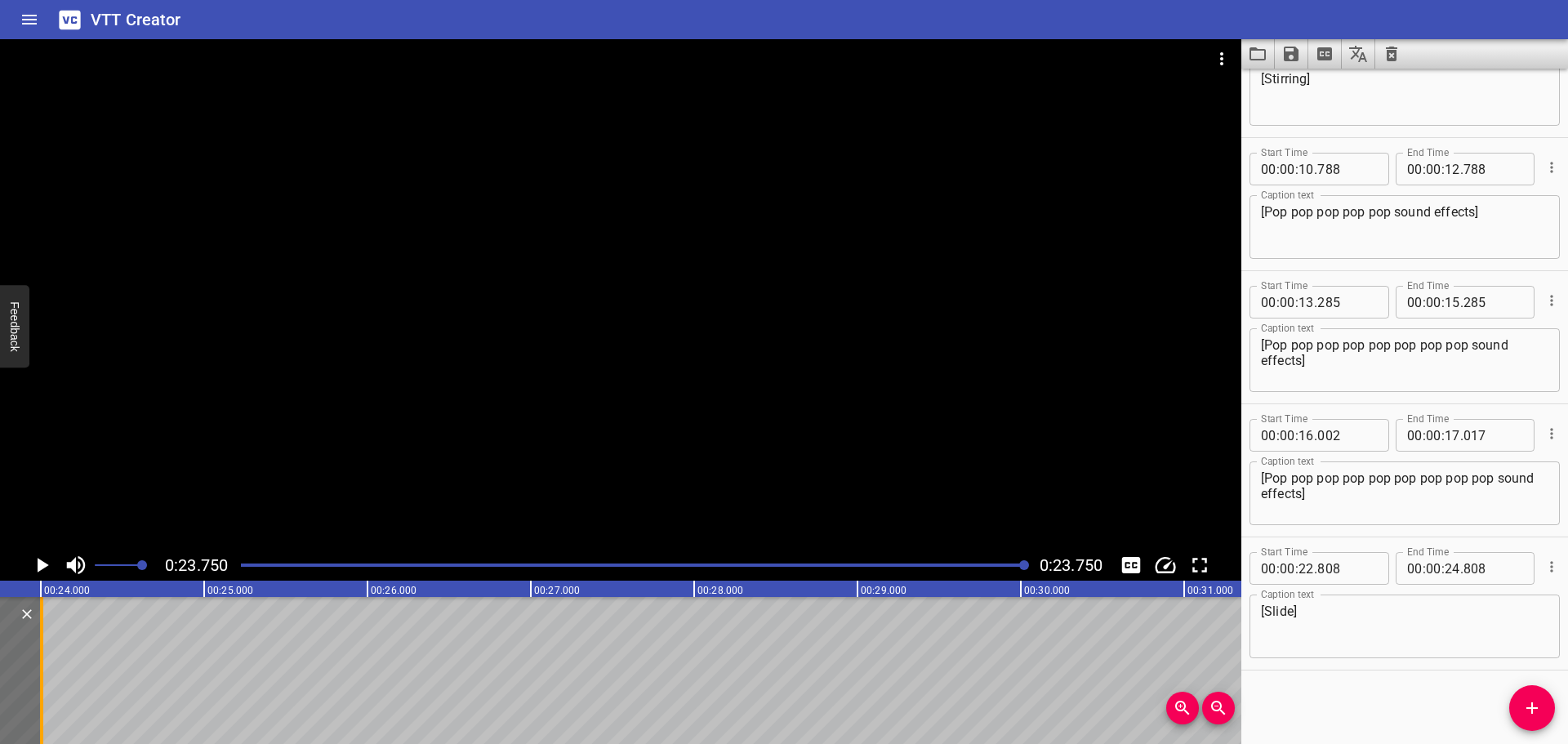
drag, startPoint x: 175, startPoint y: 677, endPoint x: 22, endPoint y: 678, distance: 153.0
click at [33, 678] on div at bounding box center [42, 670] width 17 height 147
type input "23"
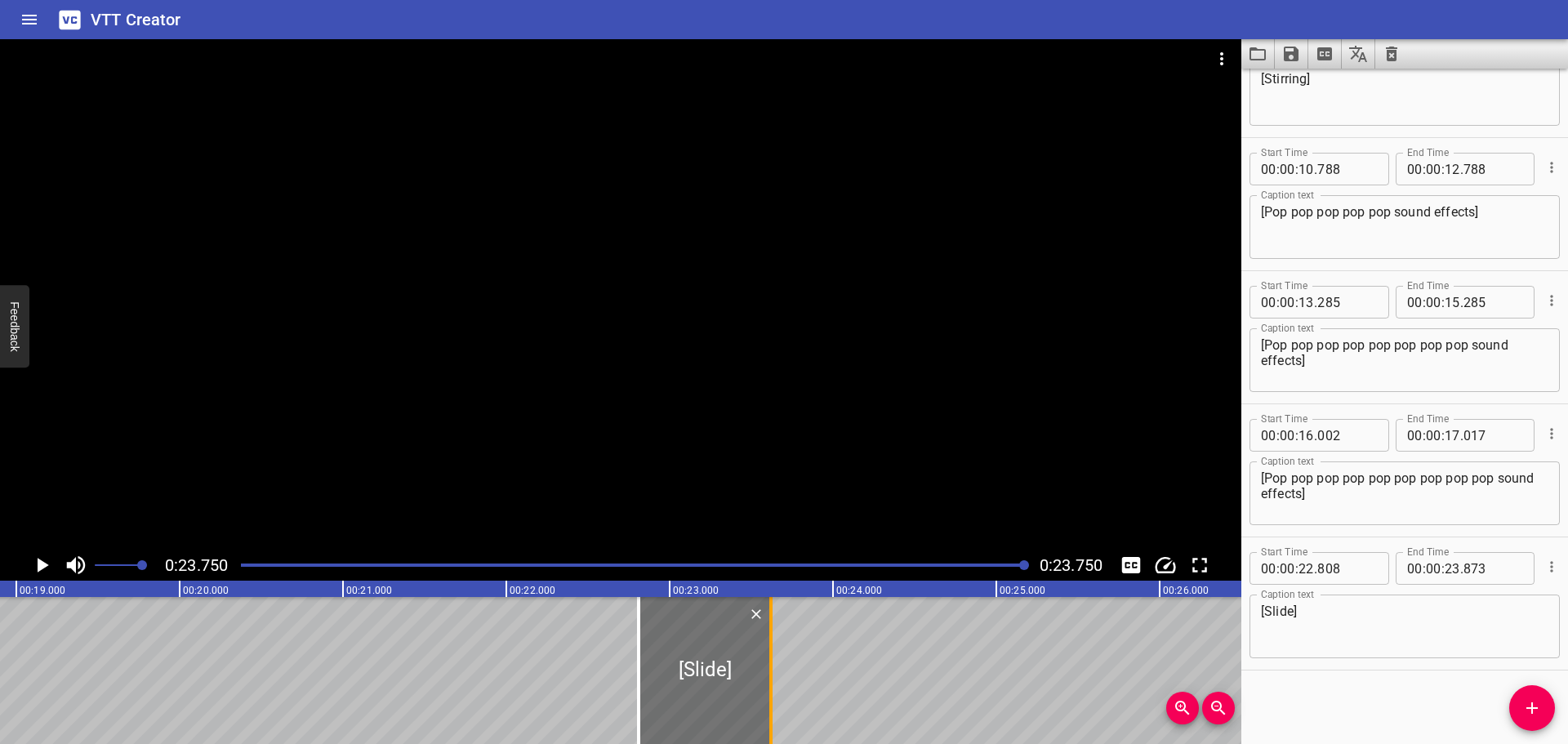
drag, startPoint x: 814, startPoint y: 687, endPoint x: 774, endPoint y: 687, distance: 40.0
click at [774, 687] on div at bounding box center [771, 670] width 17 height 147
type input "618"
click at [1290, 58] on icon "Save captions to file" at bounding box center [1291, 54] width 20 height 20
click at [1330, 83] on li "Save to VTT file" at bounding box center [1335, 89] width 120 height 29
